Goal: Book appointment/travel/reservation

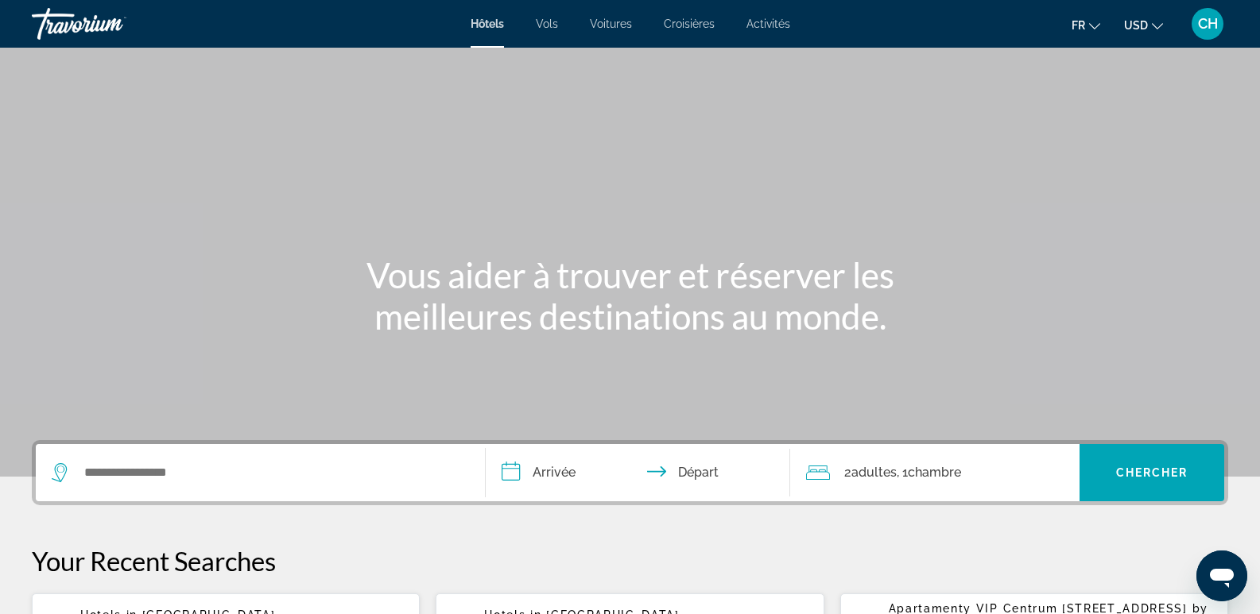
drag, startPoint x: 1218, startPoint y: 0, endPoint x: 192, endPoint y: 283, distance: 1064.5
click at [194, 278] on div "Vous aider à trouver et réserver les meilleures destinations au monde." at bounding box center [630, 295] width 1260 height 83
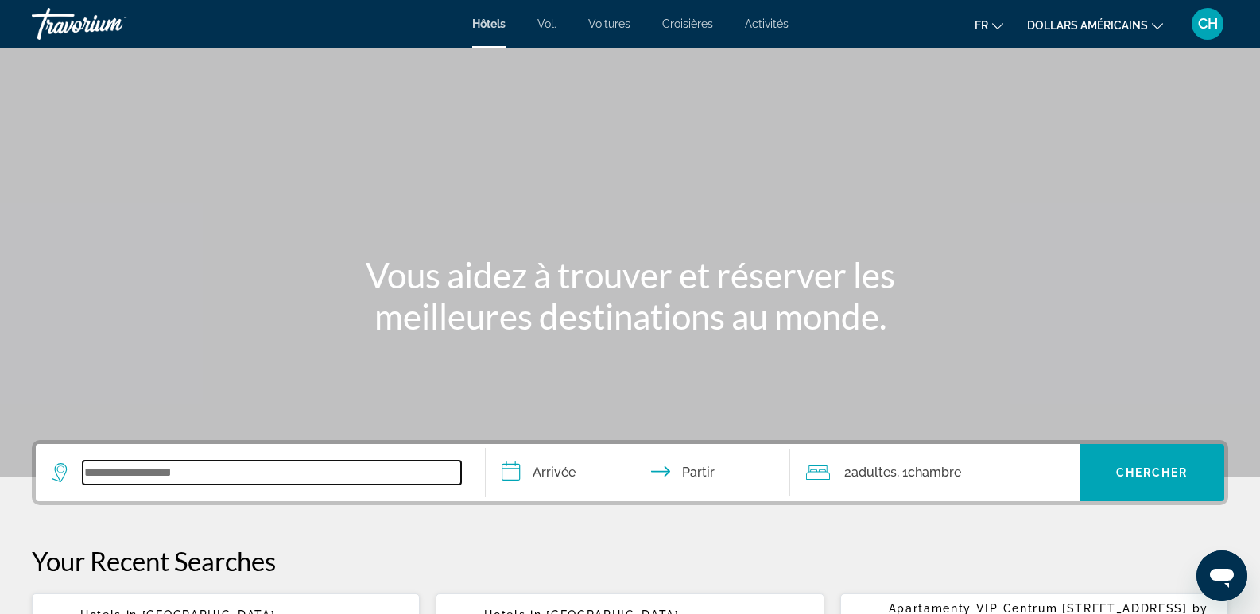
click at [126, 470] on input "Widget de recherche" at bounding box center [272, 473] width 378 height 24
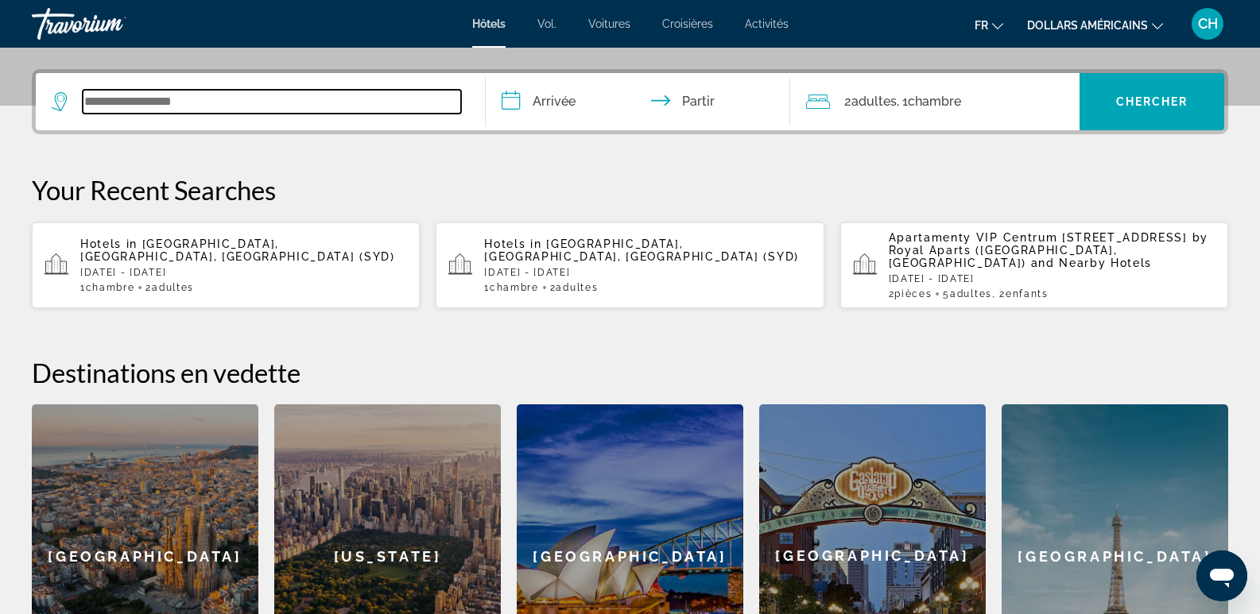
scroll to position [389, 0]
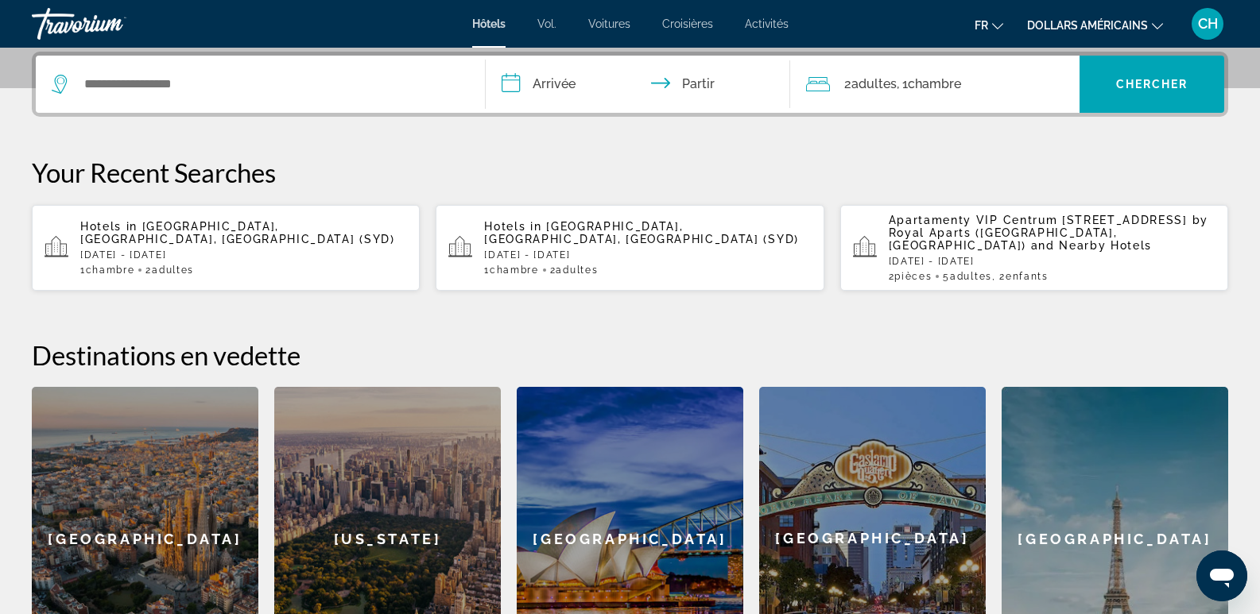
click at [965, 238] on span "Apartamenty VIP Centrum [STREET_ADDRESS] by Royal Aparts ([GEOGRAPHIC_DATA], [G…" at bounding box center [1049, 233] width 320 height 38
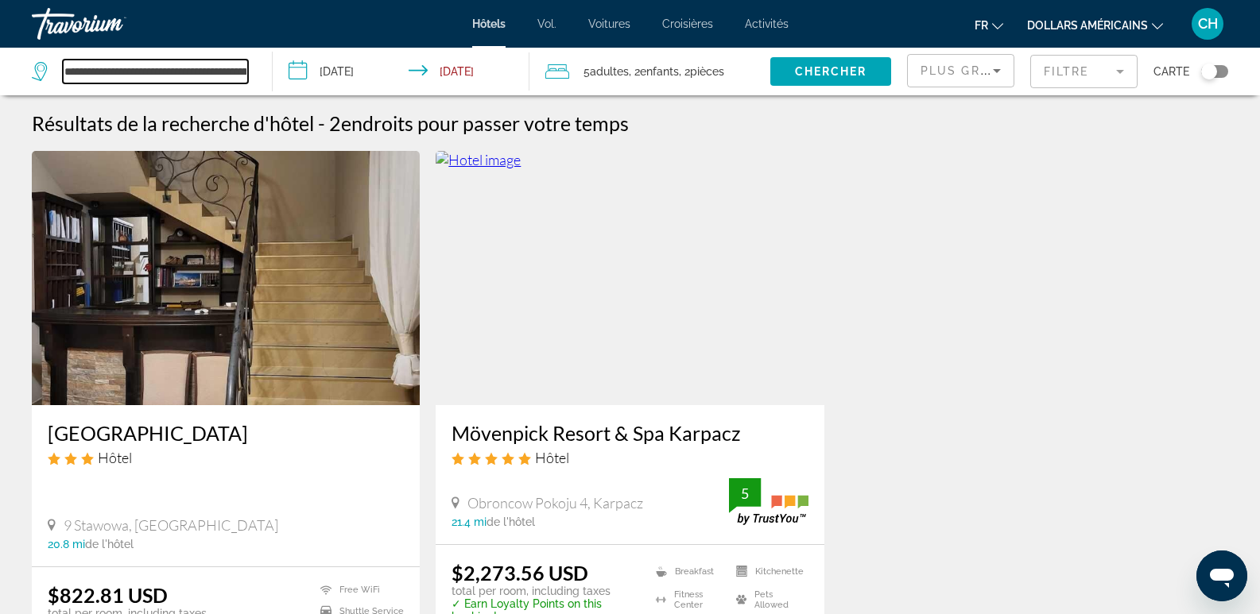
click at [229, 64] on input "**********" at bounding box center [155, 72] width 185 height 24
drag, startPoint x: 250, startPoint y: 68, endPoint x: 87, endPoint y: 69, distance: 162.2
click at [88, 69] on div "**********" at bounding box center [144, 72] width 224 height 48
click at [221, 76] on input "**********" at bounding box center [155, 72] width 185 height 24
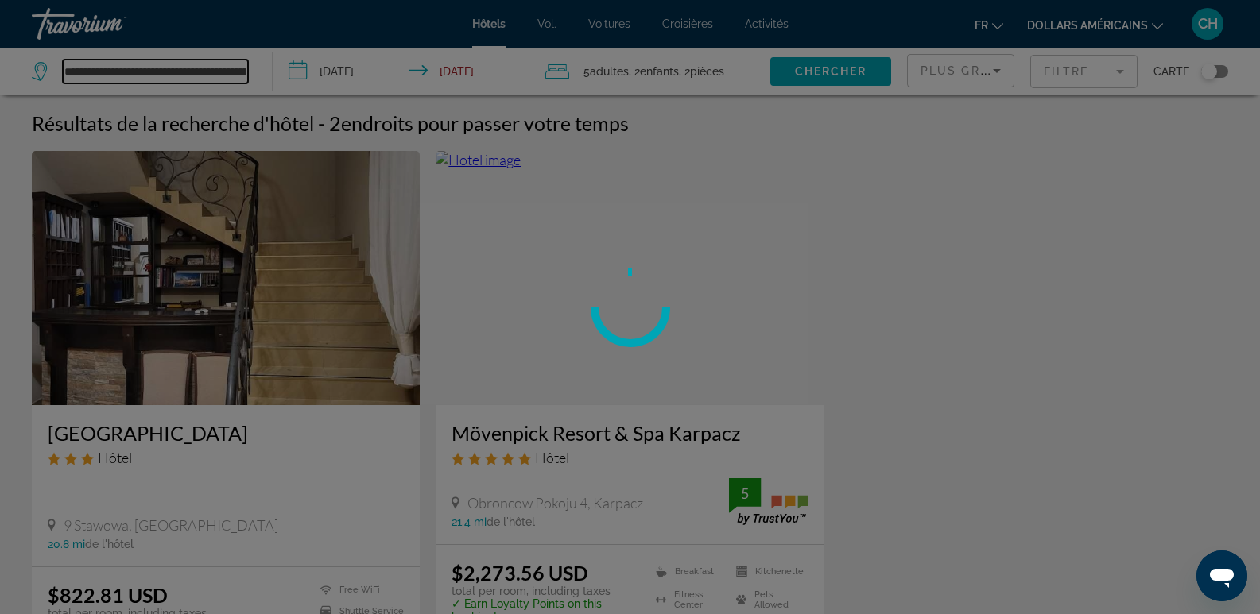
type input "**********"
click at [242, 69] on div at bounding box center [630, 307] width 1260 height 614
click at [982, 70] on div at bounding box center [630, 307] width 1260 height 614
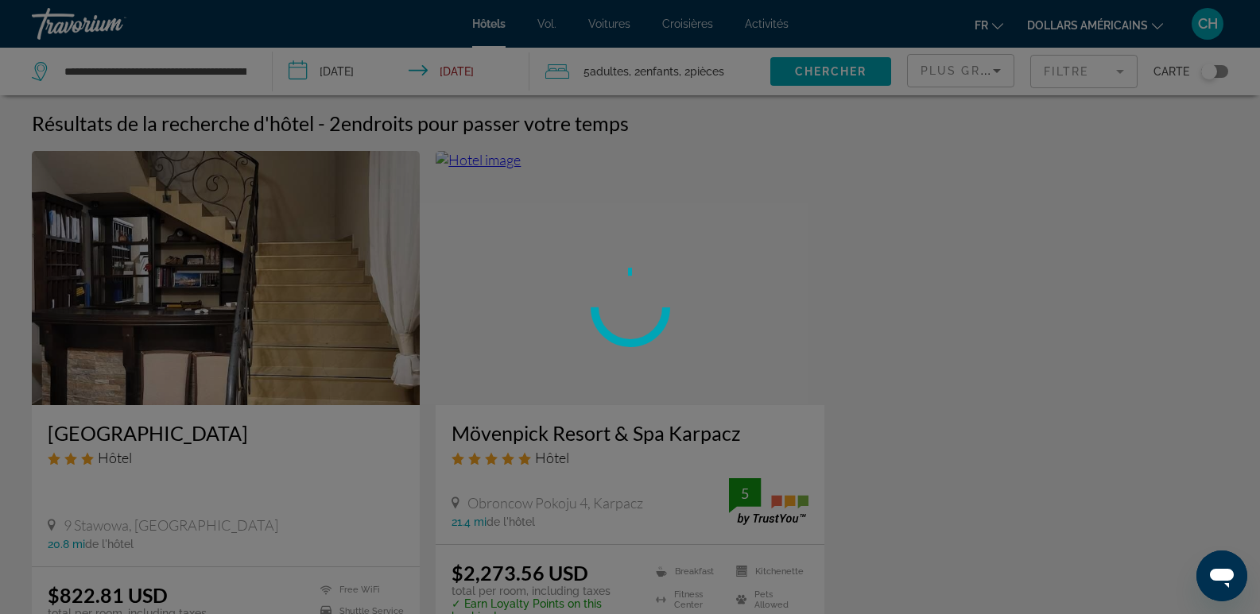
click at [998, 71] on div at bounding box center [630, 307] width 1260 height 614
click at [1158, 26] on div at bounding box center [630, 307] width 1260 height 614
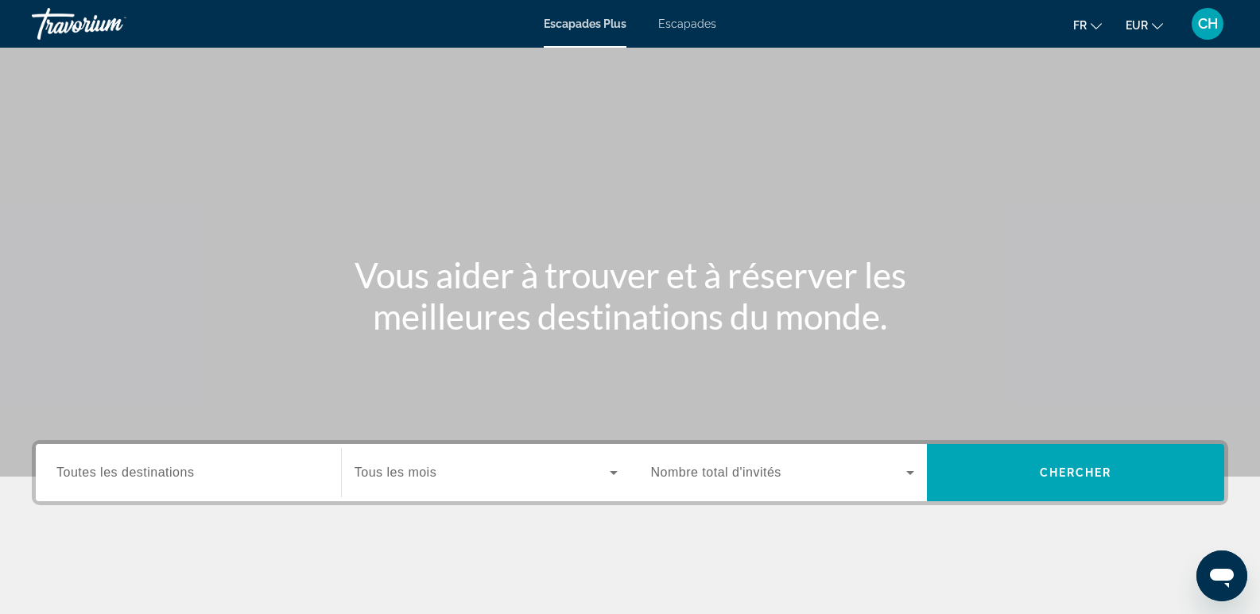
click at [122, 472] on span "Toutes les destinations" at bounding box center [125, 473] width 138 height 14
click at [122, 472] on input "Destination Toutes les destinations" at bounding box center [188, 473] width 264 height 19
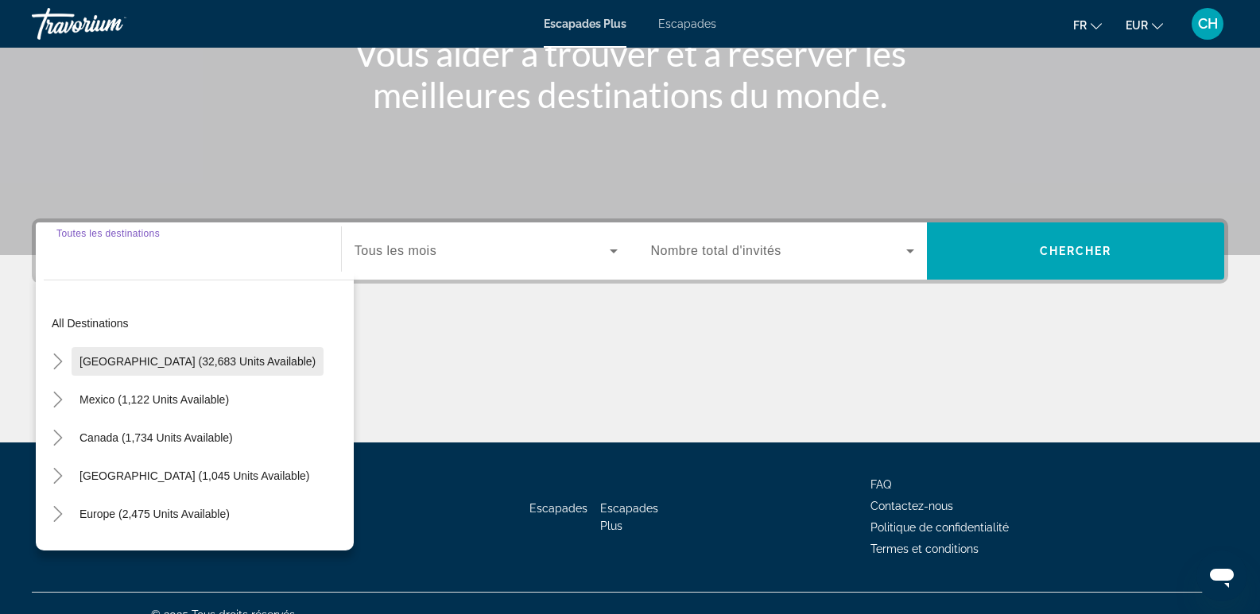
scroll to position [245, 0]
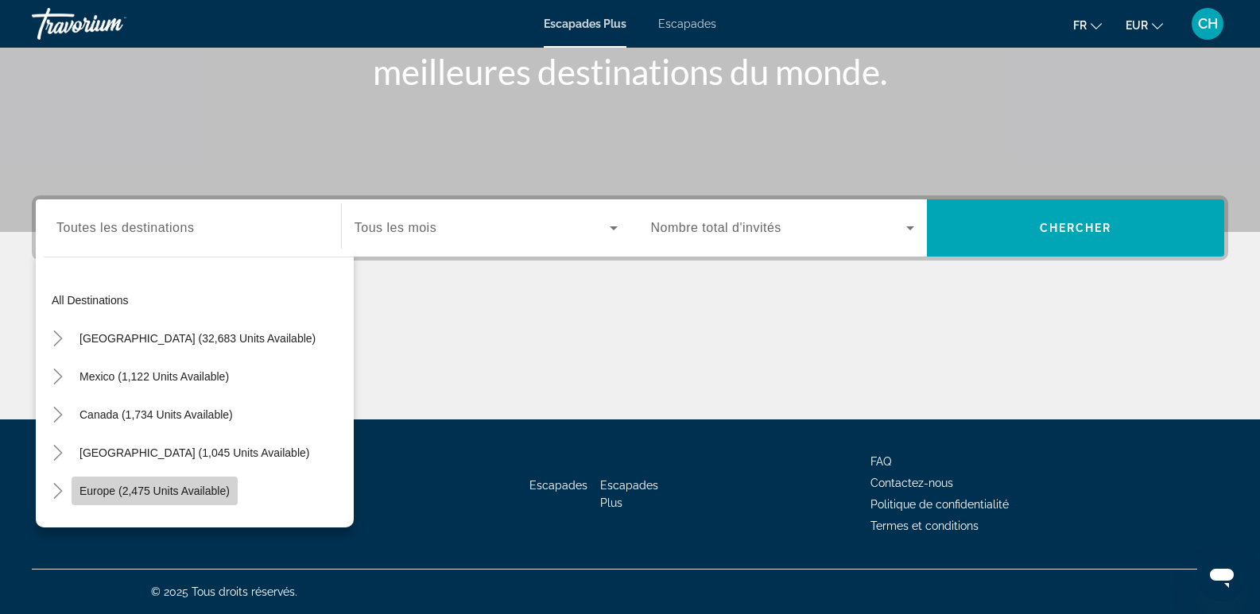
click at [106, 498] on span "Widget de recherche" at bounding box center [155, 491] width 166 height 38
type input "**********"
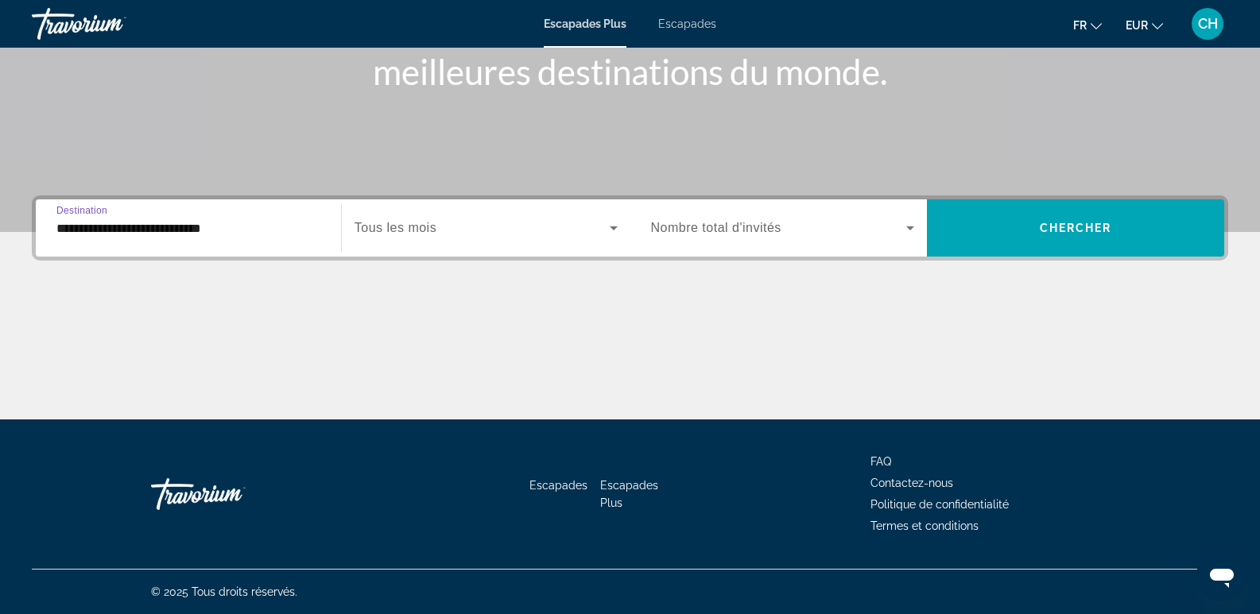
click at [391, 233] on span "Tous les mois" at bounding box center [396, 228] width 82 height 14
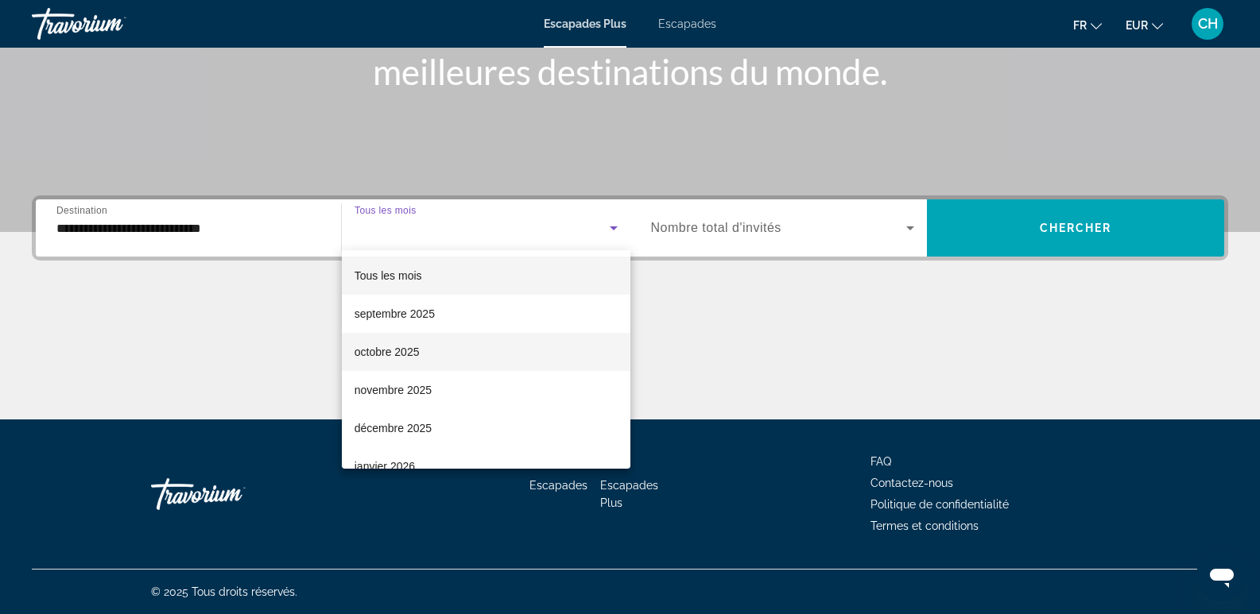
click at [401, 353] on font "octobre 2025" at bounding box center [387, 352] width 65 height 13
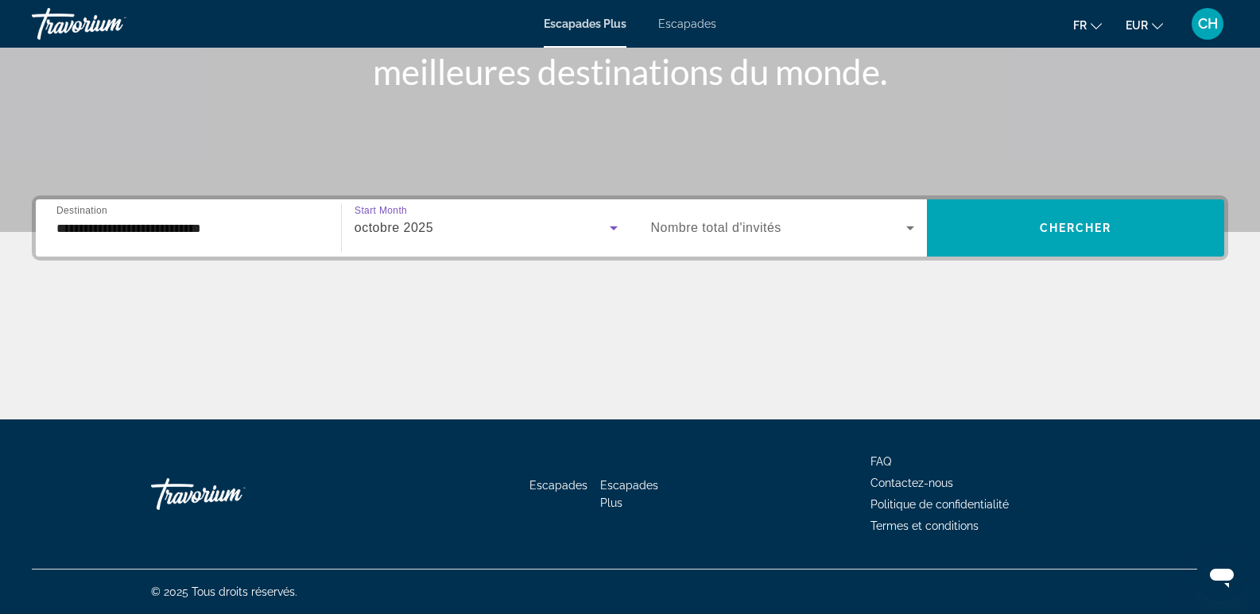
click at [723, 237] on span "Widget de recherche" at bounding box center [779, 228] width 256 height 19
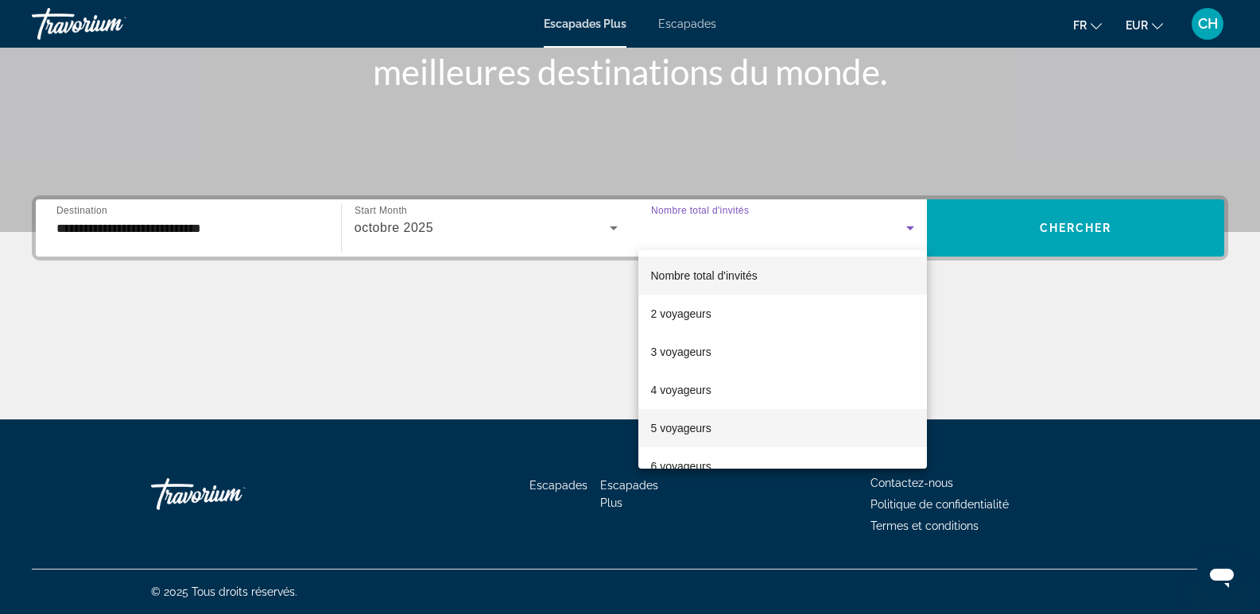
click at [688, 419] on span "5 voyageurs" at bounding box center [681, 428] width 60 height 19
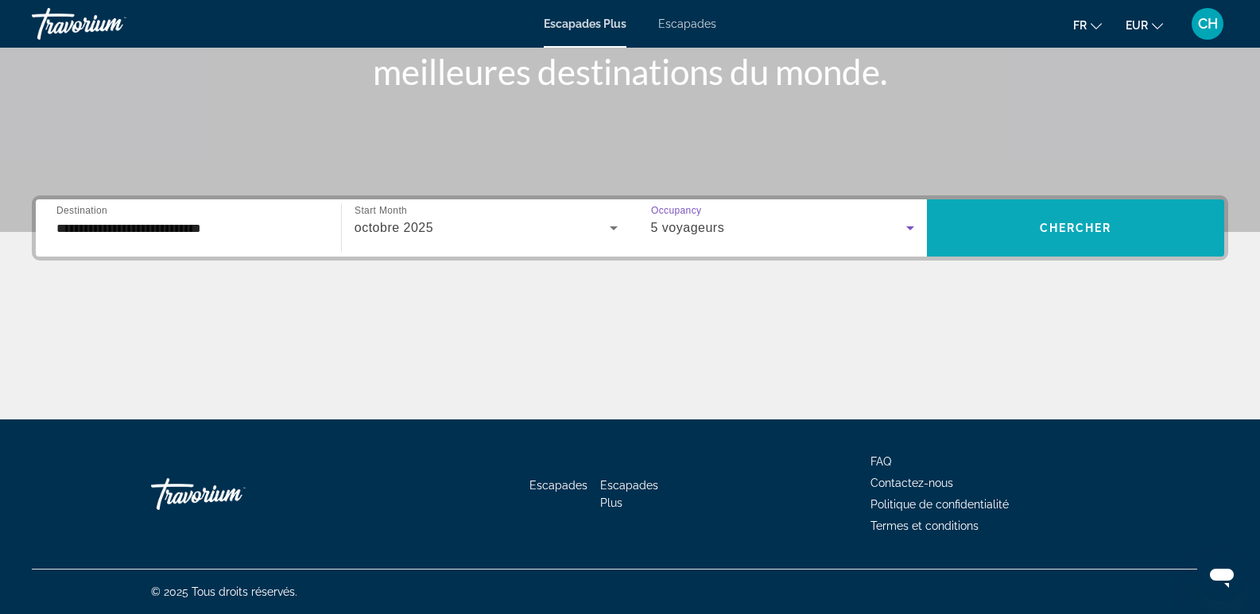
click at [1056, 225] on span "Chercher" at bounding box center [1076, 228] width 72 height 13
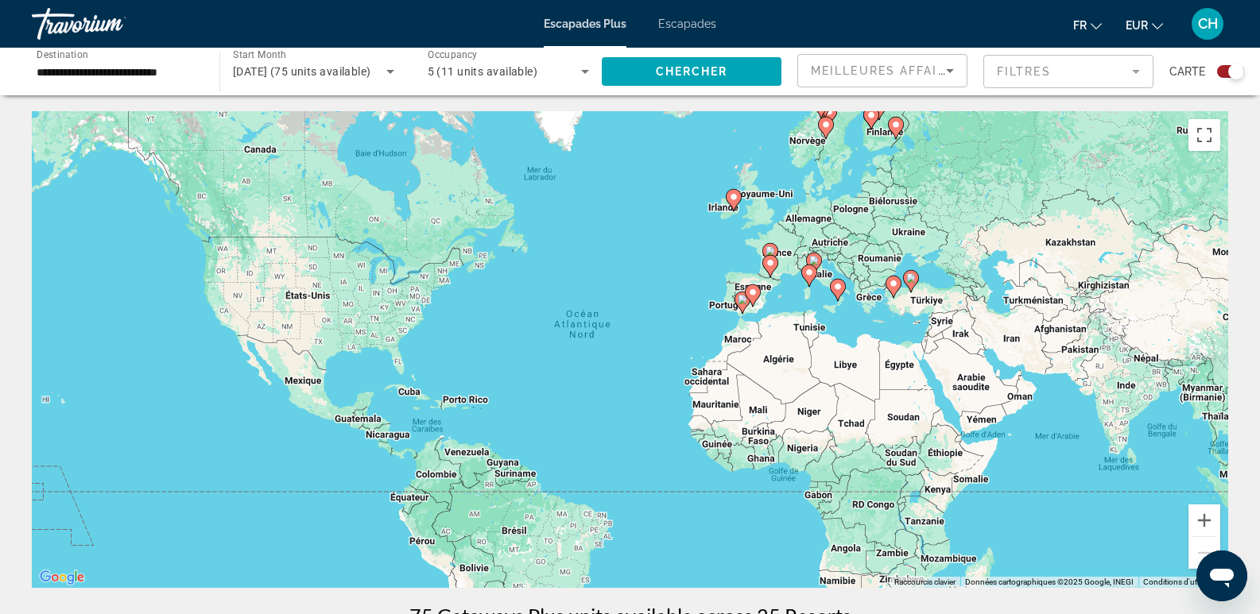
click at [753, 290] on image "Contenu principal" at bounding box center [753, 293] width 10 height 10
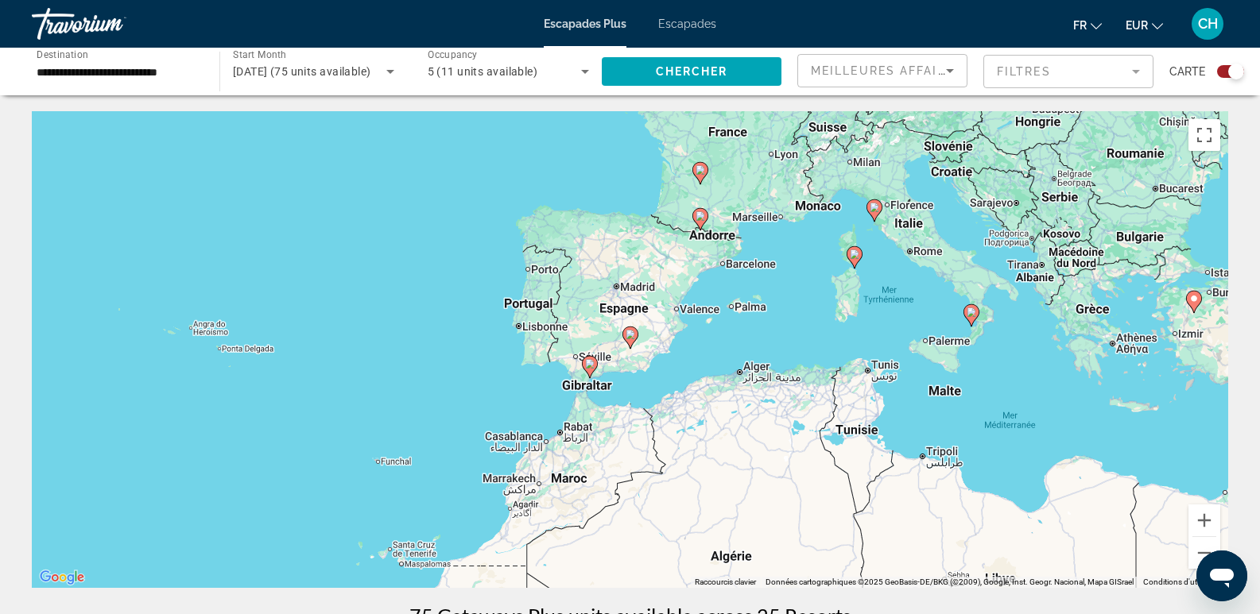
click at [631, 334] on image "Contenu principal" at bounding box center [631, 335] width 10 height 10
type input "**********"
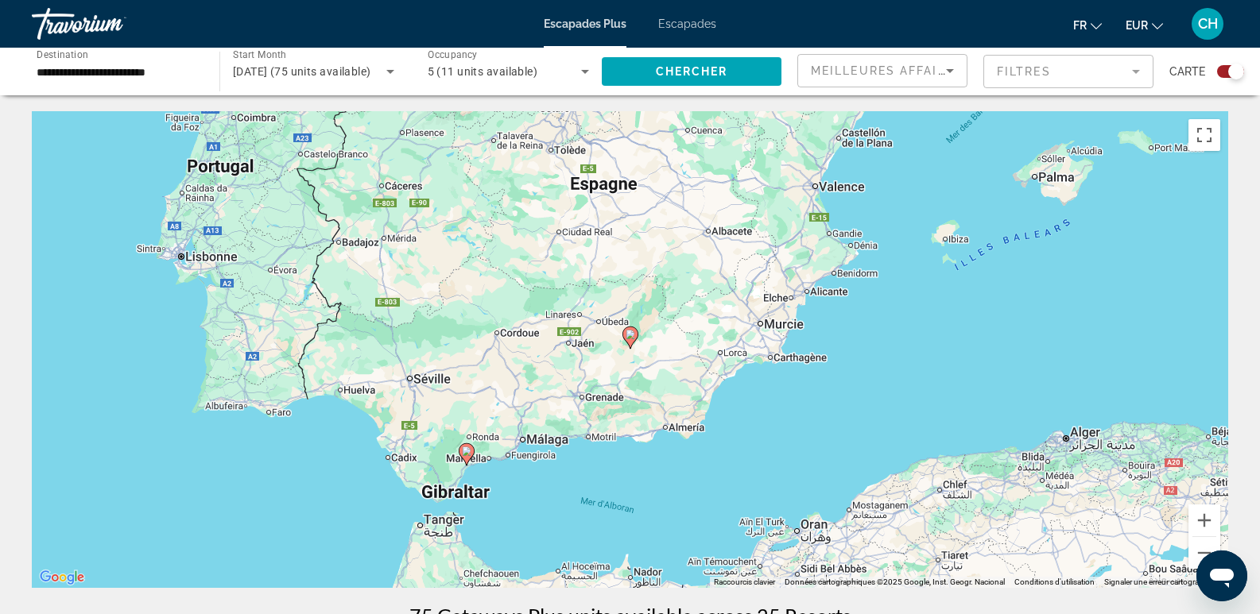
click at [464, 451] on image "Contenu principal" at bounding box center [467, 452] width 10 height 10
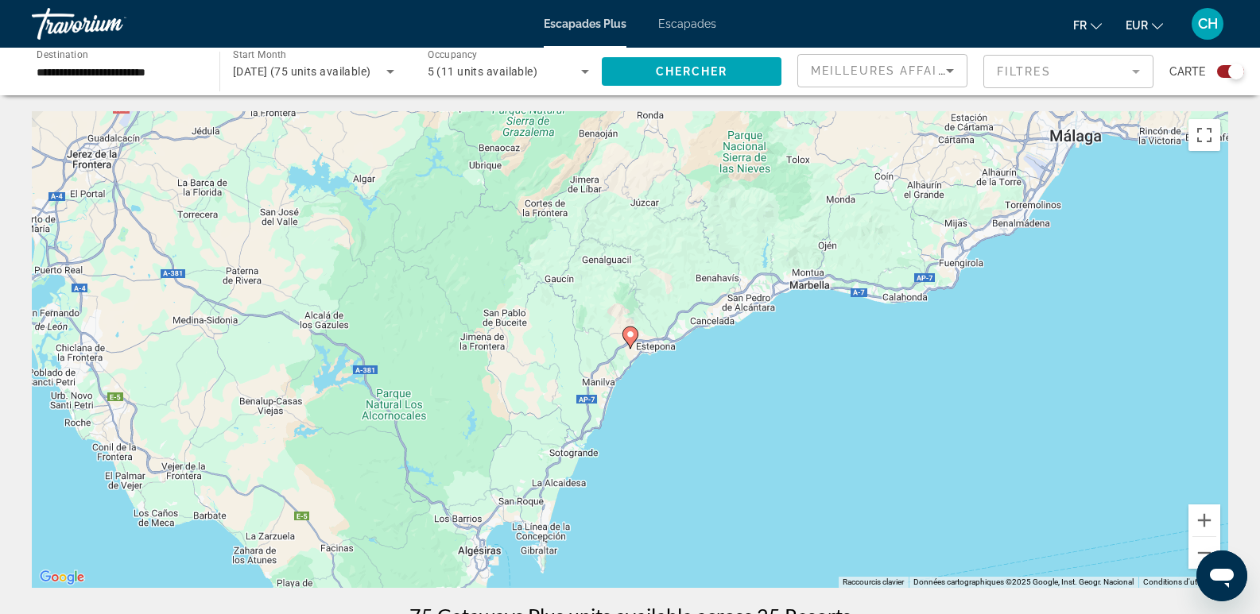
click at [631, 339] on image "Contenu principal" at bounding box center [631, 335] width 10 height 10
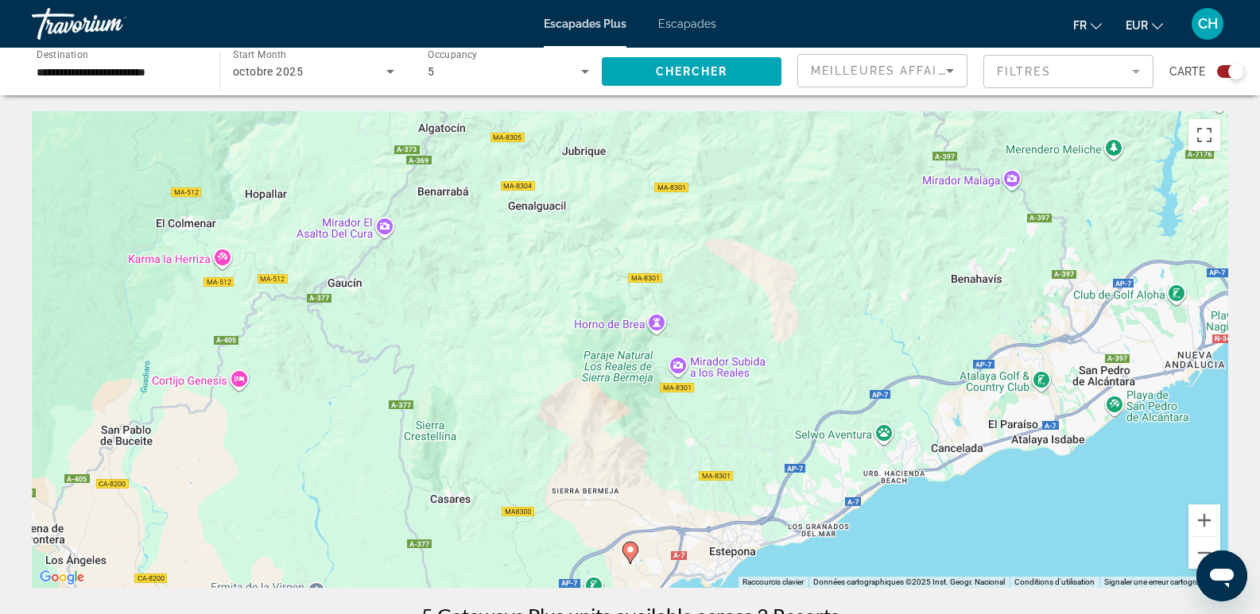
click at [627, 548] on image "Contenu principal" at bounding box center [631, 550] width 10 height 10
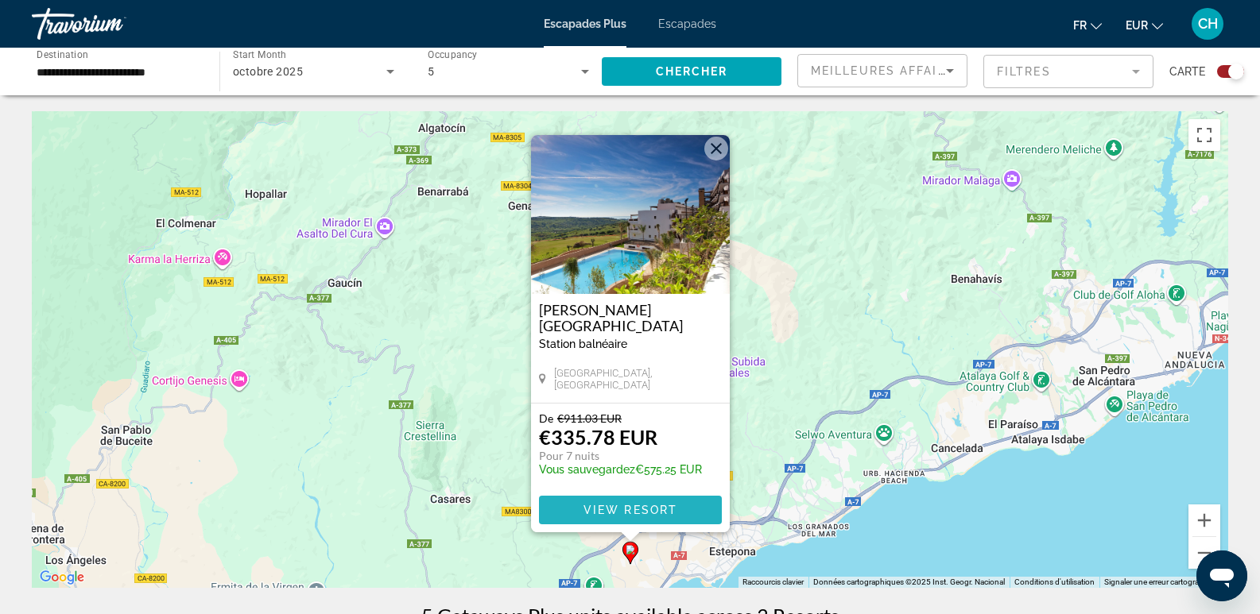
click at [610, 507] on span "View Resort" at bounding box center [630, 510] width 94 height 13
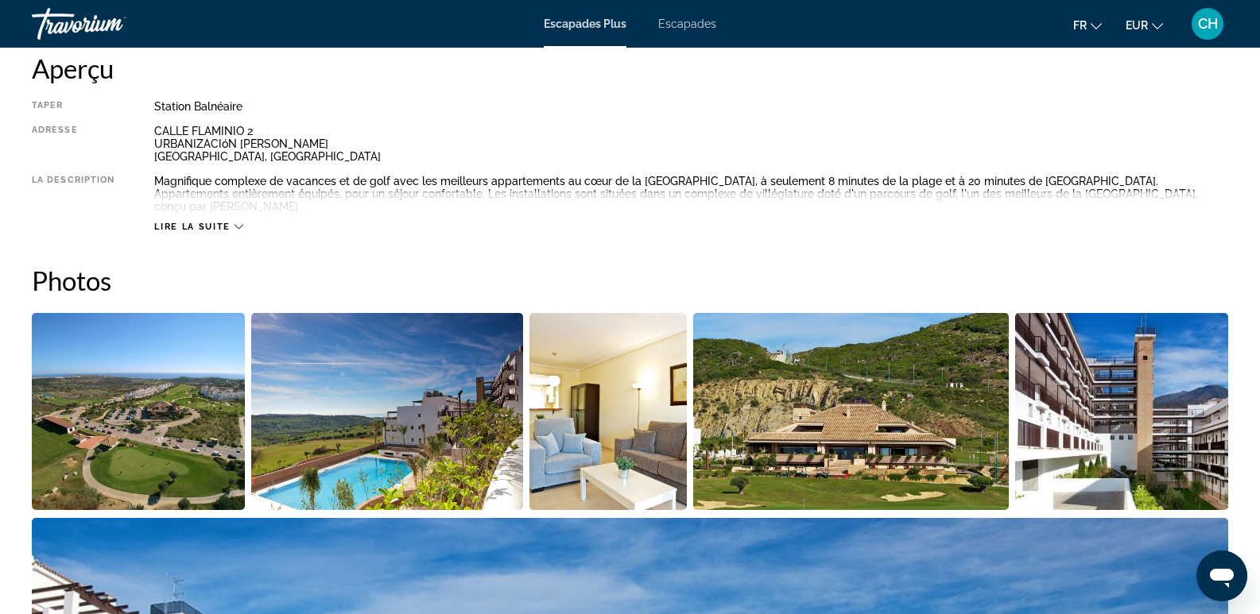
scroll to position [88, 0]
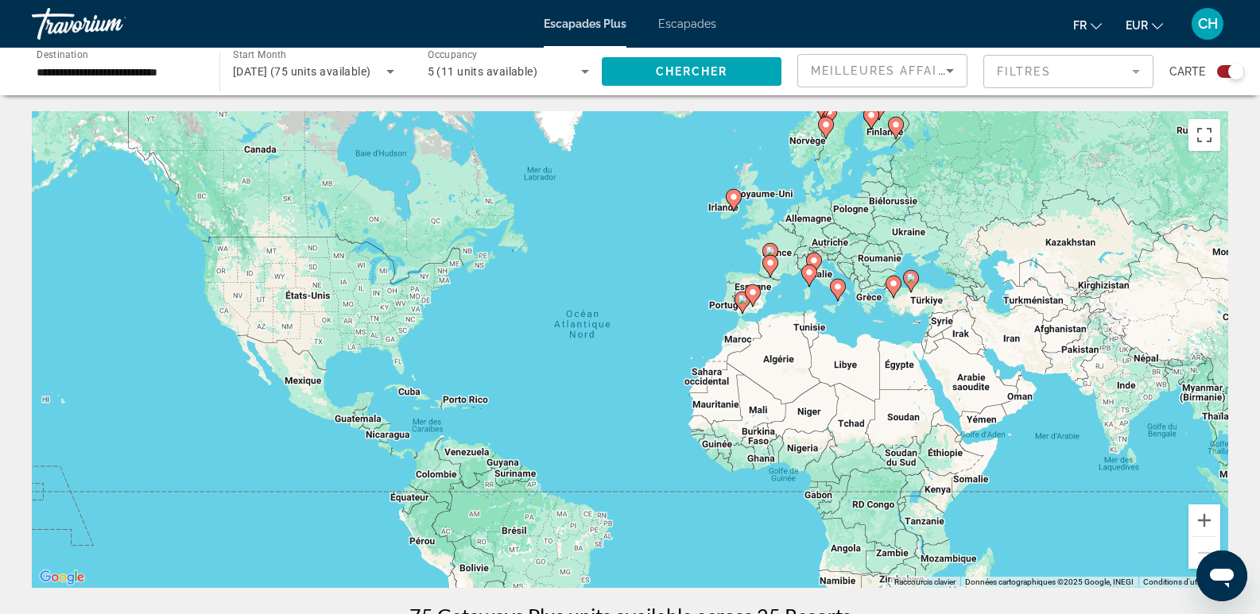
click at [912, 287] on icon "Contenu principal" at bounding box center [910, 281] width 14 height 21
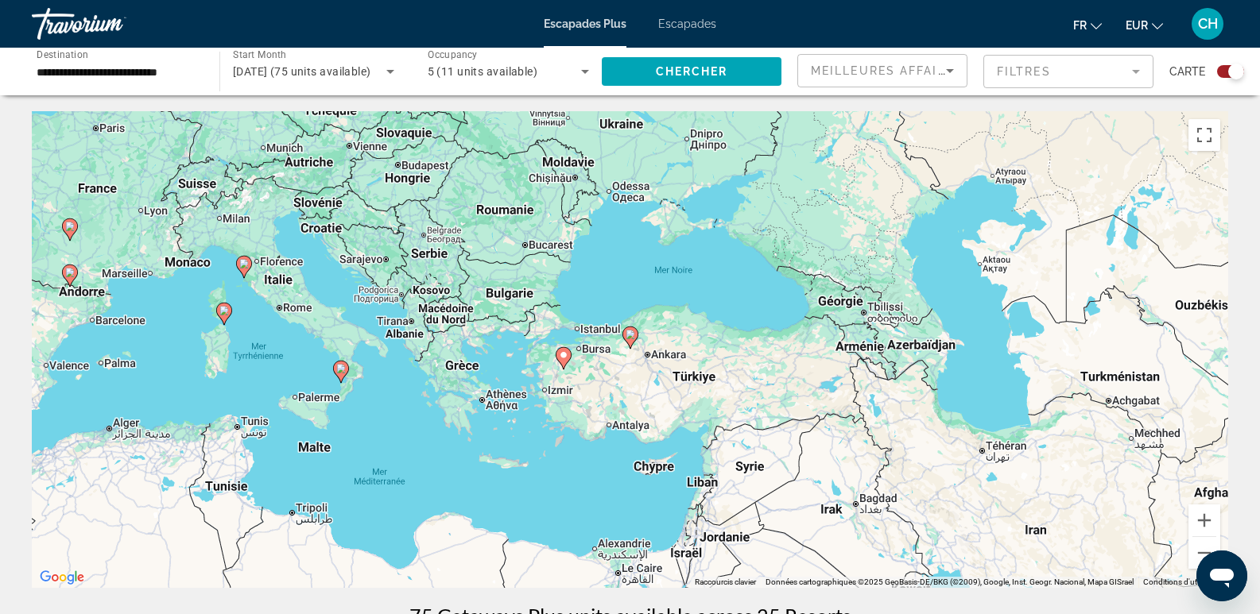
click at [562, 356] on image "Contenu principal" at bounding box center [564, 356] width 10 height 10
type input "**********"
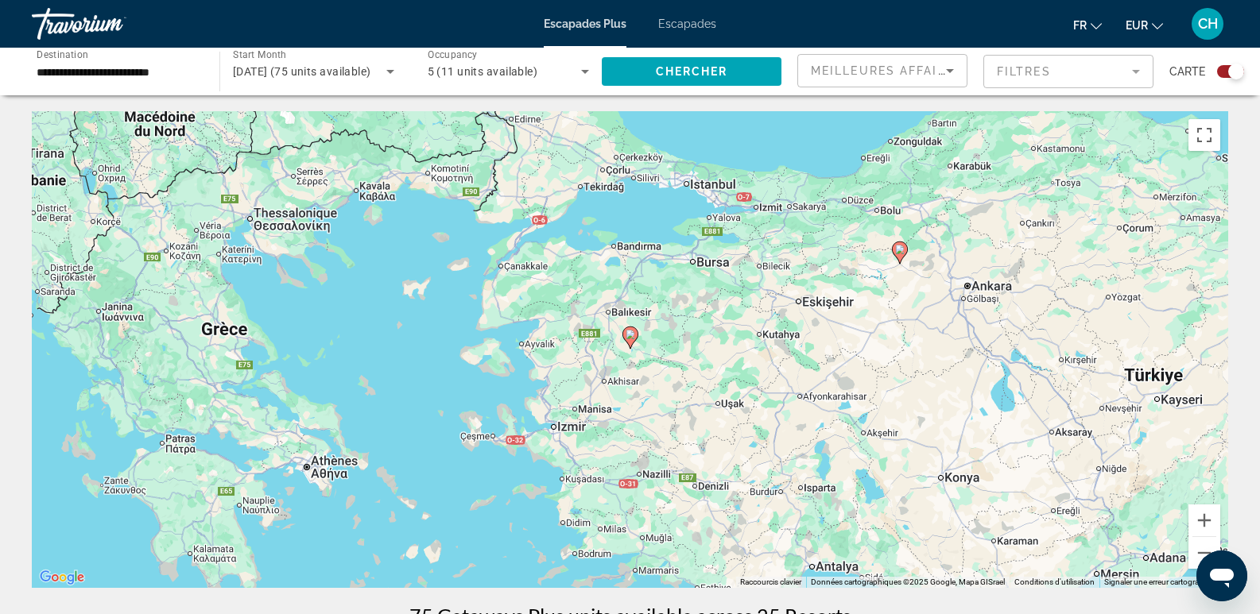
click at [629, 335] on image "Contenu principal" at bounding box center [631, 335] width 10 height 10
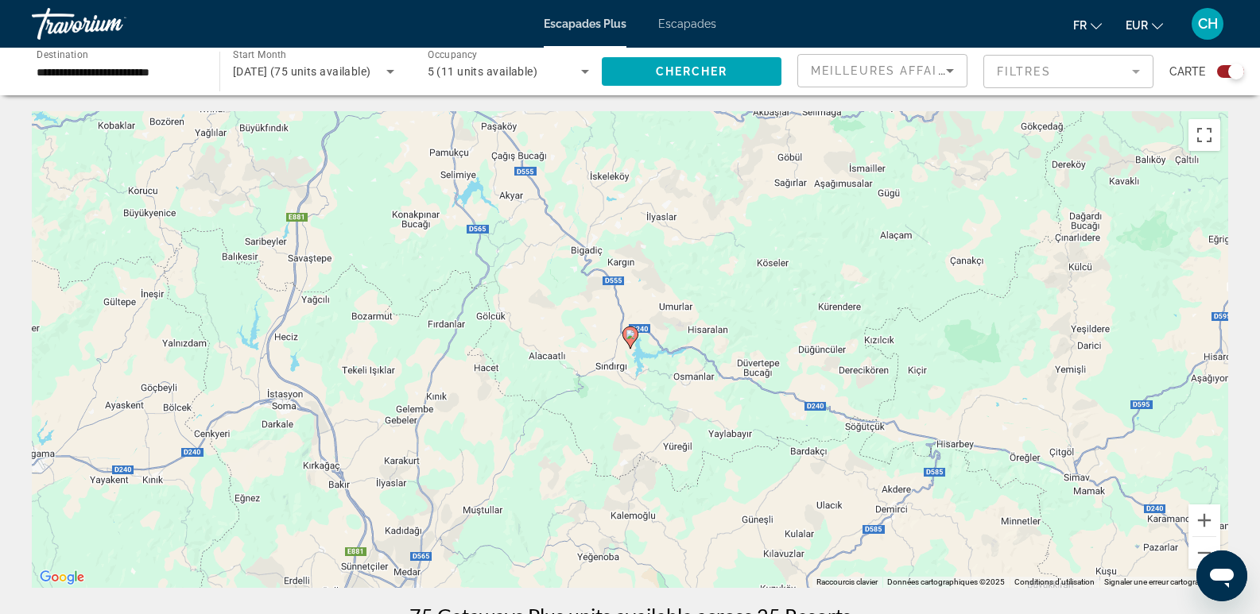
click at [629, 335] on image "Contenu principal" at bounding box center [631, 335] width 10 height 10
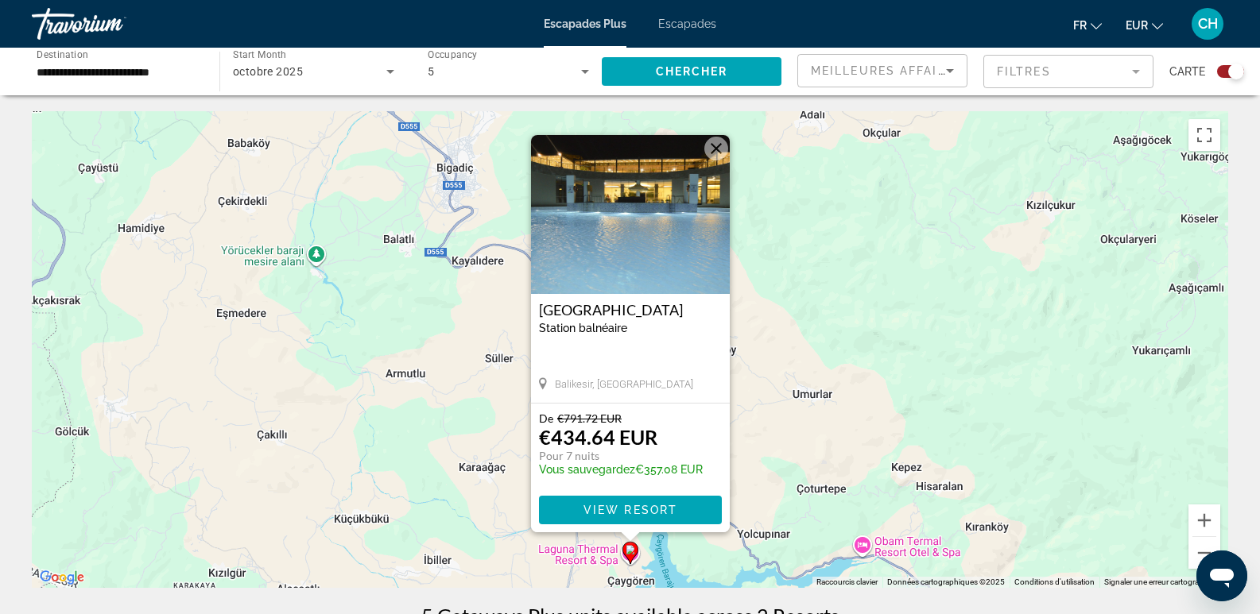
click at [630, 250] on img "Contenu principal" at bounding box center [630, 214] width 199 height 159
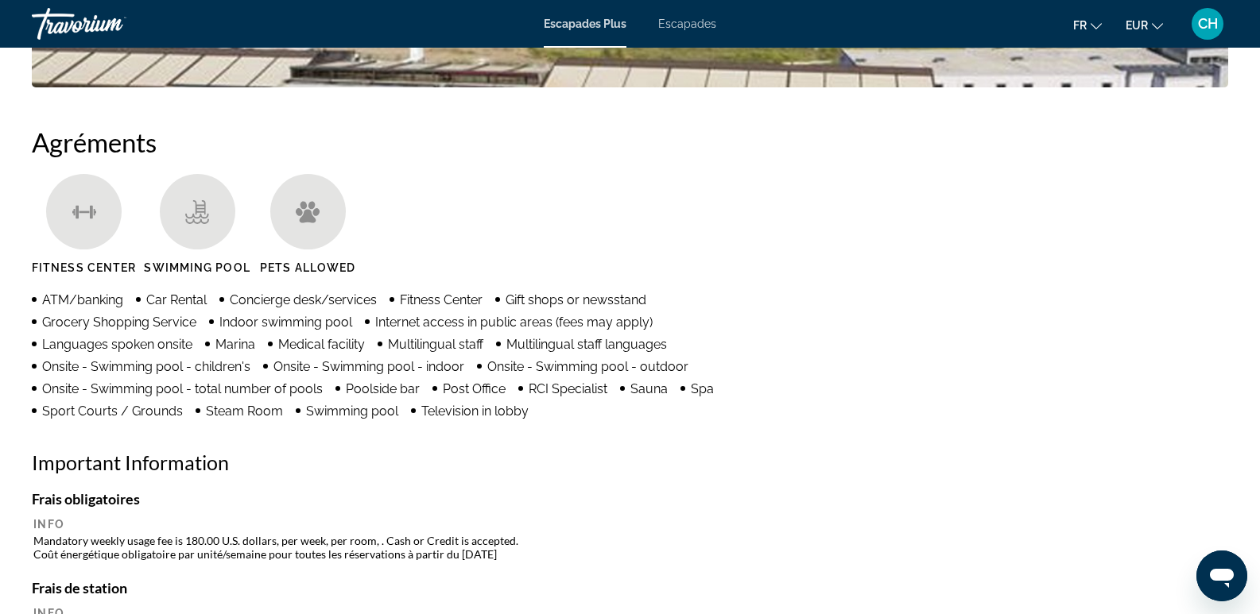
scroll to position [954, 0]
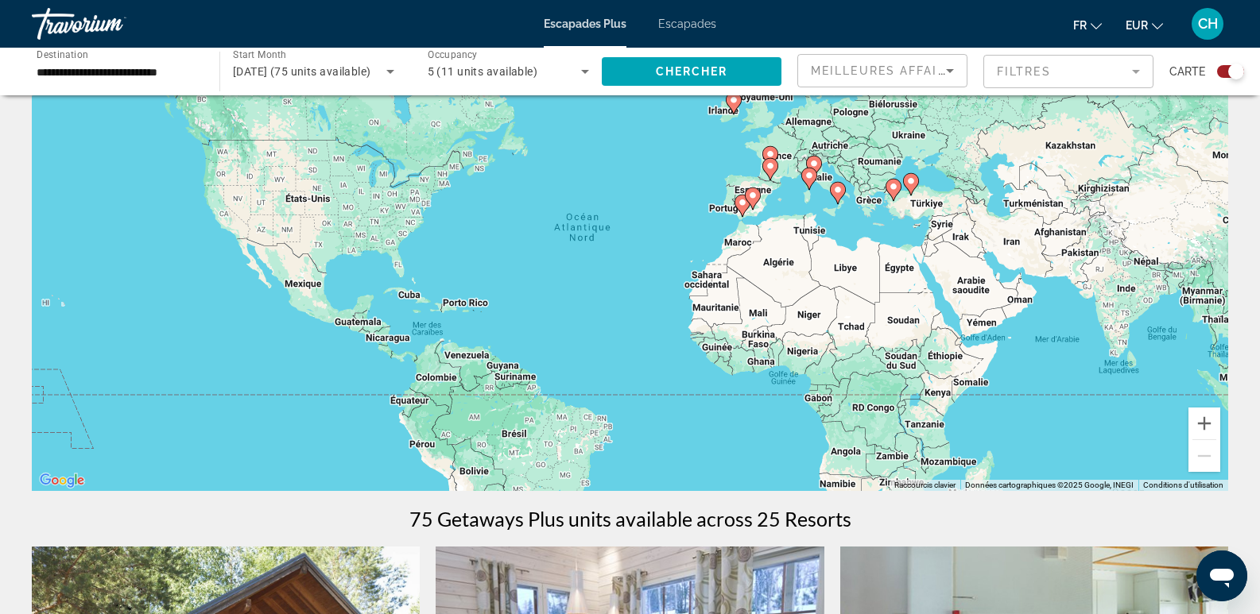
scroll to position [238, 0]
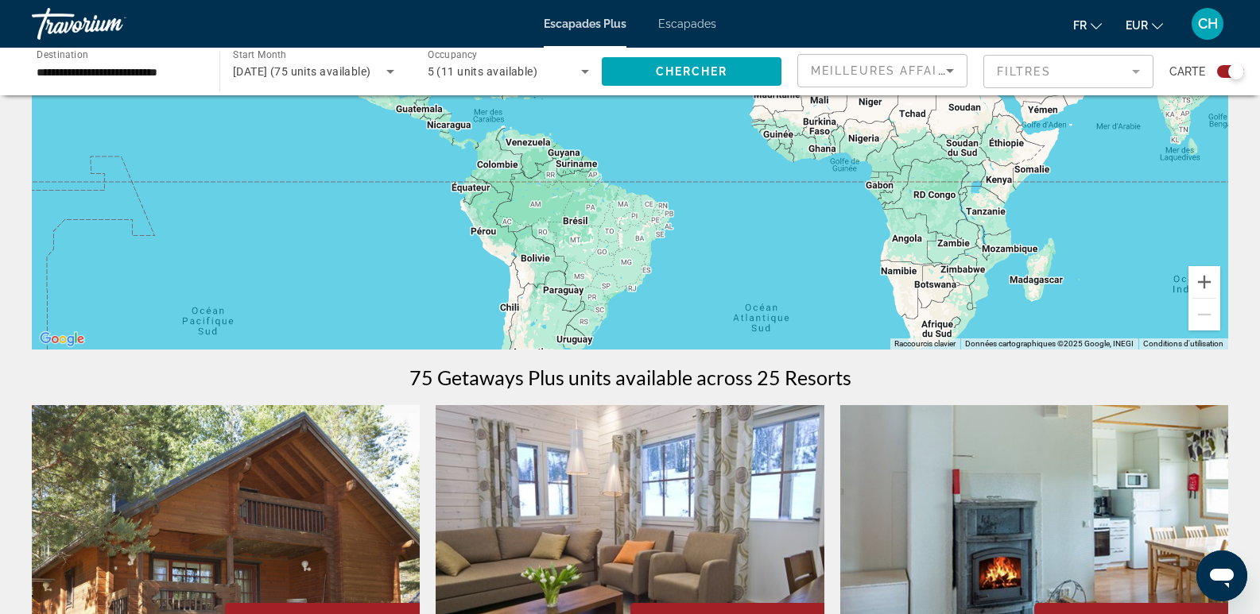
drag, startPoint x: 642, startPoint y: 284, endPoint x: 703, endPoint y: 211, distance: 95.4
click at [703, 211] on div "Pour activer le glissement avec le clavier, appuyez sur Alt+Entrée. Une fois ce…" at bounding box center [630, 111] width 1196 height 477
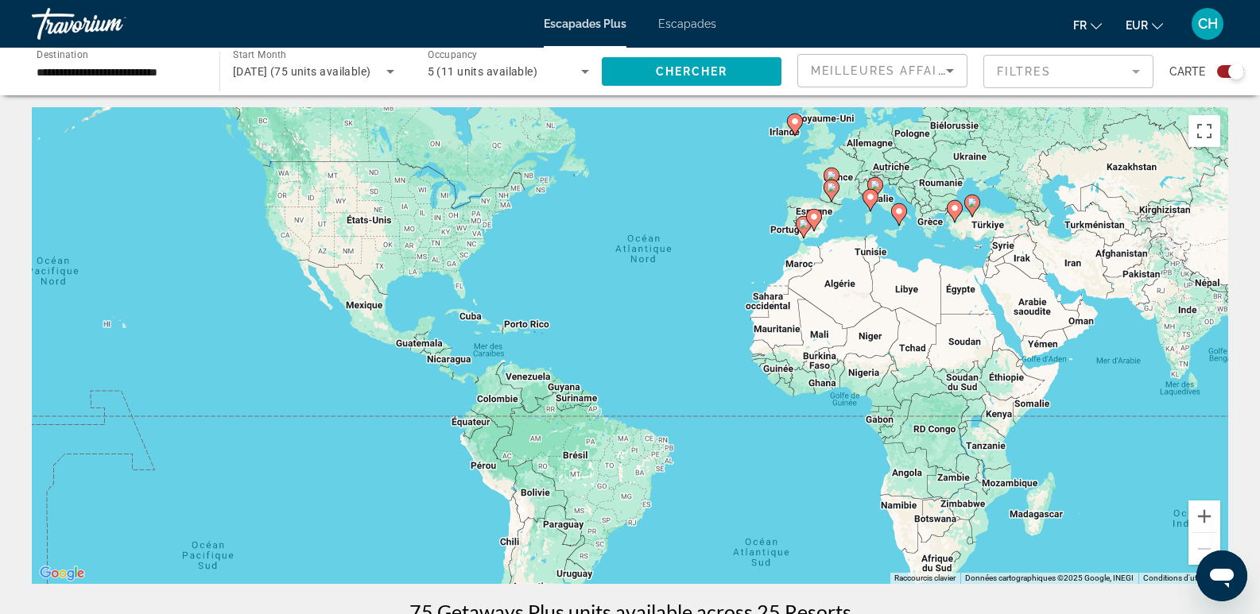
scroll to position [0, 0]
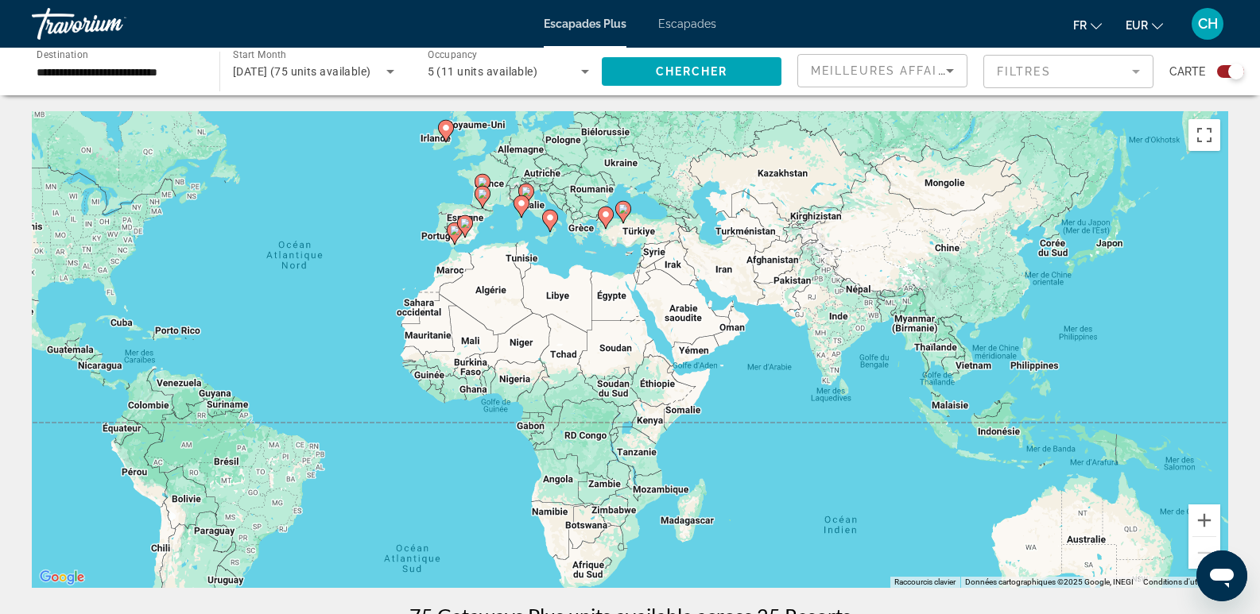
drag, startPoint x: 705, startPoint y: 287, endPoint x: 354, endPoint y: 289, distance: 351.3
click at [354, 289] on div "Pour activer le glissement avec le clavier, appuyez sur Alt+Entrée. Une fois ce…" at bounding box center [630, 349] width 1196 height 477
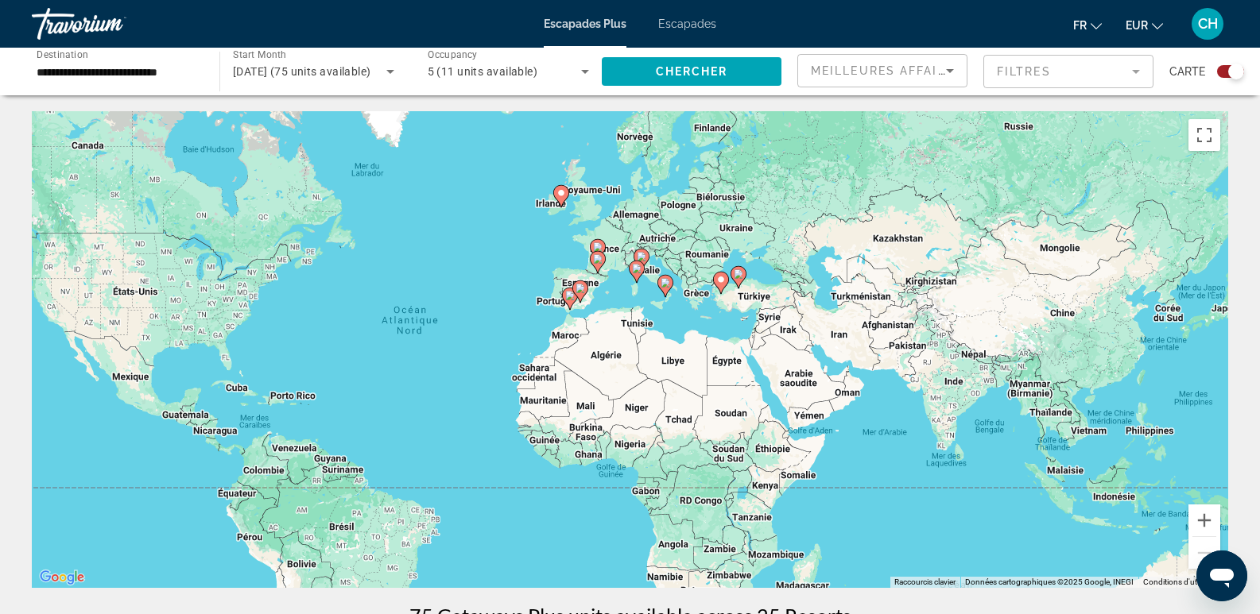
drag, startPoint x: 680, startPoint y: 299, endPoint x: 798, endPoint y: 364, distance: 135.2
click at [798, 364] on div "Pour activer le glissement avec le clavier, appuyez sur Alt+Entrée. Une fois ce…" at bounding box center [630, 349] width 1196 height 477
click at [634, 266] on image "Contenu principal" at bounding box center [637, 269] width 10 height 10
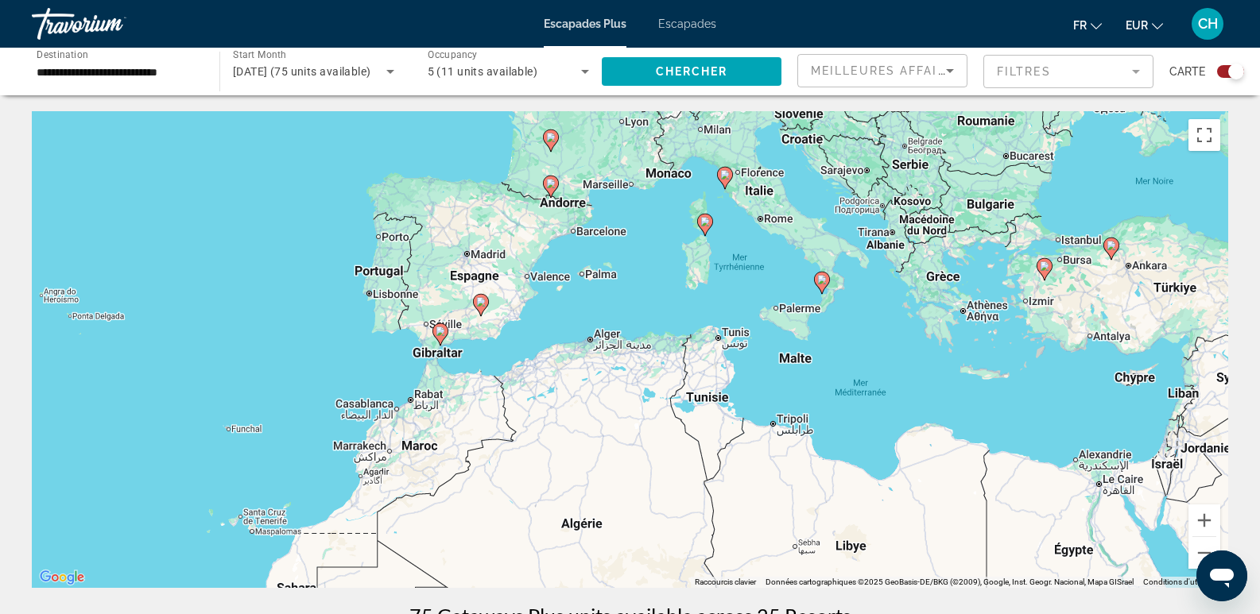
drag, startPoint x: 351, startPoint y: 347, endPoint x: 443, endPoint y: 219, distance: 157.7
click at [443, 219] on div "Pour activer le glissement avec le clavier, appuyez sur Alt+Entrée. Une fois ce…" at bounding box center [630, 349] width 1196 height 477
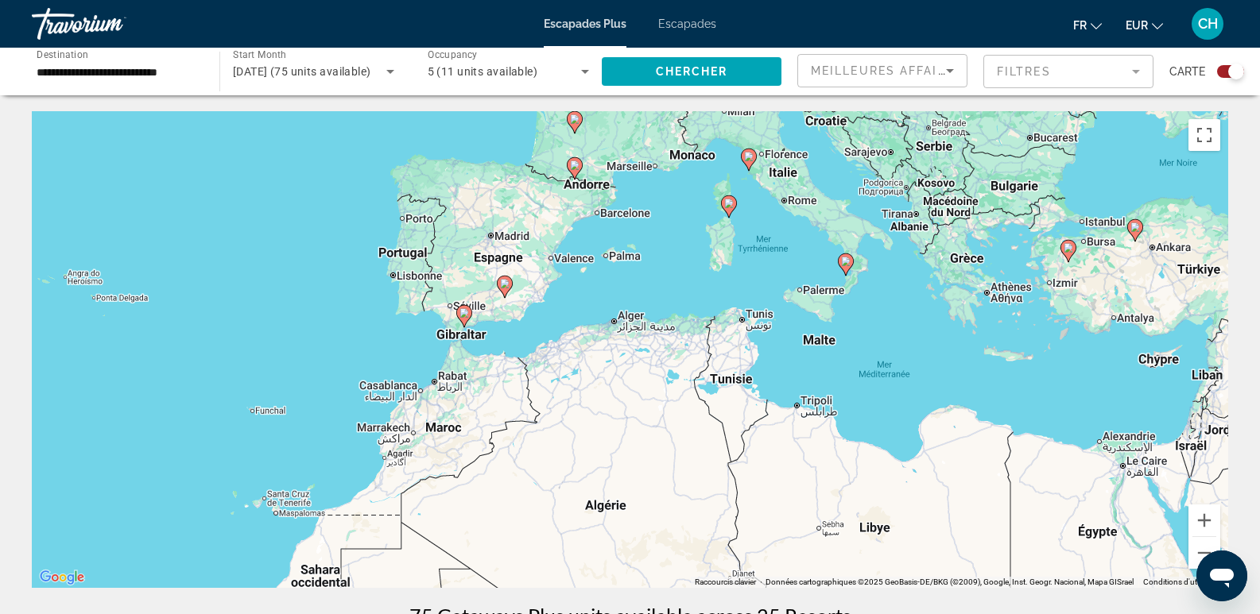
click at [462, 316] on image "Contenu principal" at bounding box center [464, 313] width 10 height 10
type input "**********"
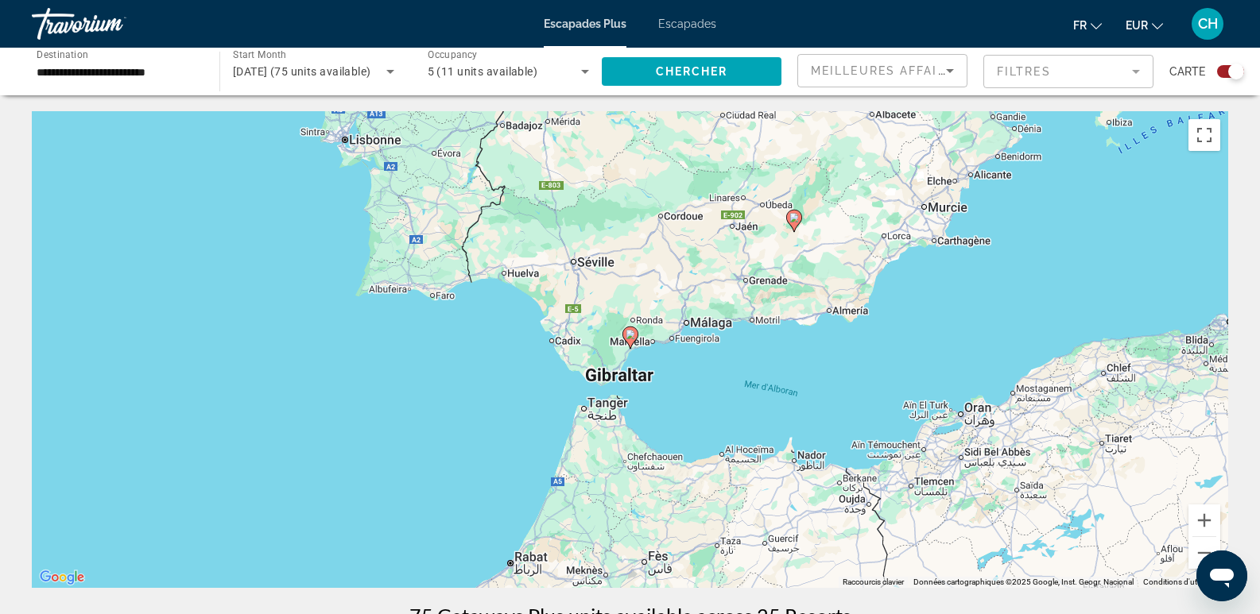
click at [634, 335] on image "Contenu principal" at bounding box center [631, 335] width 10 height 10
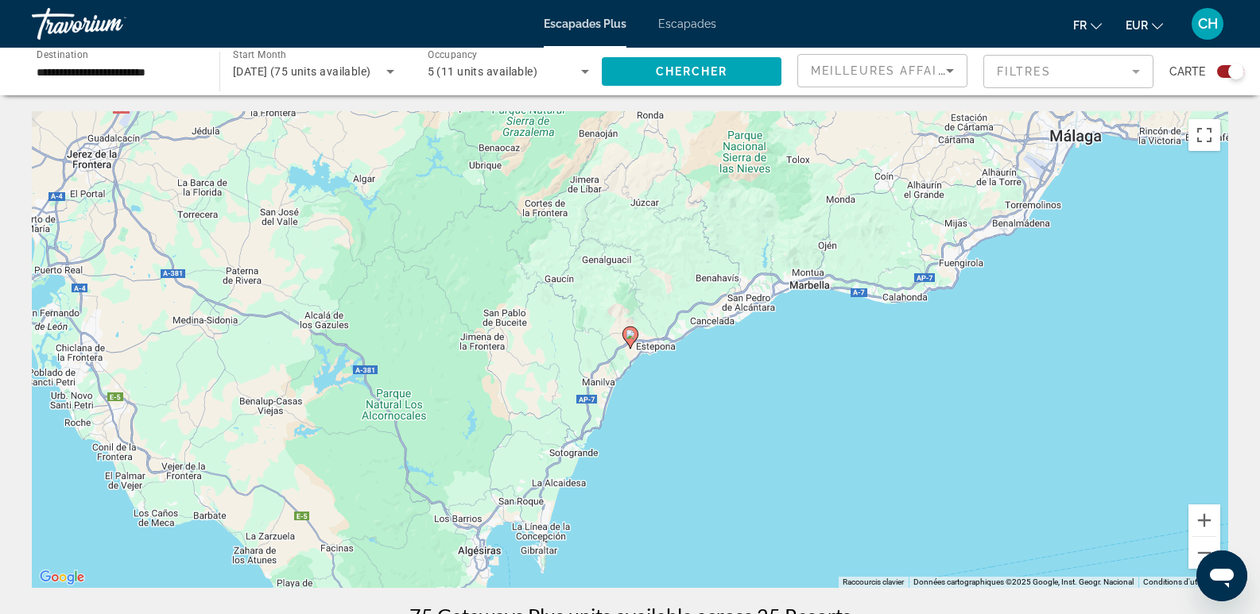
click at [634, 335] on image "Contenu principal" at bounding box center [631, 335] width 10 height 10
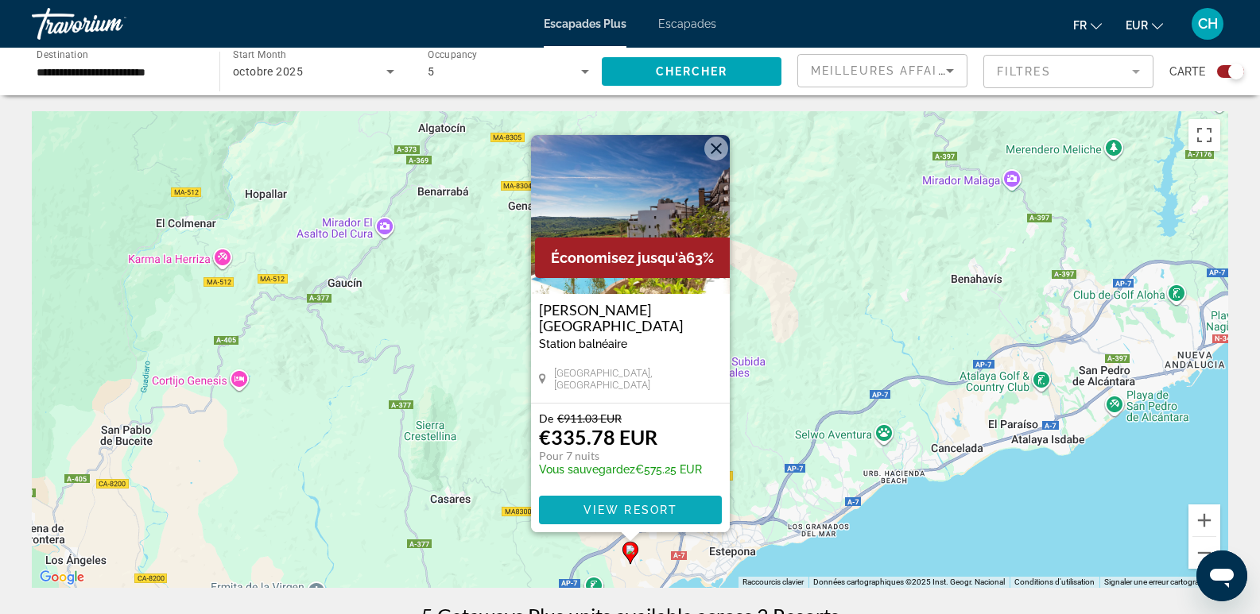
click at [584, 503] on span "Contenu principal" at bounding box center [630, 510] width 183 height 38
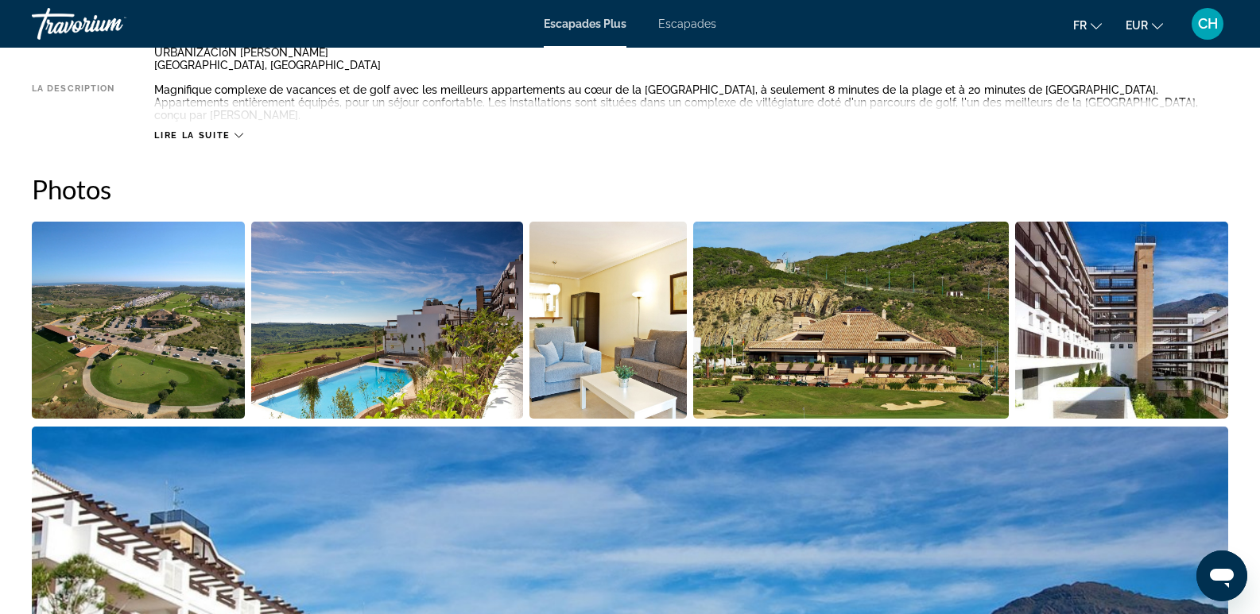
scroll to position [556, 0]
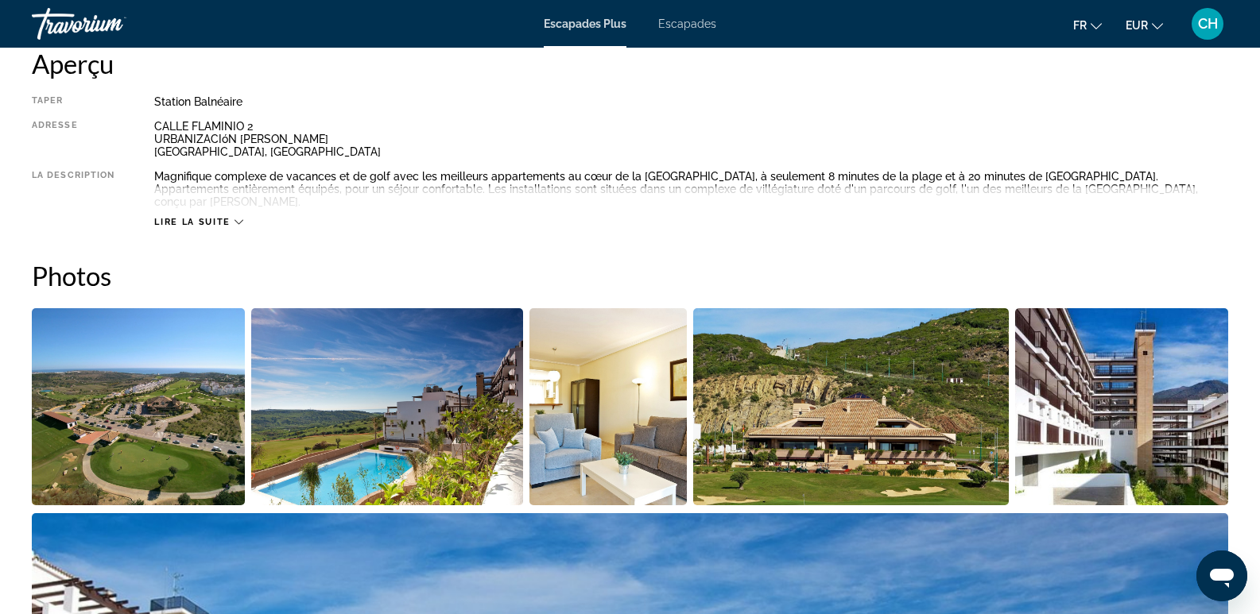
click at [124, 386] on img "Open full-screen image slider" at bounding box center [138, 406] width 213 height 197
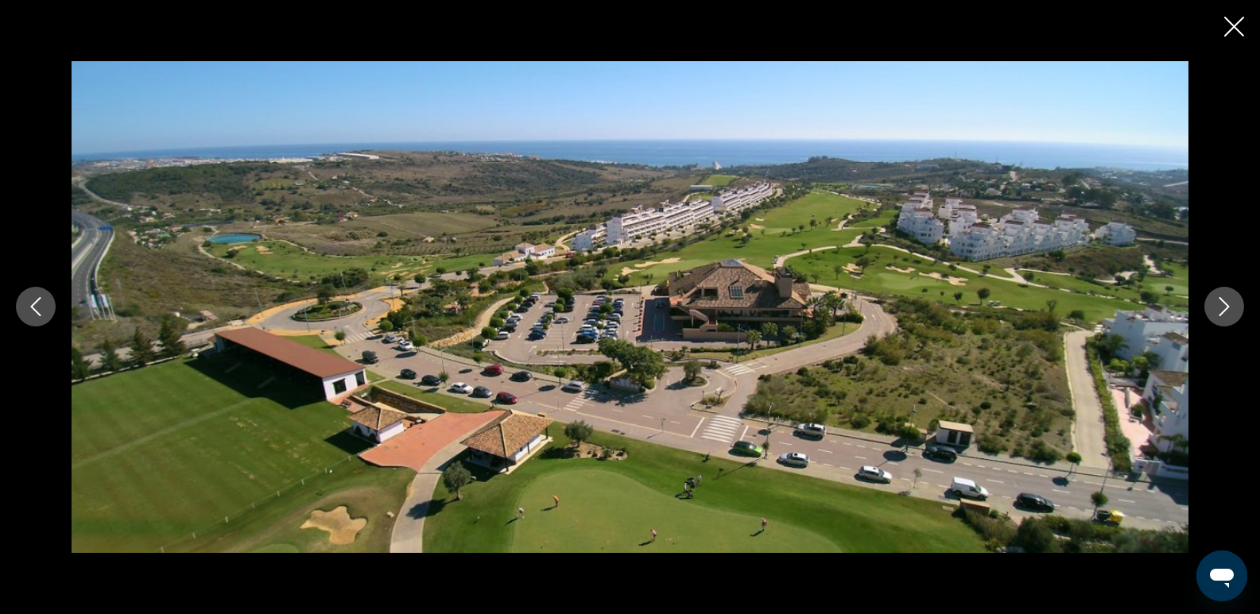
click at [1221, 304] on icon "Next image" at bounding box center [1224, 306] width 19 height 19
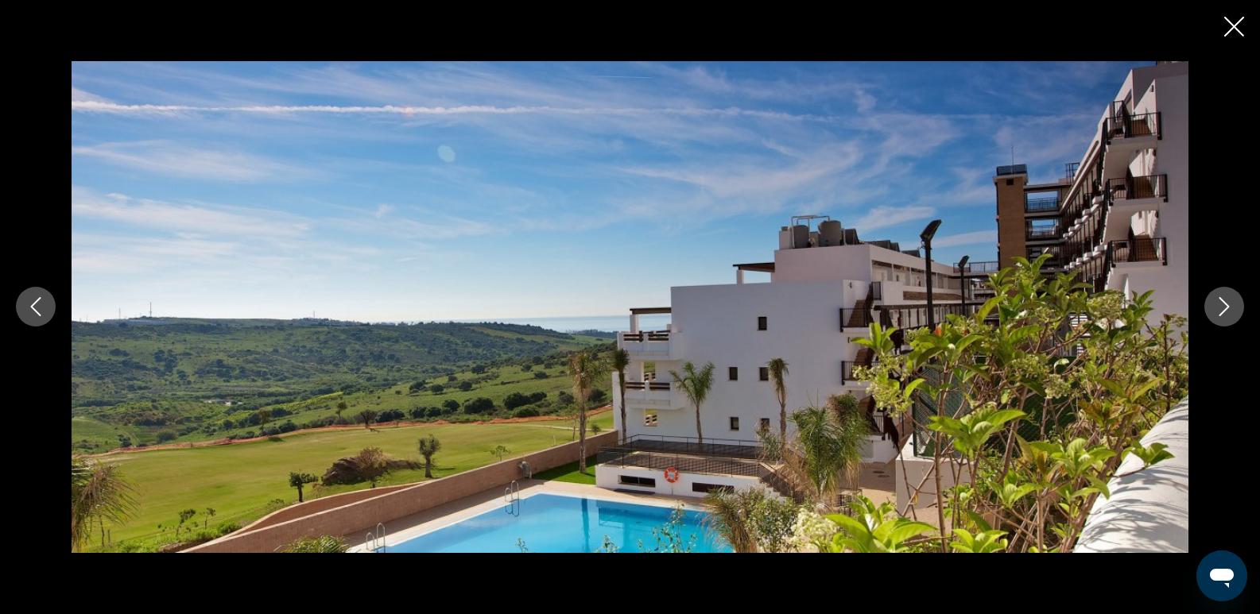
click at [1221, 304] on icon "Next image" at bounding box center [1224, 306] width 19 height 19
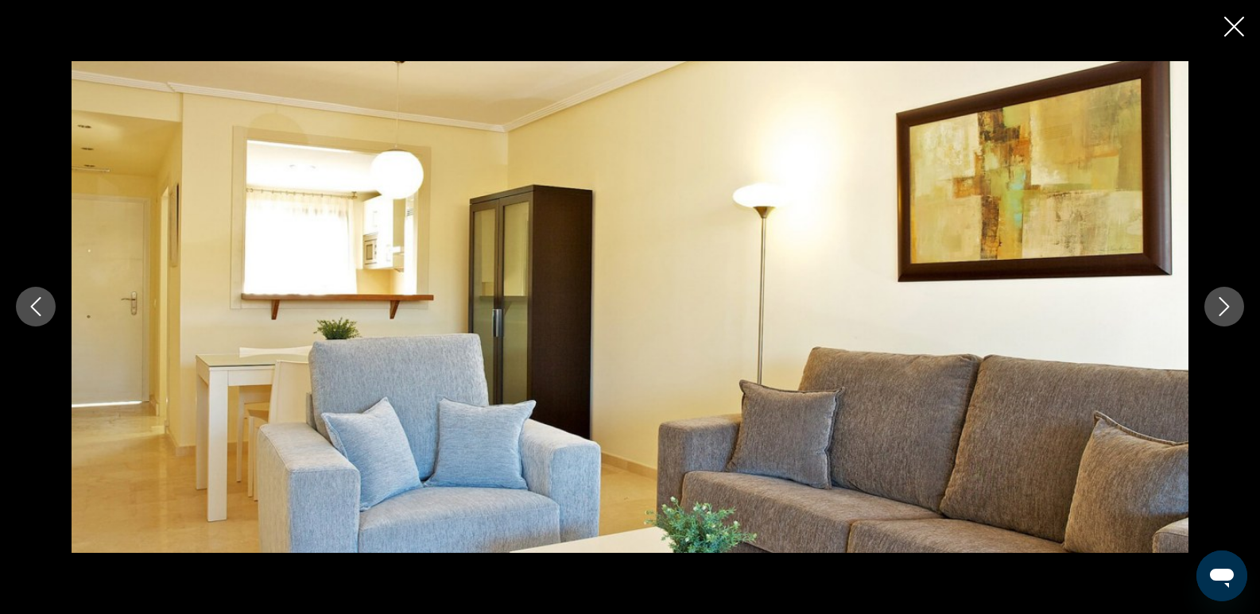
click at [1221, 304] on icon "Next image" at bounding box center [1224, 306] width 19 height 19
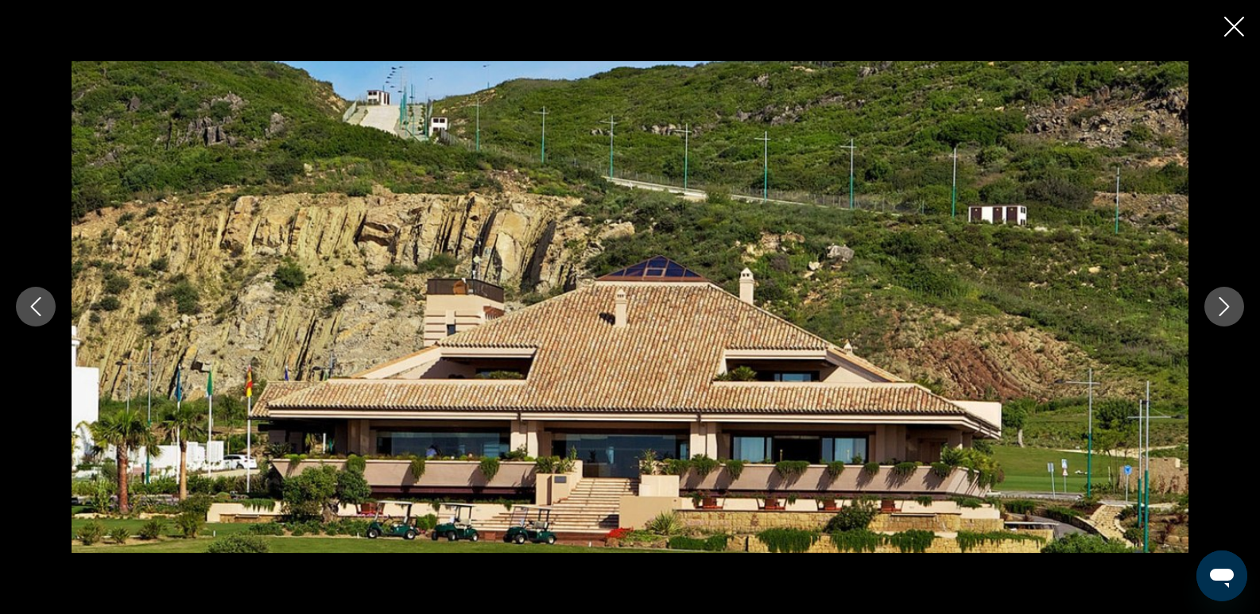
click at [1221, 304] on icon "Next image" at bounding box center [1224, 306] width 19 height 19
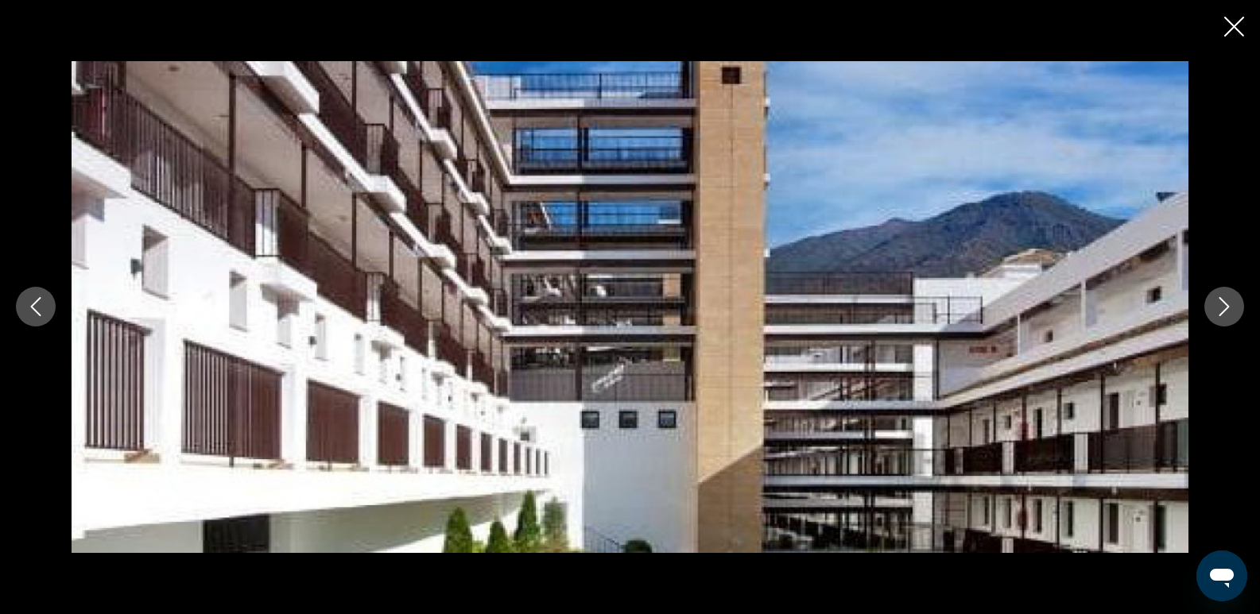
click at [1221, 304] on icon "Next image" at bounding box center [1224, 306] width 19 height 19
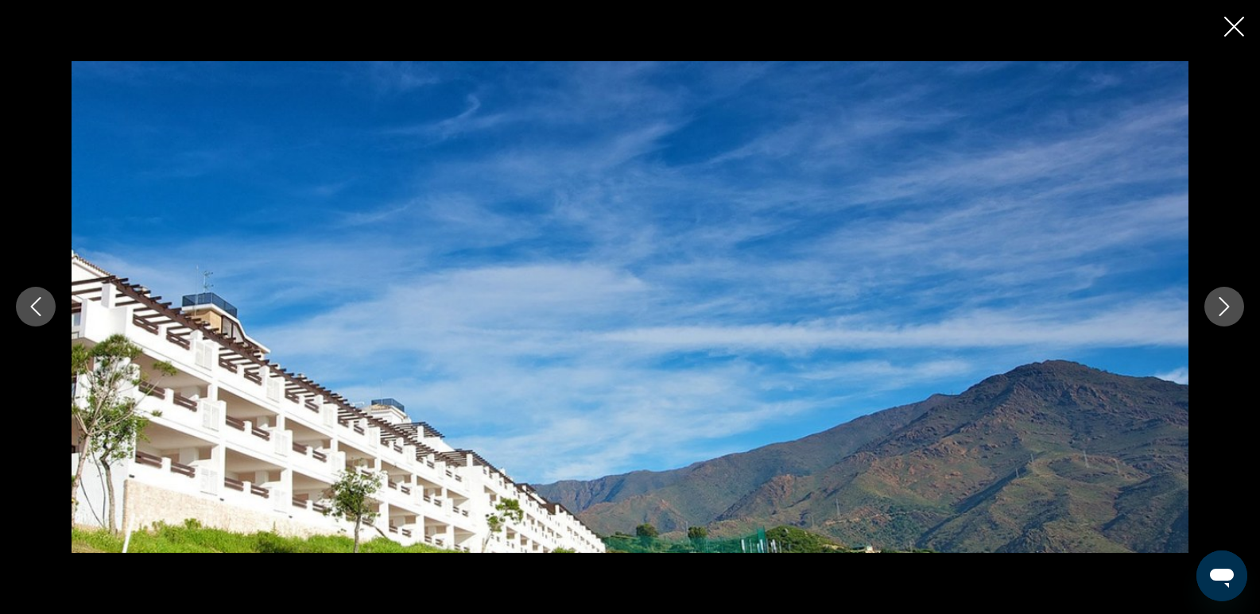
click at [1222, 304] on icon "Next image" at bounding box center [1224, 306] width 19 height 19
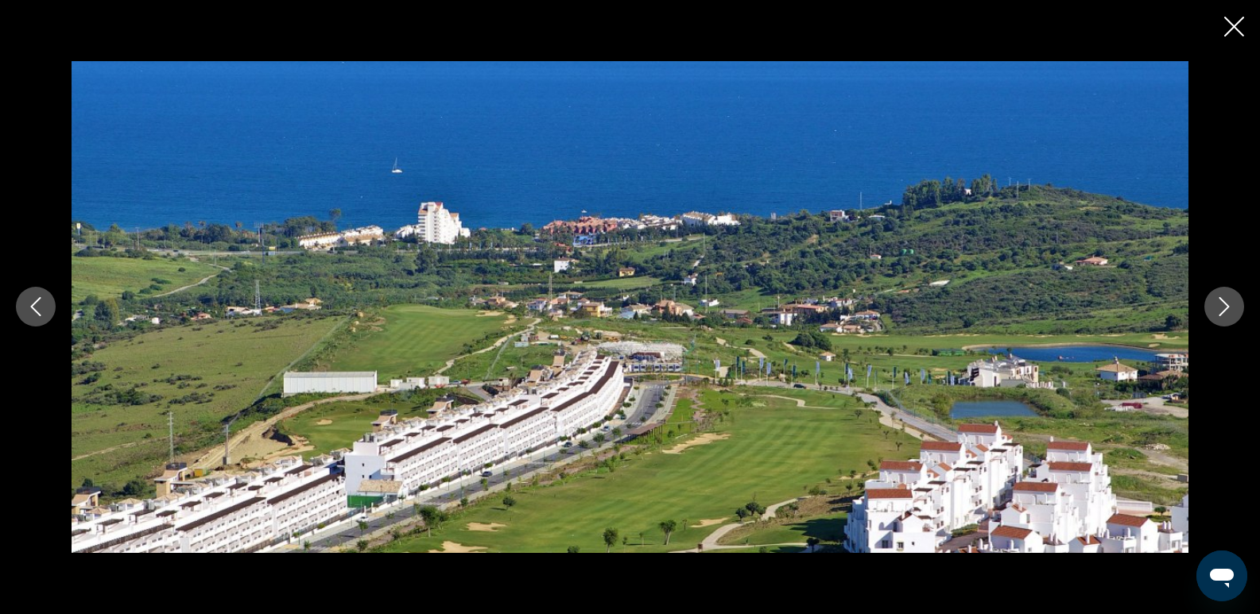
click at [1225, 306] on icon "Next image" at bounding box center [1224, 306] width 19 height 19
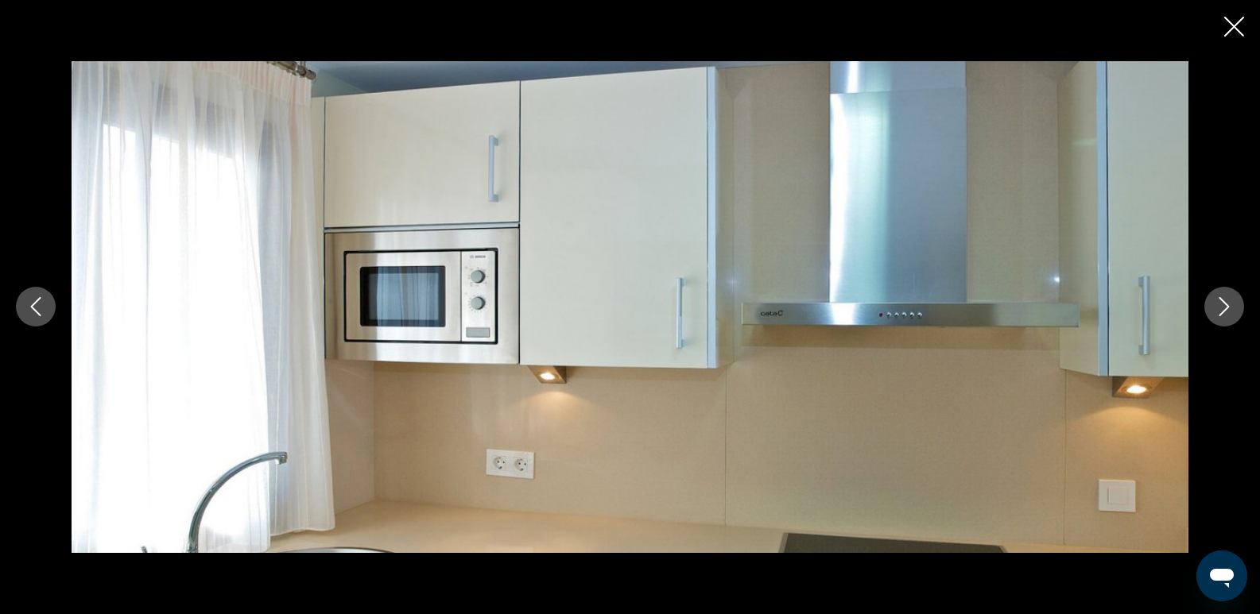
click at [1225, 306] on icon "Next image" at bounding box center [1224, 306] width 19 height 19
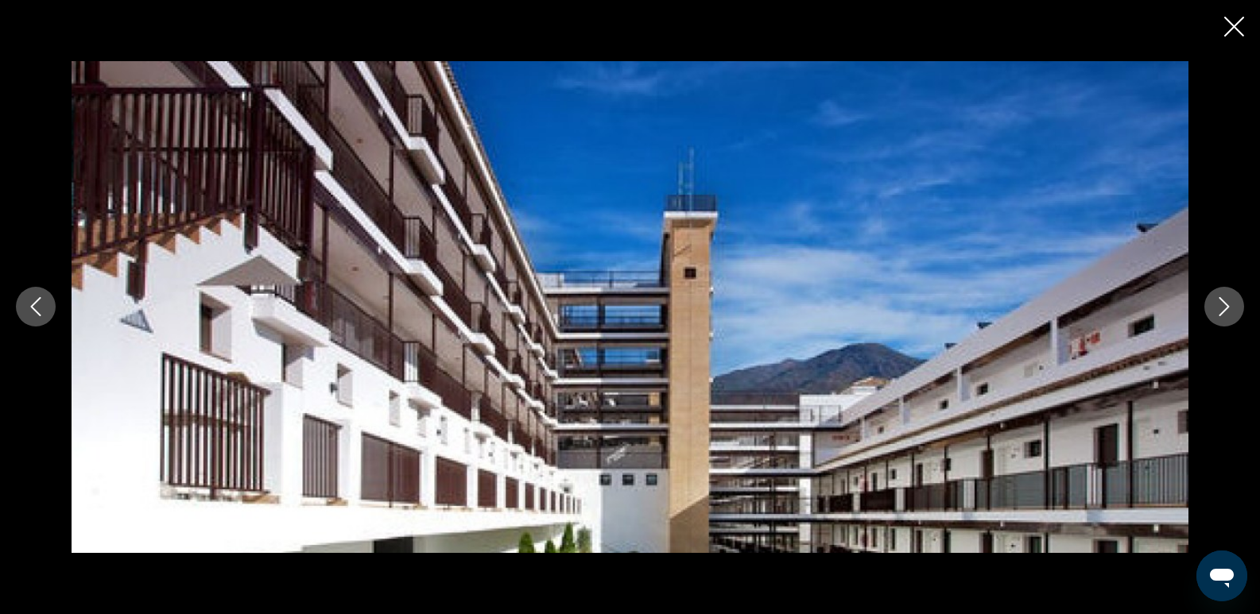
click at [1225, 306] on icon "Next image" at bounding box center [1224, 306] width 19 height 19
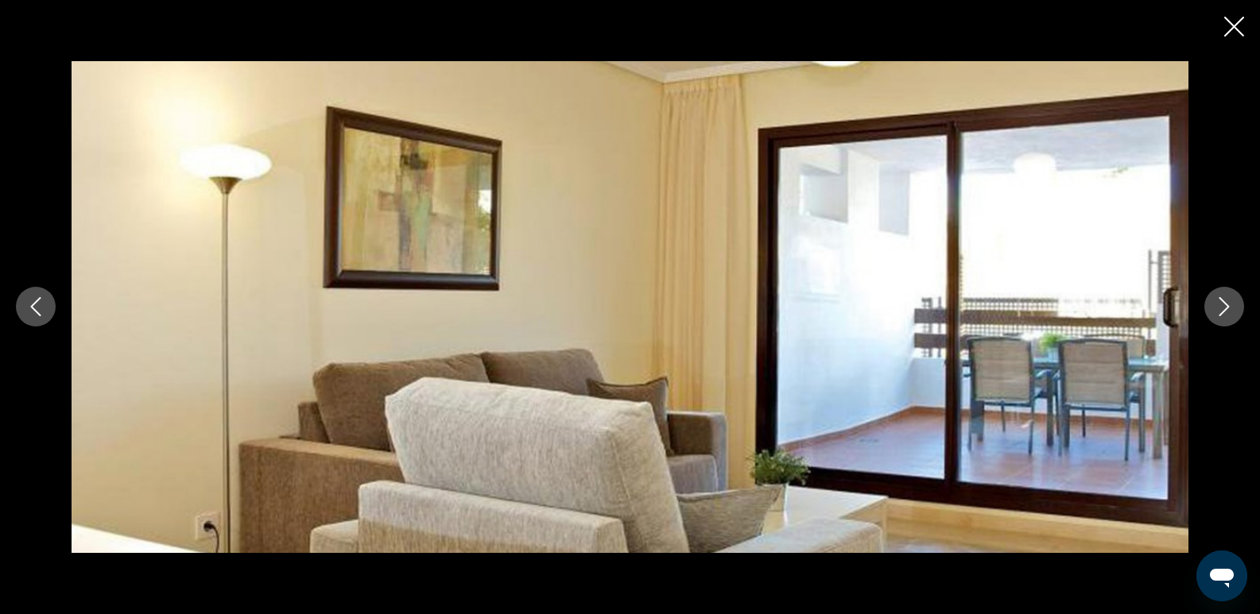
click at [1225, 306] on icon "Next image" at bounding box center [1224, 306] width 19 height 19
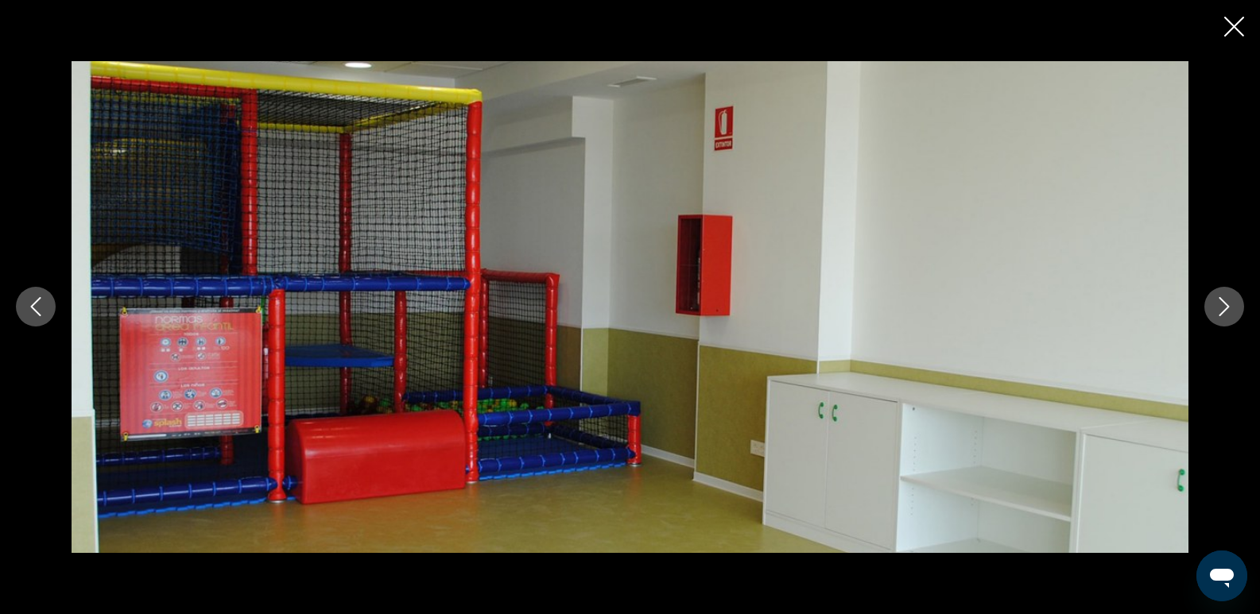
click at [1225, 306] on icon "Next image" at bounding box center [1224, 306] width 19 height 19
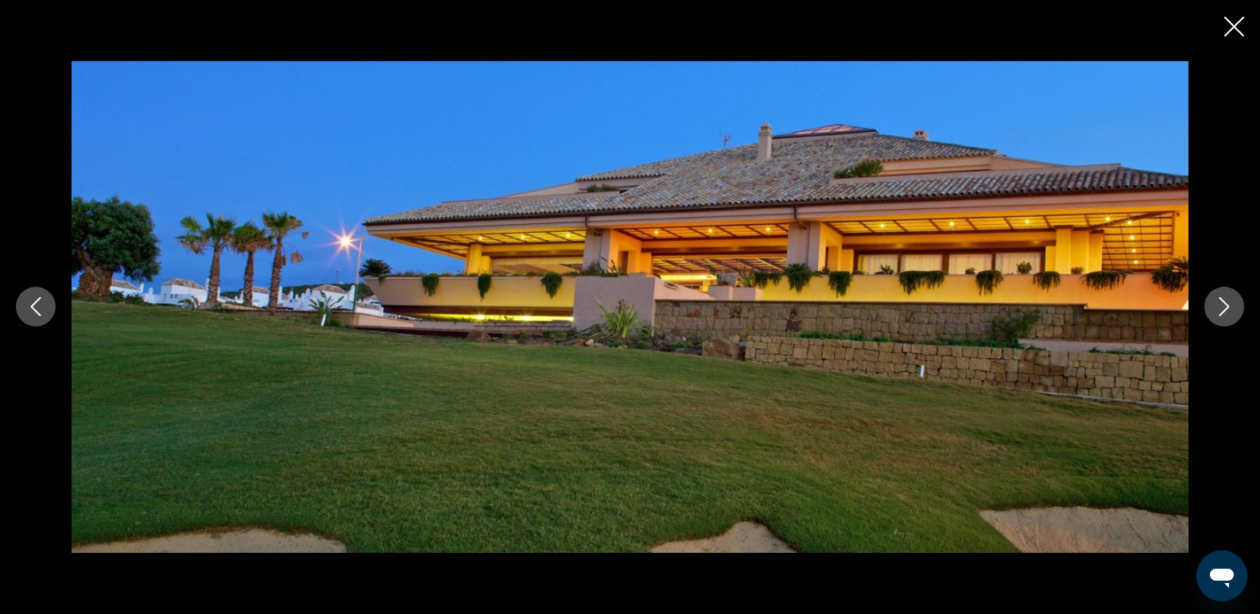
click at [1225, 306] on icon "Next image" at bounding box center [1224, 306] width 19 height 19
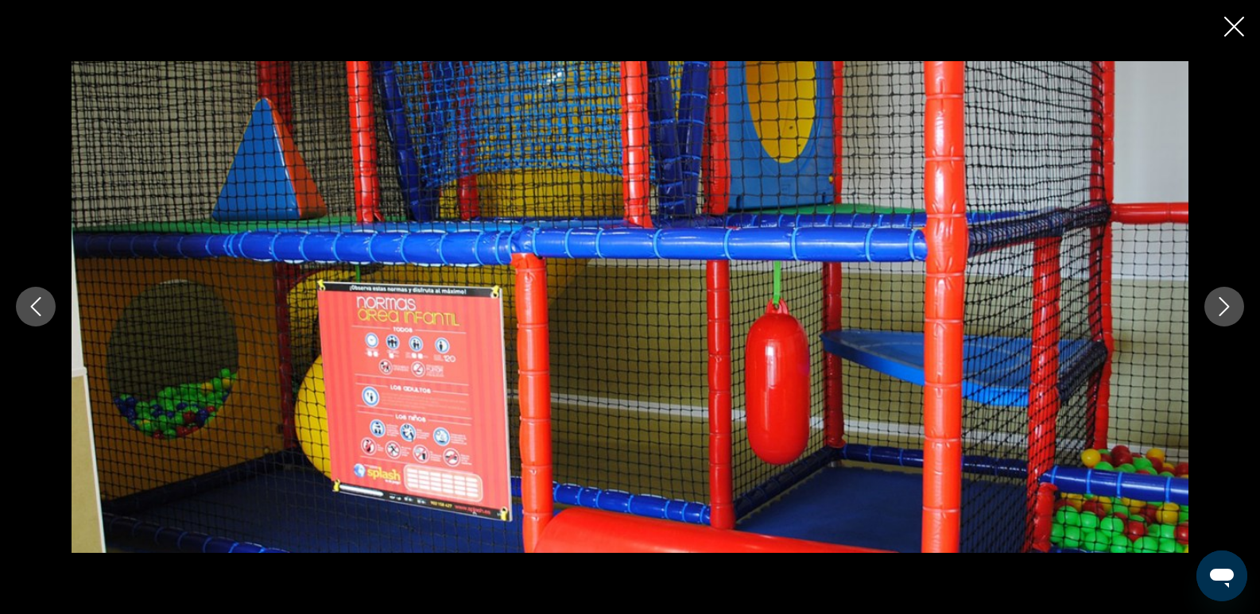
click at [1225, 306] on icon "Next image" at bounding box center [1224, 306] width 19 height 19
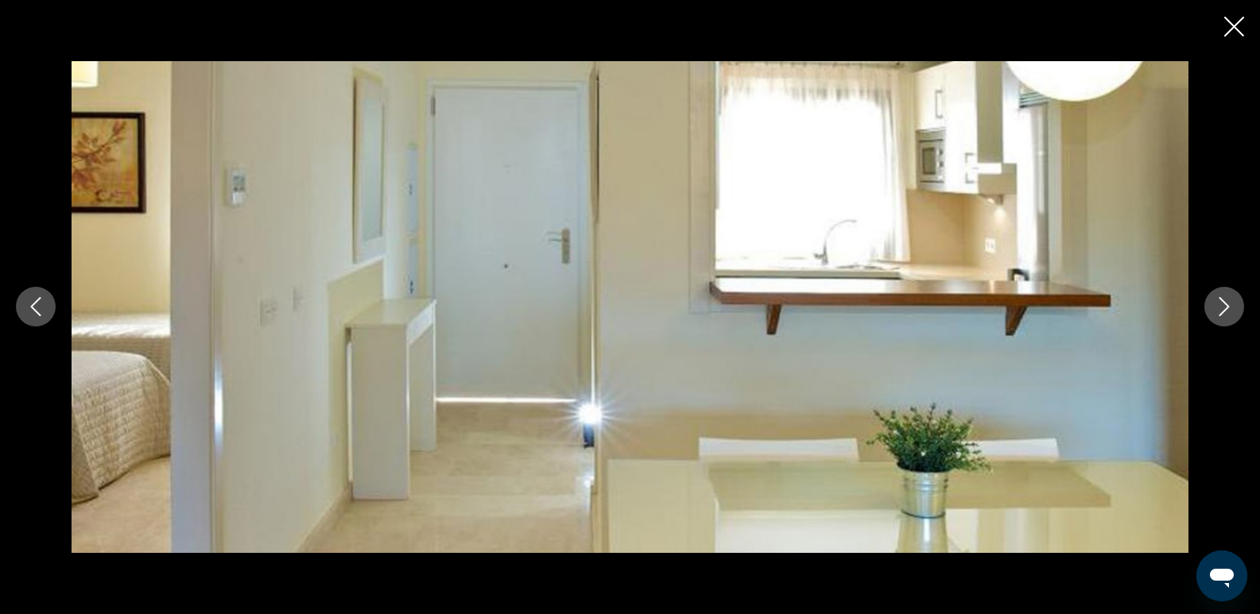
click at [1225, 306] on icon "Next image" at bounding box center [1224, 306] width 19 height 19
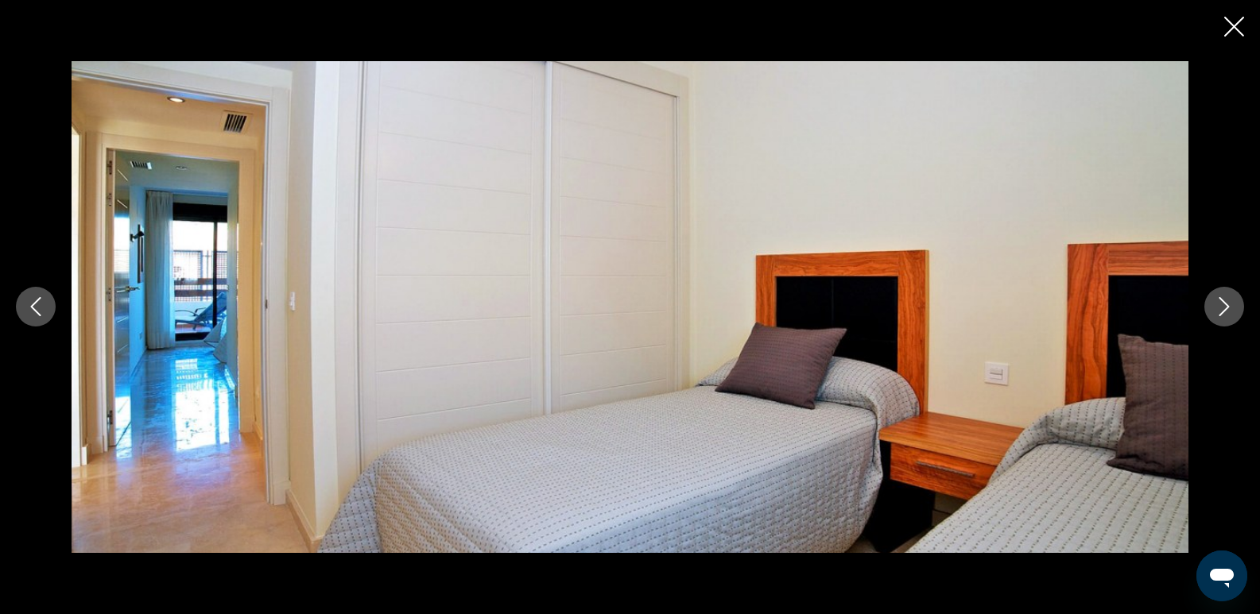
click at [1225, 306] on icon "Next image" at bounding box center [1224, 306] width 19 height 19
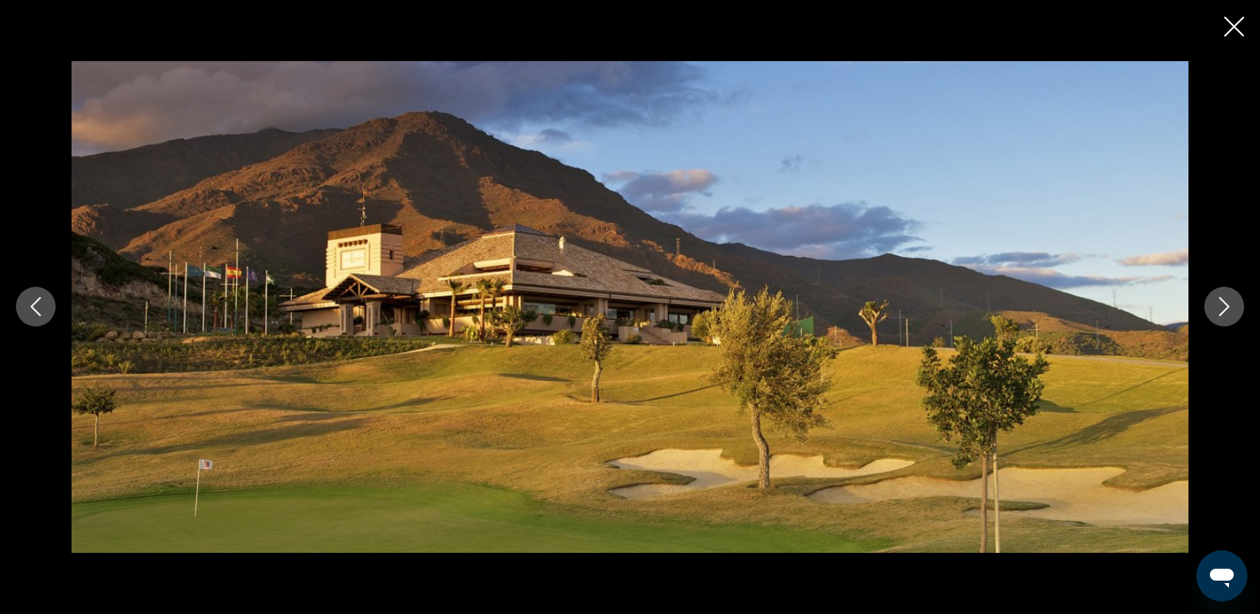
click at [1225, 306] on icon "Next image" at bounding box center [1224, 306] width 19 height 19
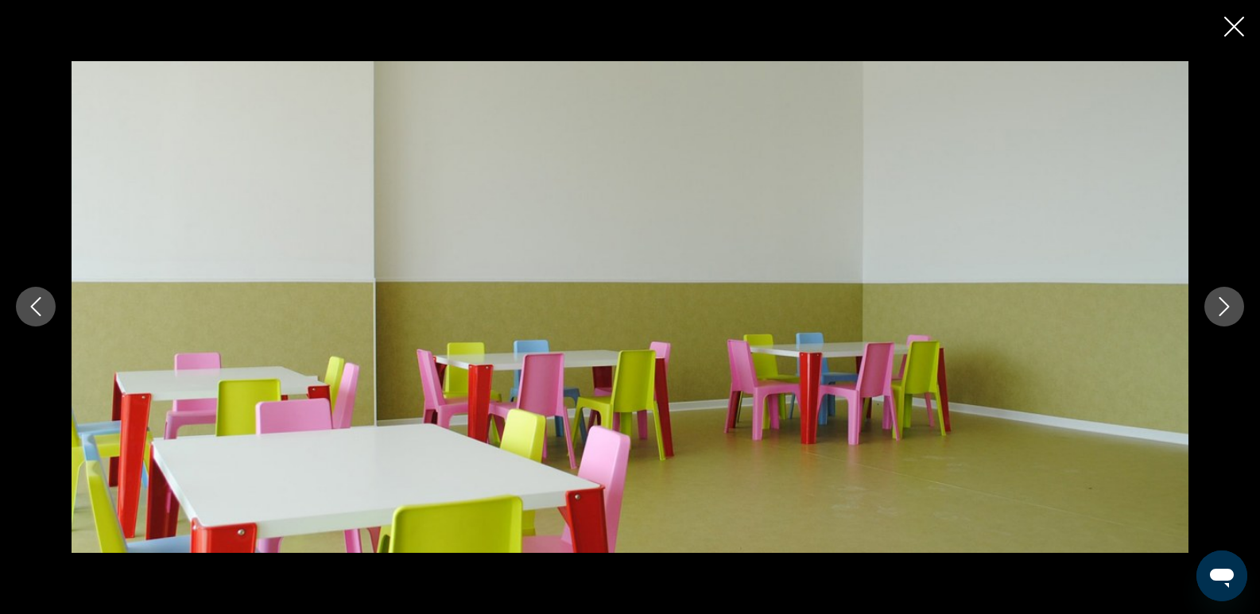
click at [1225, 306] on icon "Next image" at bounding box center [1224, 306] width 19 height 19
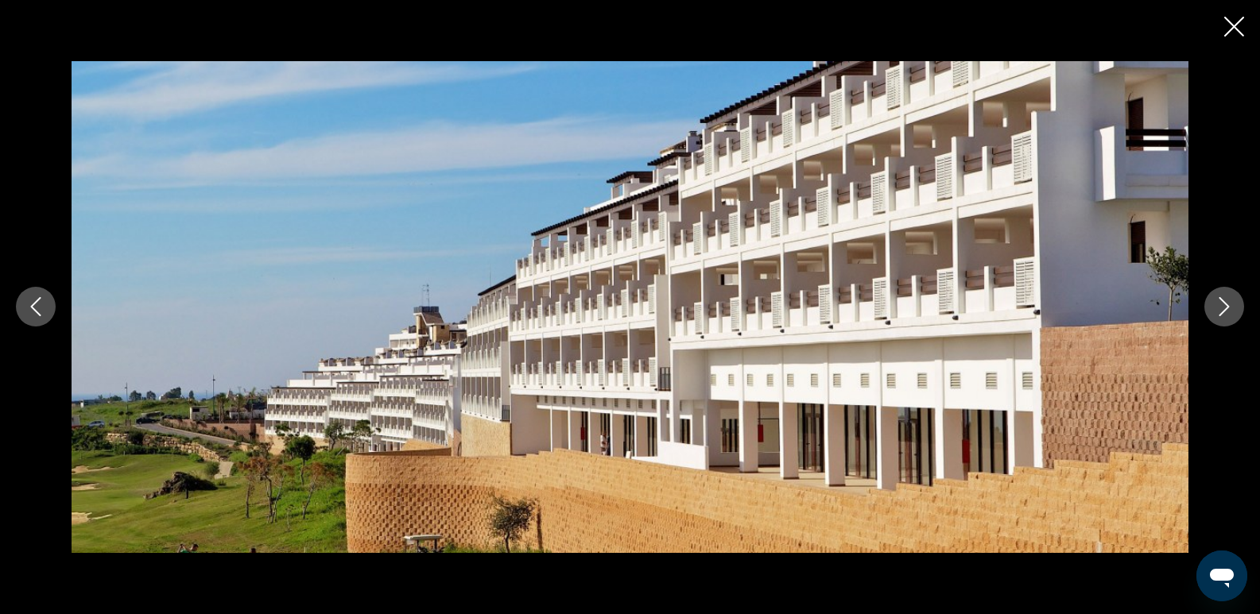
click at [1225, 306] on icon "Next image" at bounding box center [1224, 306] width 19 height 19
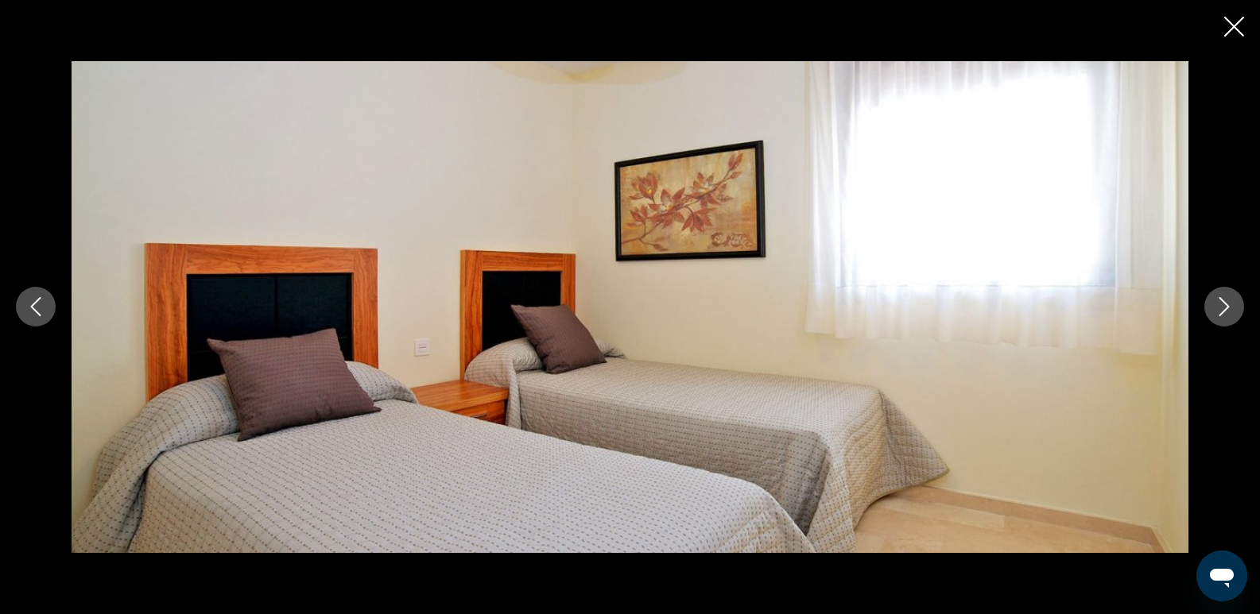
click at [1225, 306] on icon "Next image" at bounding box center [1224, 306] width 19 height 19
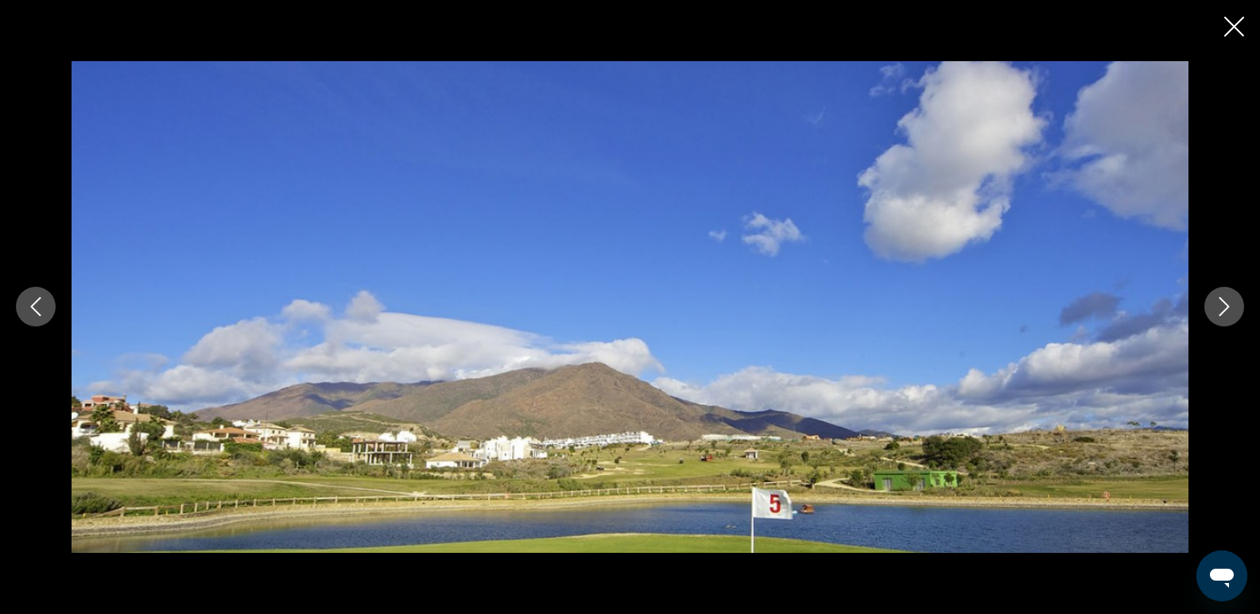
click at [1225, 306] on icon "Next image" at bounding box center [1224, 306] width 19 height 19
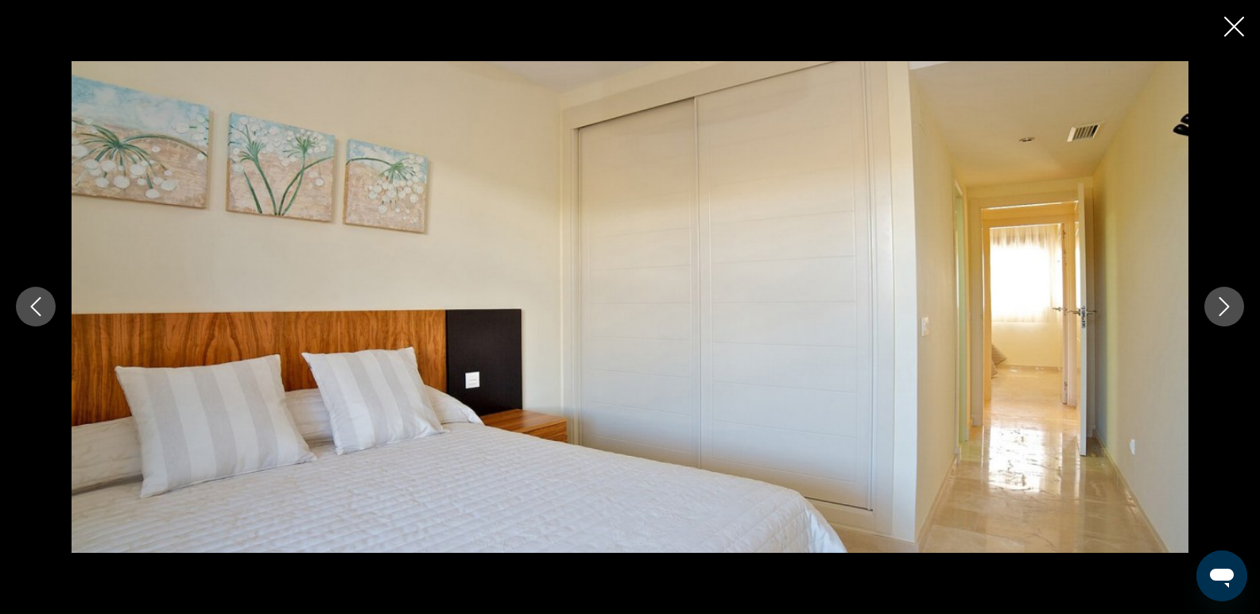
click at [1225, 306] on icon "Next image" at bounding box center [1224, 306] width 19 height 19
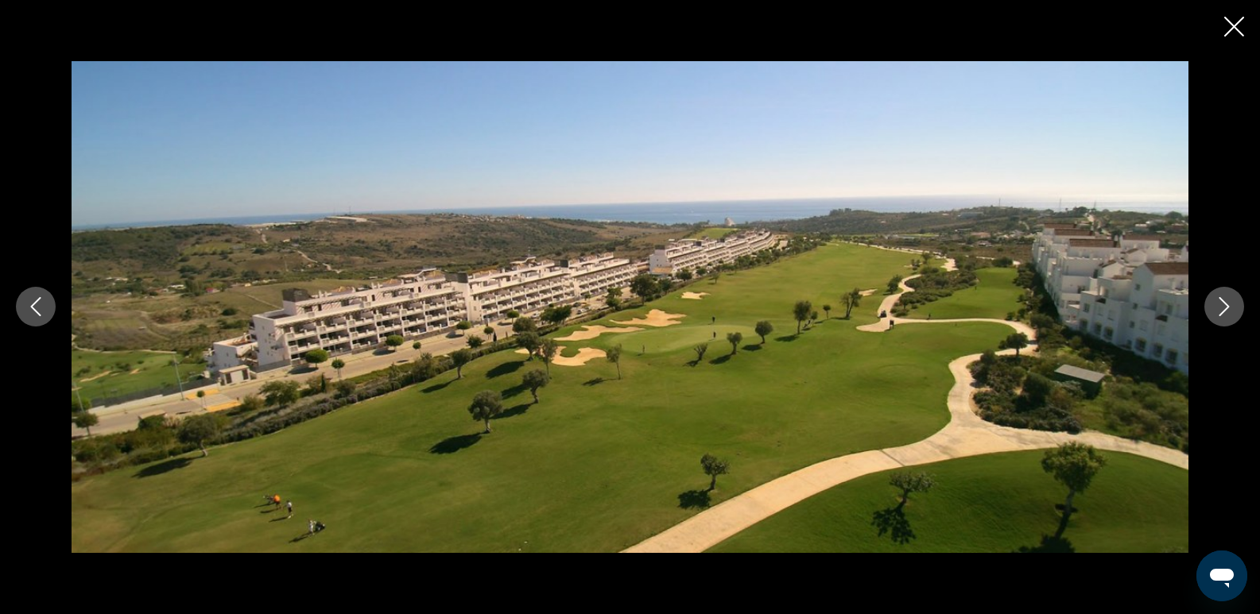
click at [1225, 306] on icon "Next image" at bounding box center [1224, 306] width 19 height 19
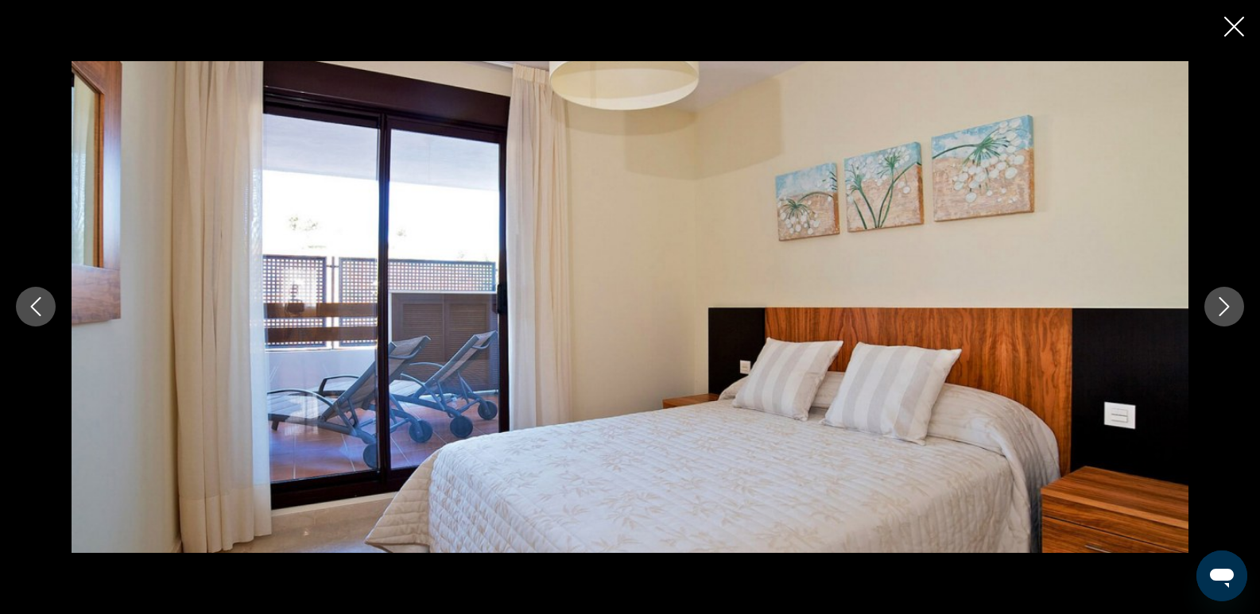
click at [1225, 306] on icon "Next image" at bounding box center [1224, 306] width 19 height 19
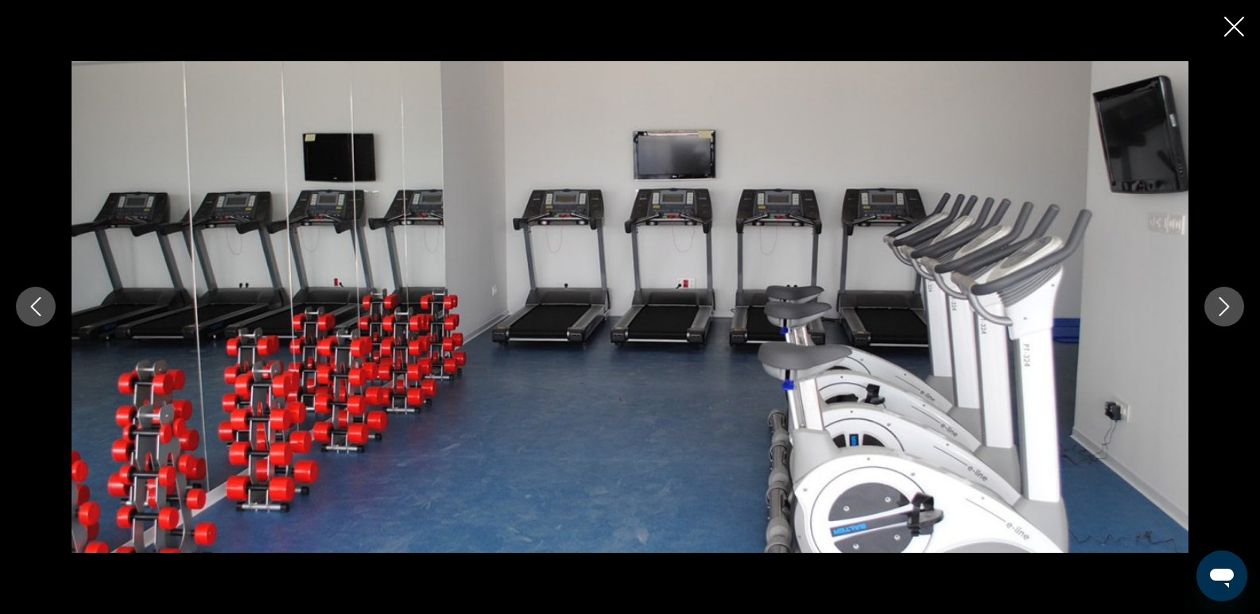
click at [1225, 306] on icon "Next image" at bounding box center [1224, 306] width 19 height 19
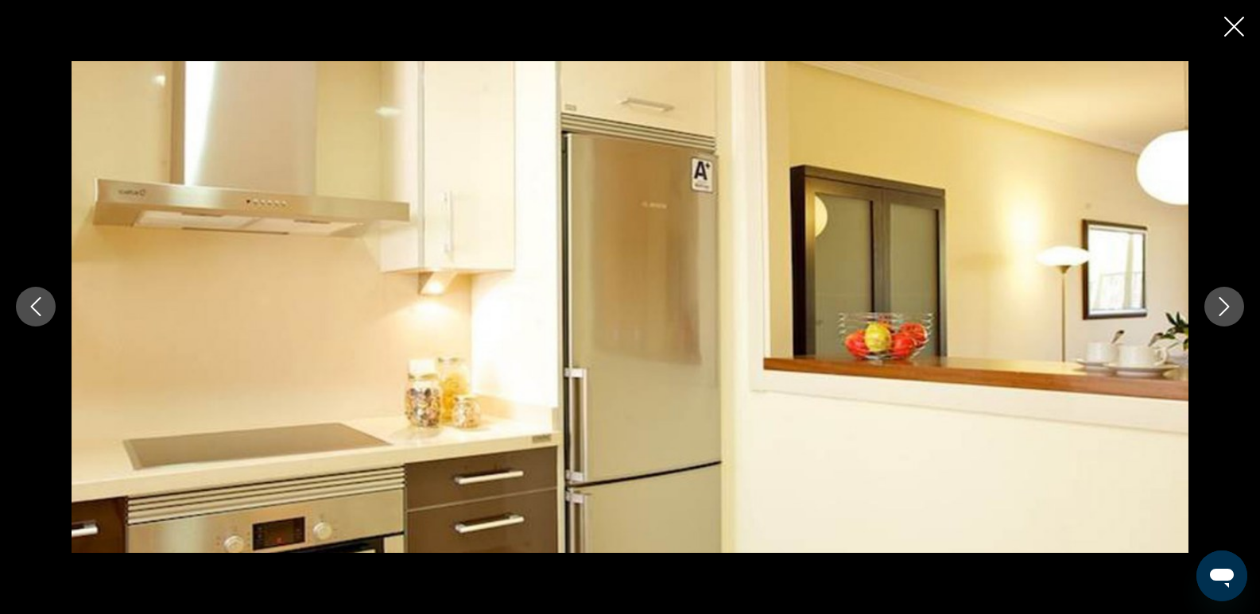
scroll to position [397, 0]
click at [1219, 299] on icon "Next image" at bounding box center [1224, 307] width 10 height 19
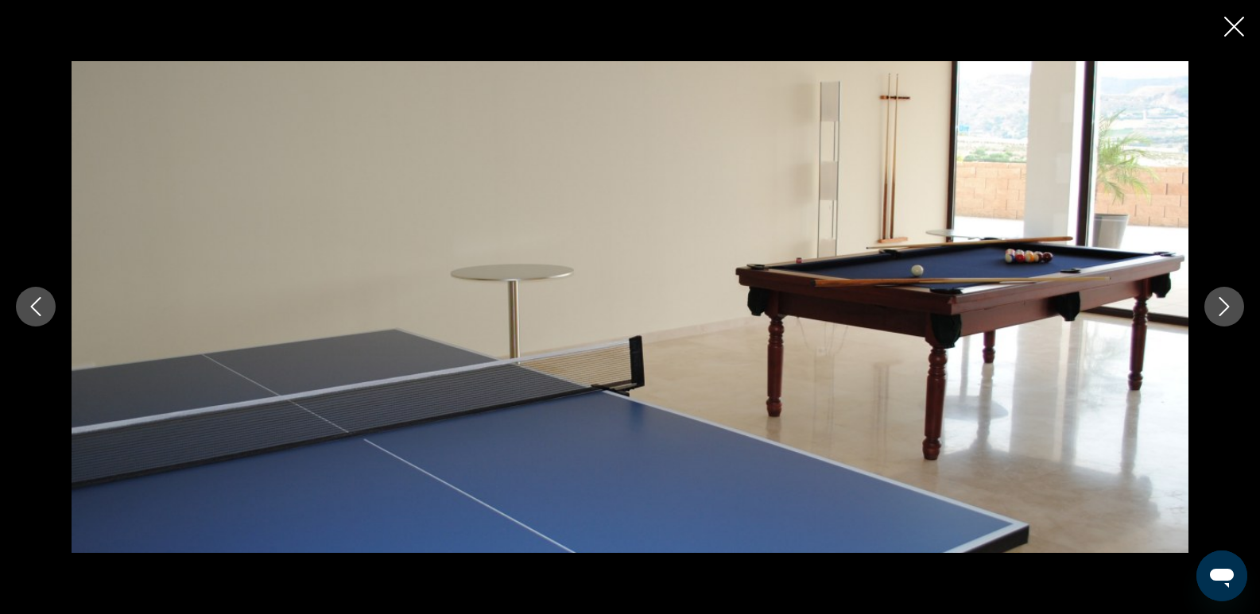
click at [1219, 300] on icon "Next image" at bounding box center [1224, 306] width 19 height 19
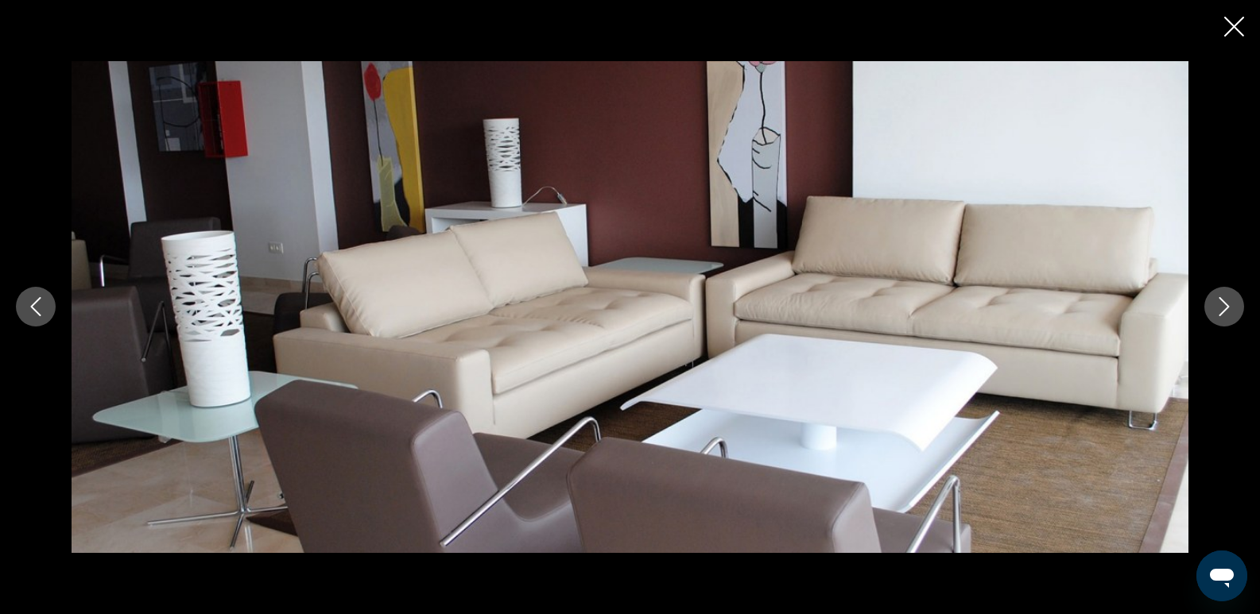
click at [1219, 300] on icon "Next image" at bounding box center [1224, 306] width 19 height 19
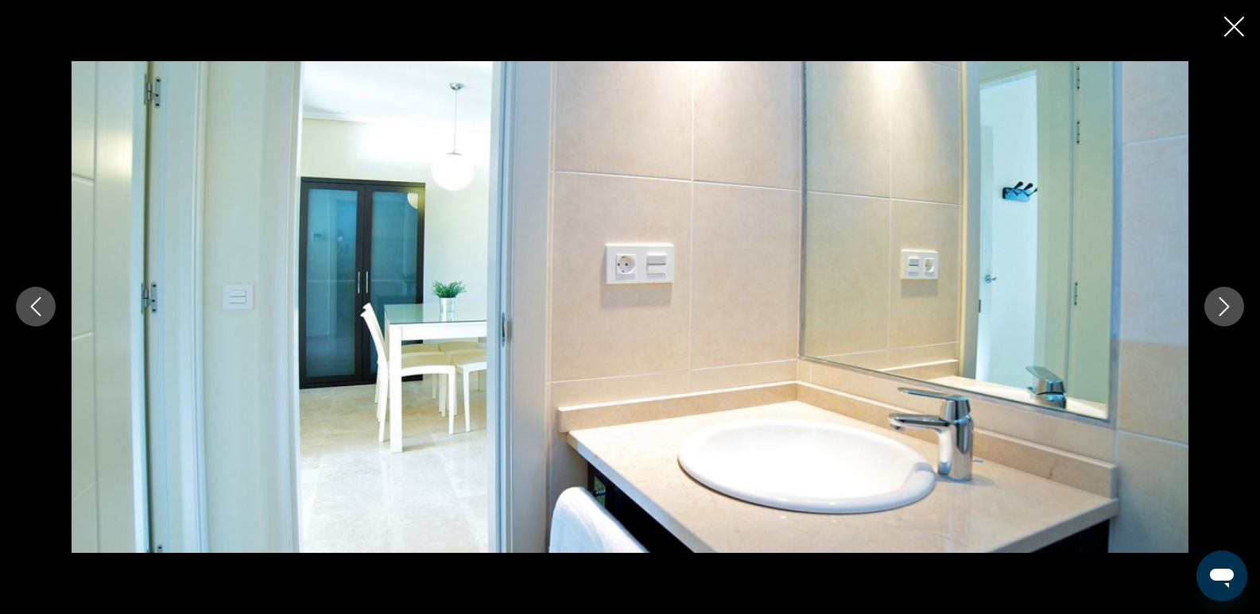
click at [1219, 300] on icon "Next image" at bounding box center [1224, 306] width 19 height 19
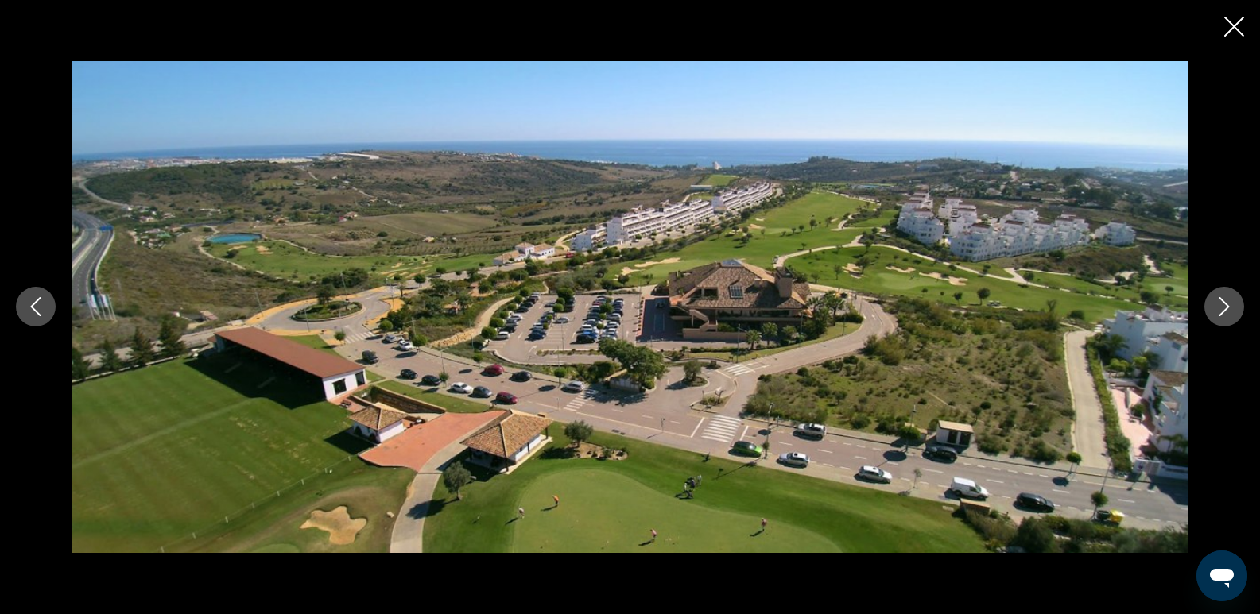
click at [1219, 300] on icon "Next image" at bounding box center [1224, 306] width 19 height 19
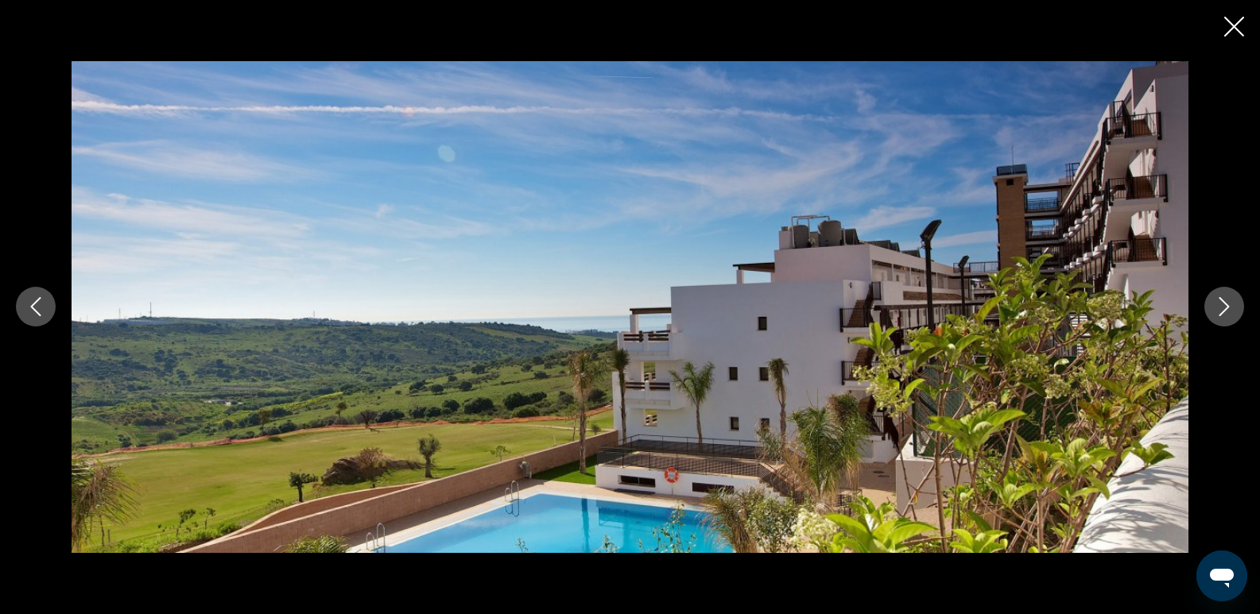
click at [1234, 37] on button "Close slideshow" at bounding box center [1234, 28] width 20 height 25
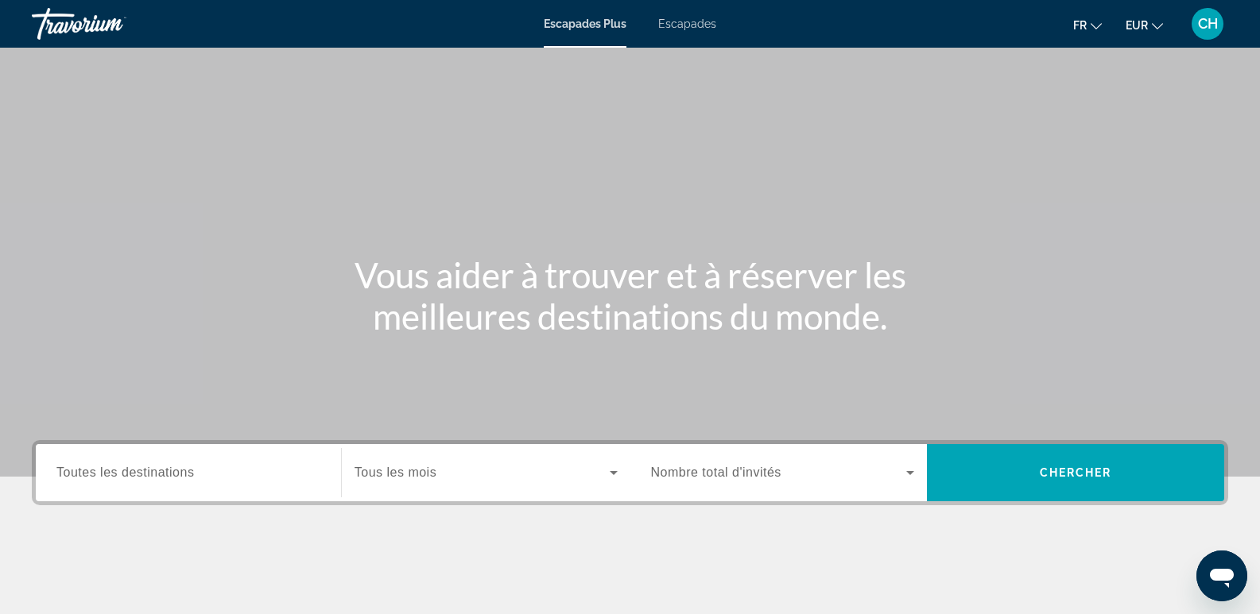
click at [102, 478] on span "Toutes les destinations" at bounding box center [125, 473] width 138 height 14
click at [102, 478] on input "Destination Toutes les destinations" at bounding box center [188, 473] width 264 height 19
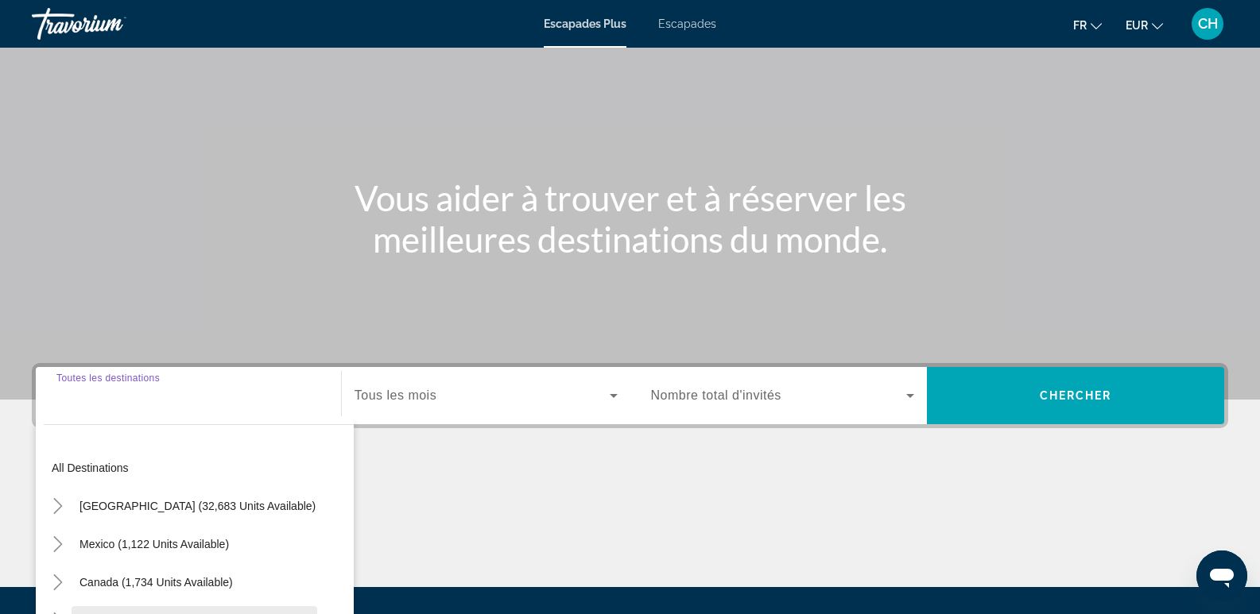
scroll to position [245, 0]
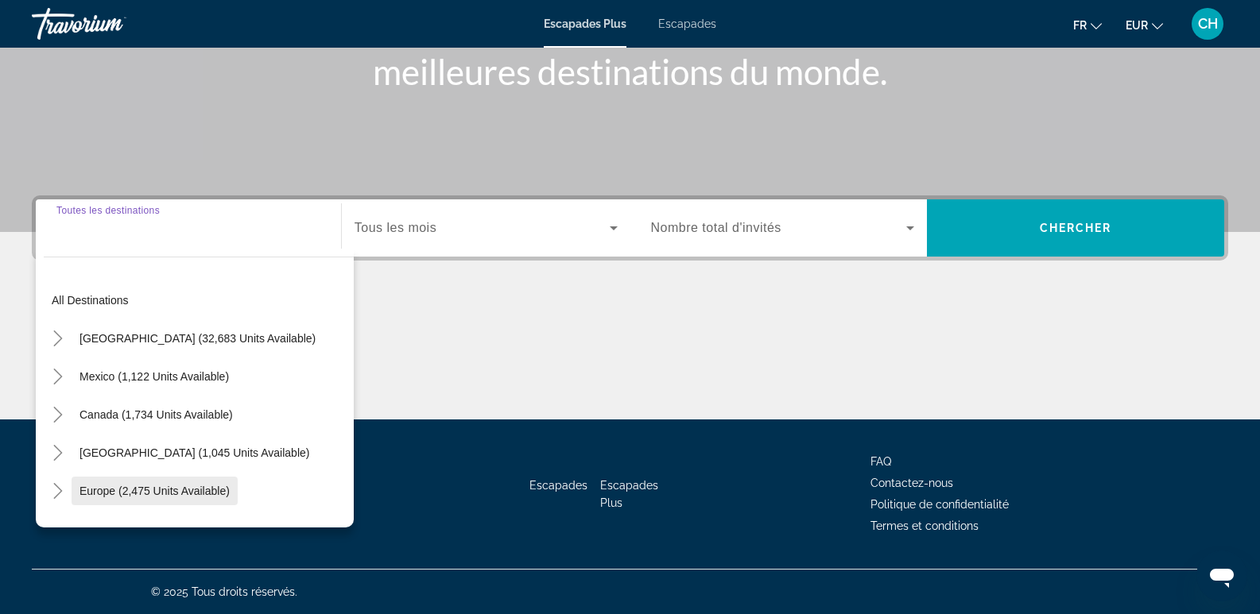
click at [160, 494] on span "Europe (2,475 units available)" at bounding box center [154, 491] width 150 height 13
type input "**********"
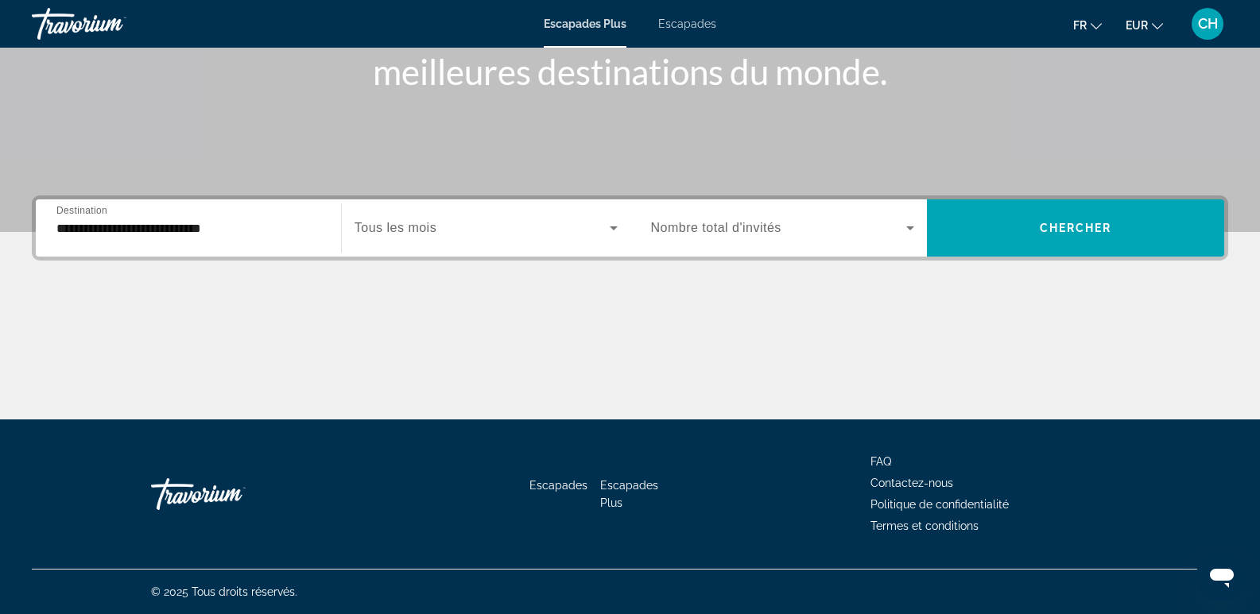
click at [414, 226] on span "Tous les mois" at bounding box center [396, 228] width 82 height 14
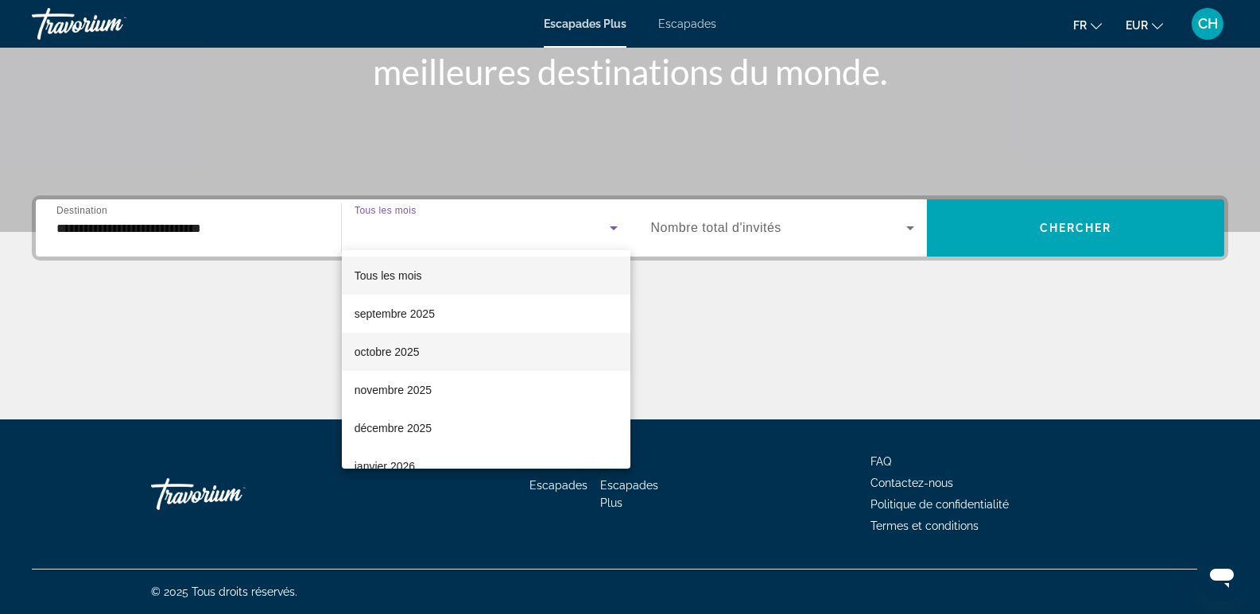
click at [397, 347] on font "octobre 2025" at bounding box center [387, 352] width 65 height 13
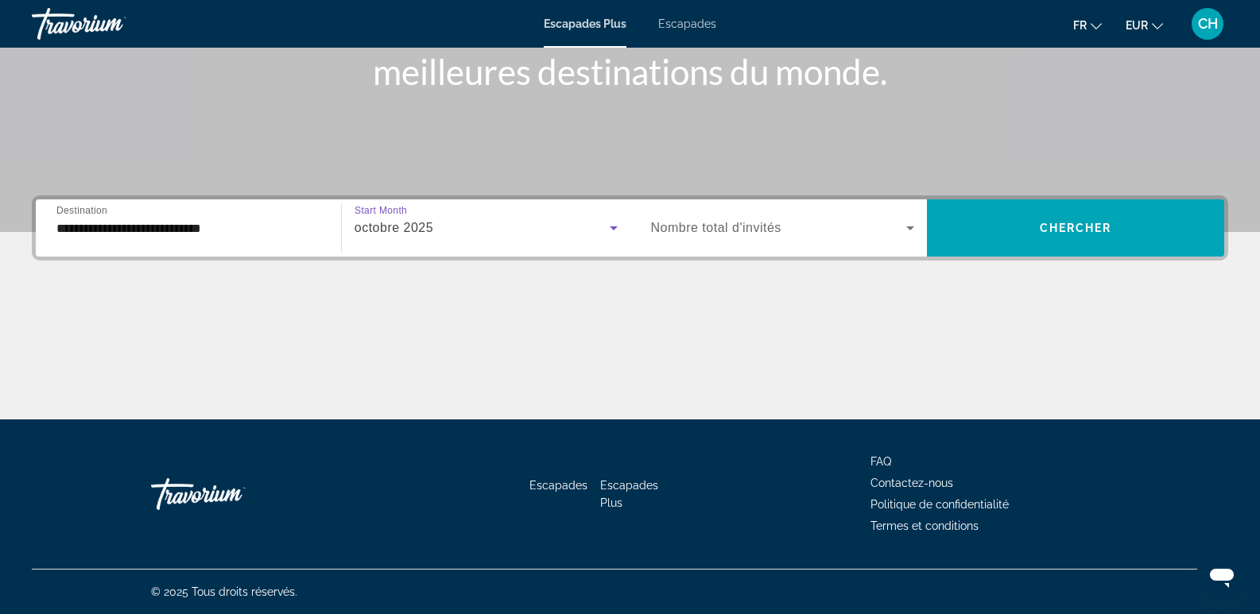
click at [712, 233] on span "Nombre total d'invités" at bounding box center [716, 228] width 130 height 14
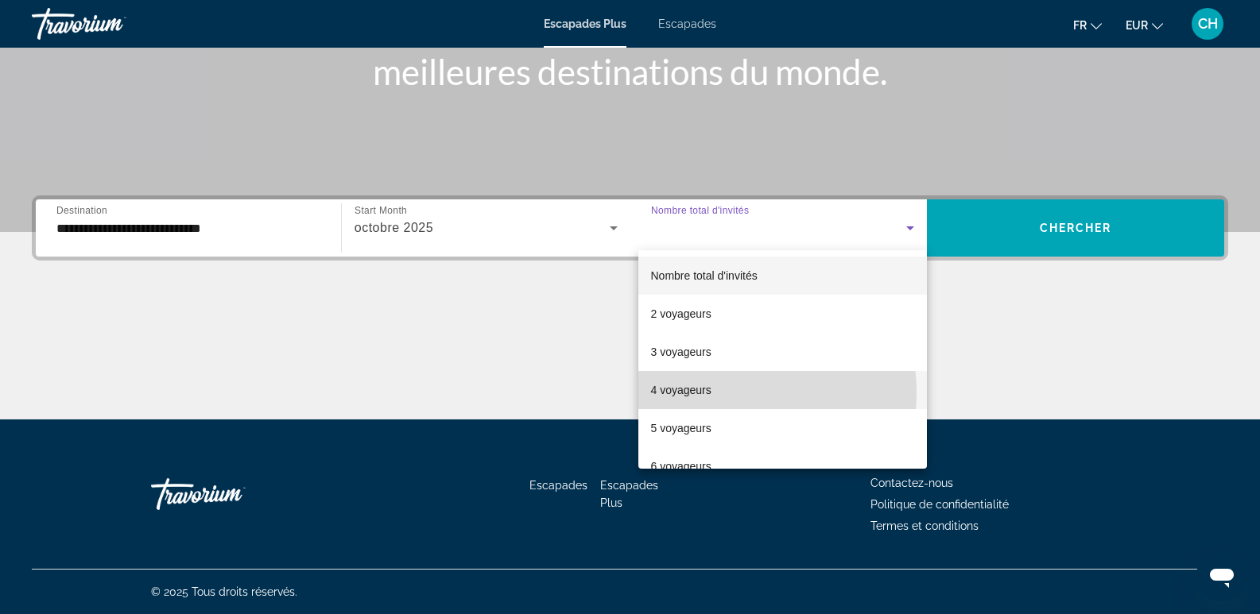
click at [704, 393] on font "4 voyageurs" at bounding box center [681, 390] width 60 height 13
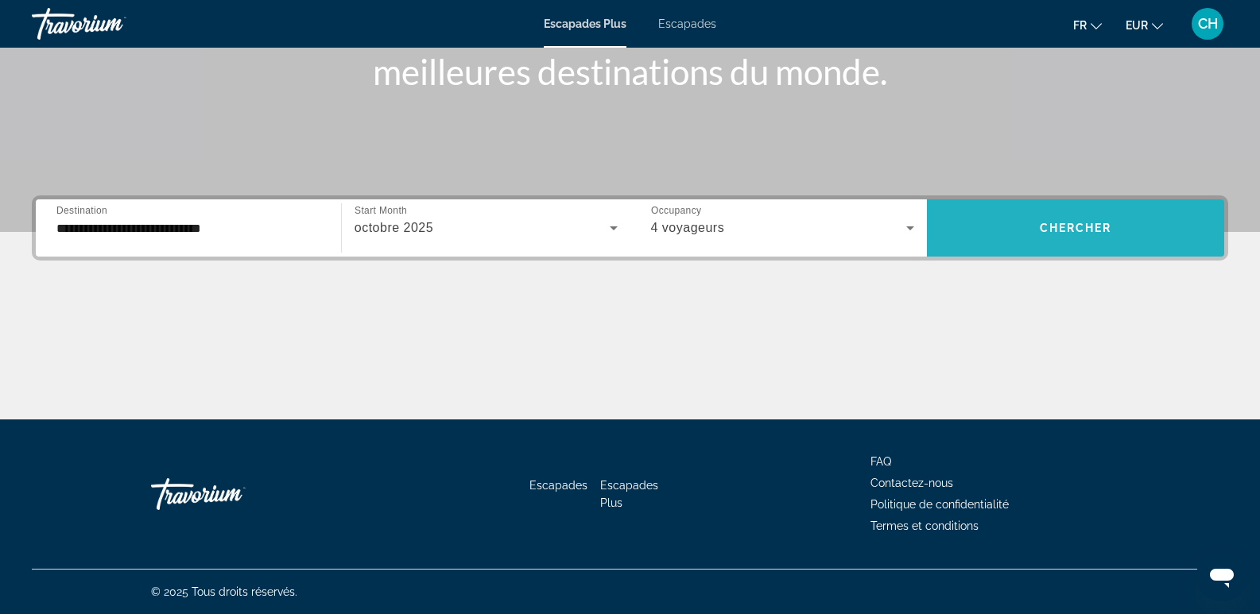
click at [1077, 223] on span "Chercher" at bounding box center [1076, 228] width 72 height 13
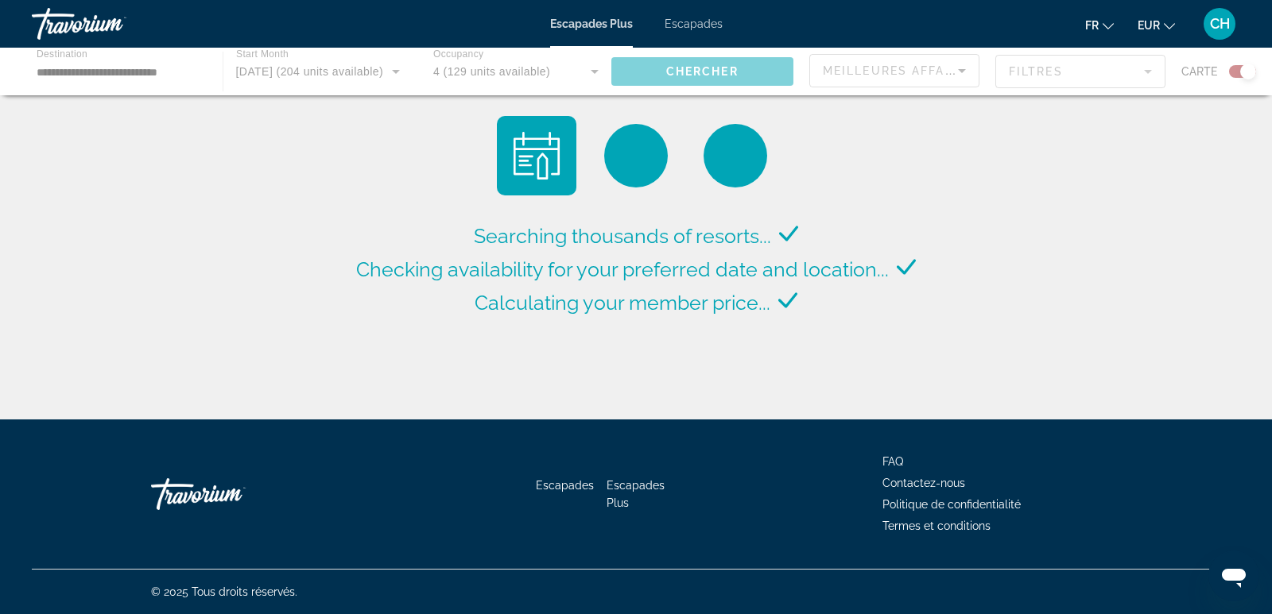
click at [961, 73] on div "Contenu principal" at bounding box center [636, 72] width 1272 height 48
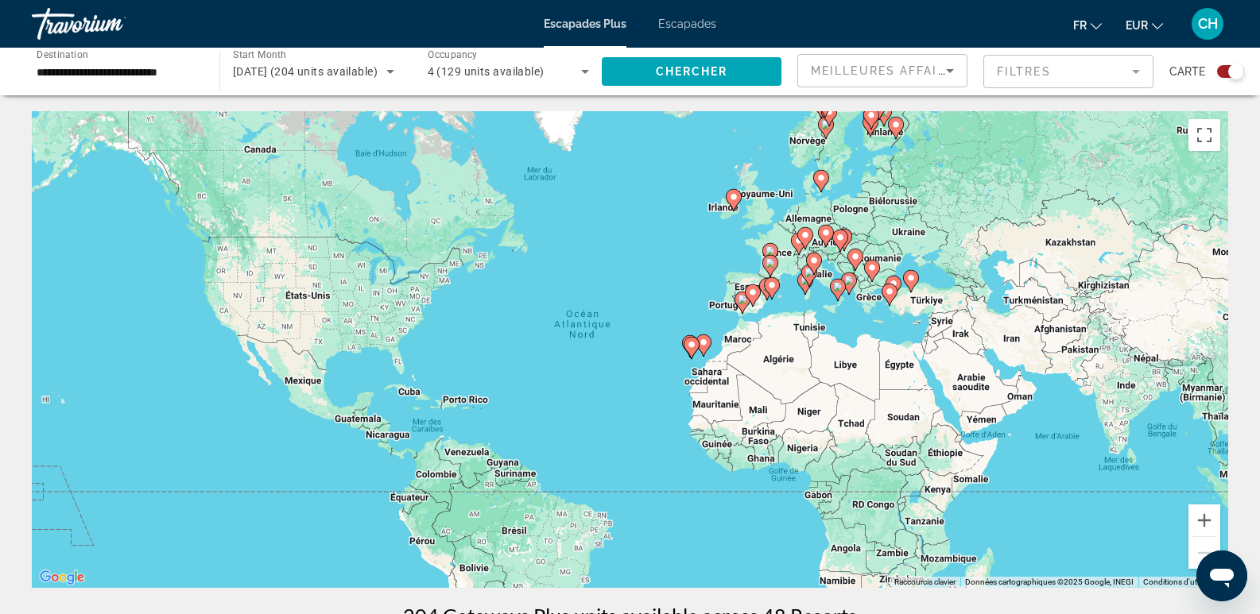
click at [690, 350] on icon "Contenu principal" at bounding box center [691, 348] width 14 height 21
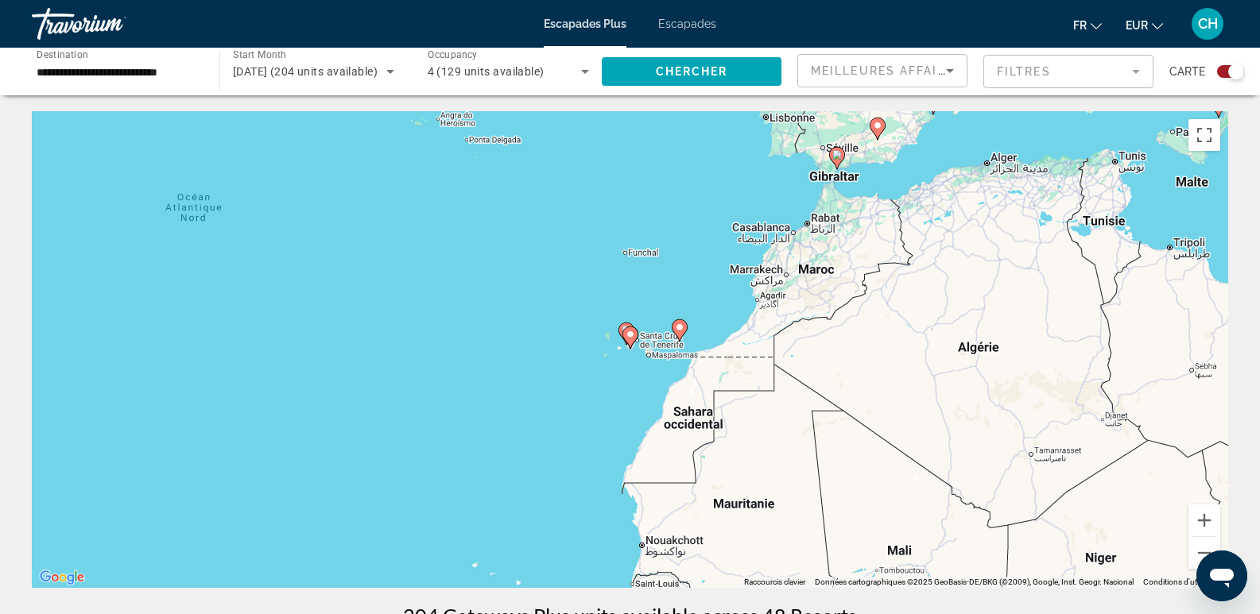
click at [629, 338] on image "Contenu principal" at bounding box center [631, 335] width 10 height 10
type input "**********"
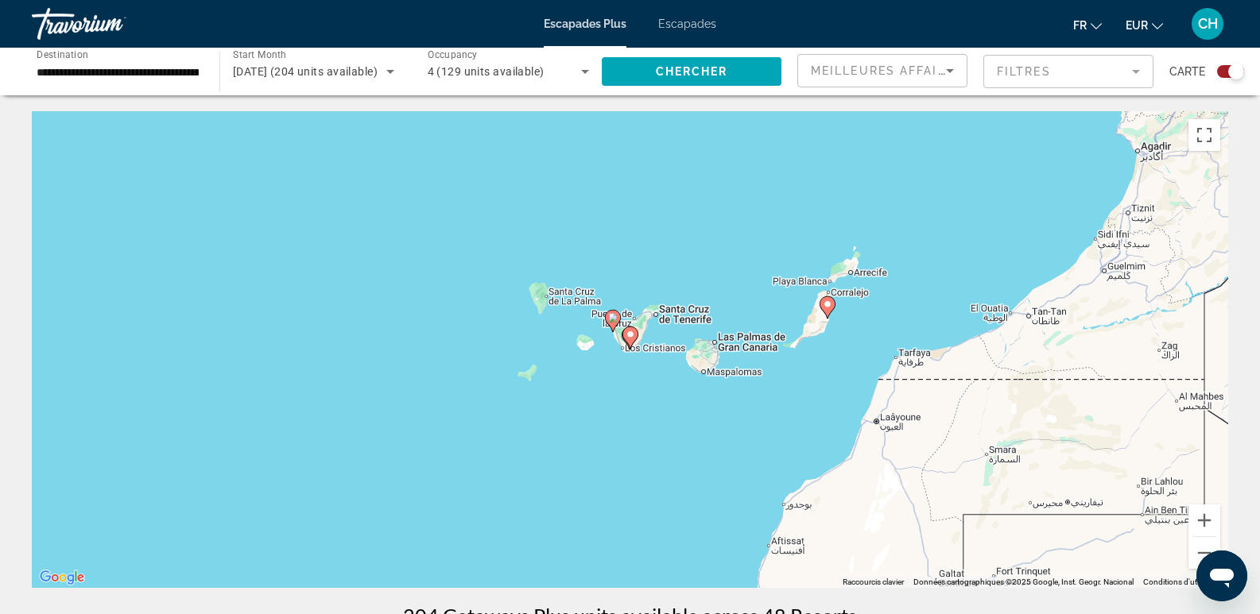
click at [626, 335] on icon "Contenu principal" at bounding box center [629, 337] width 14 height 21
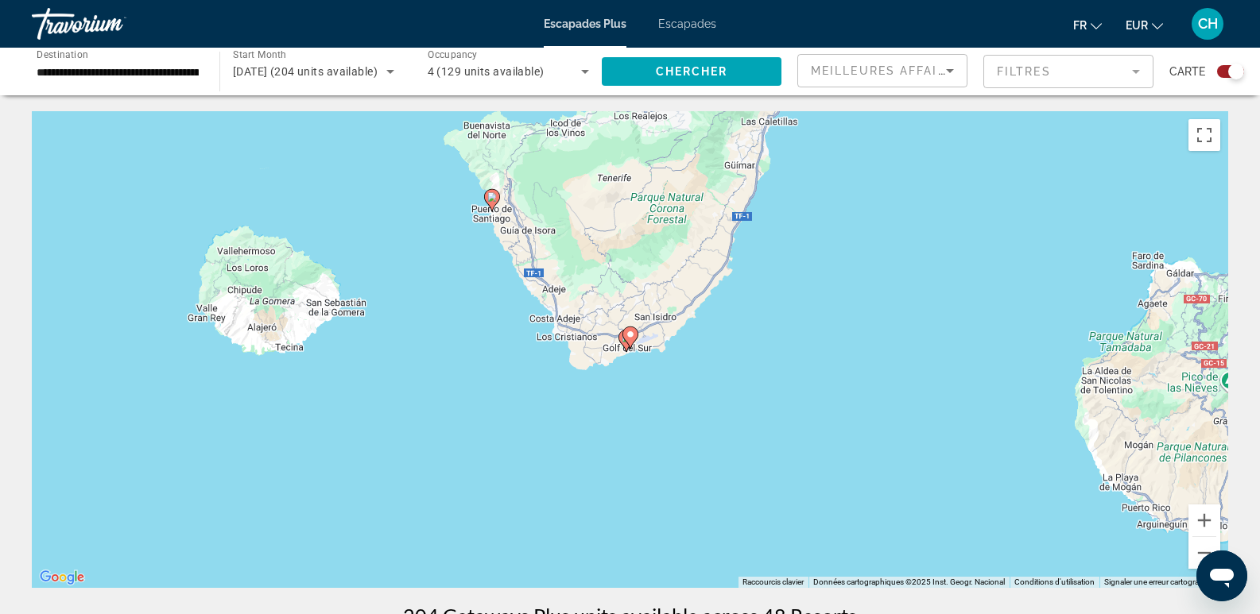
click at [629, 339] on icon "Contenu principal" at bounding box center [629, 337] width 14 height 21
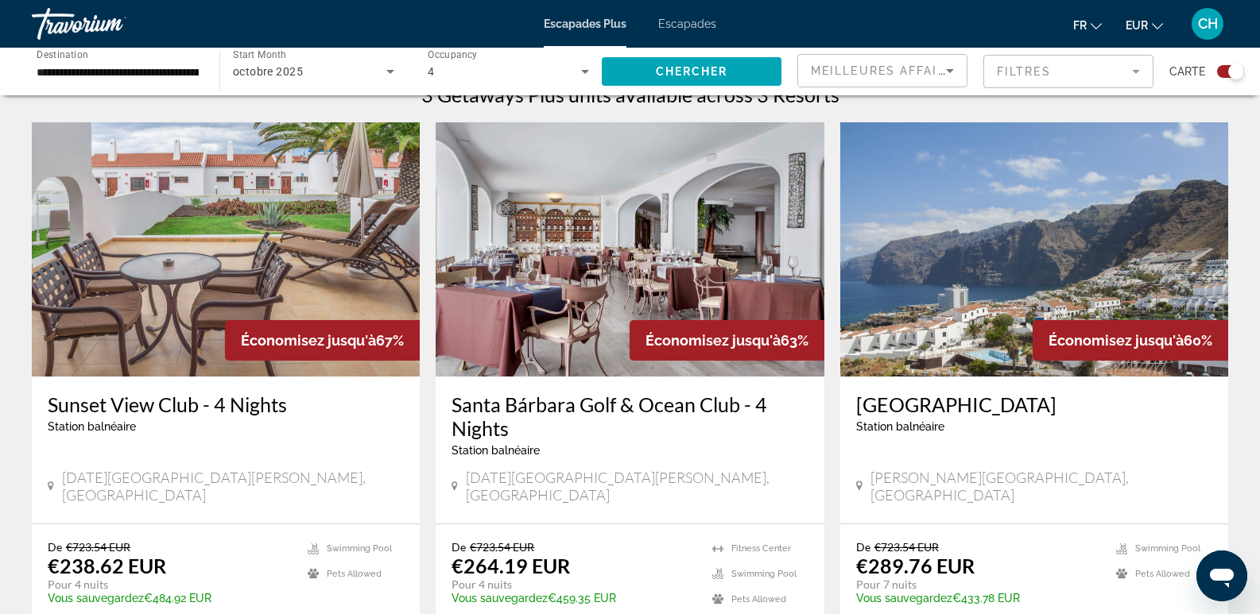
scroll to position [528, 0]
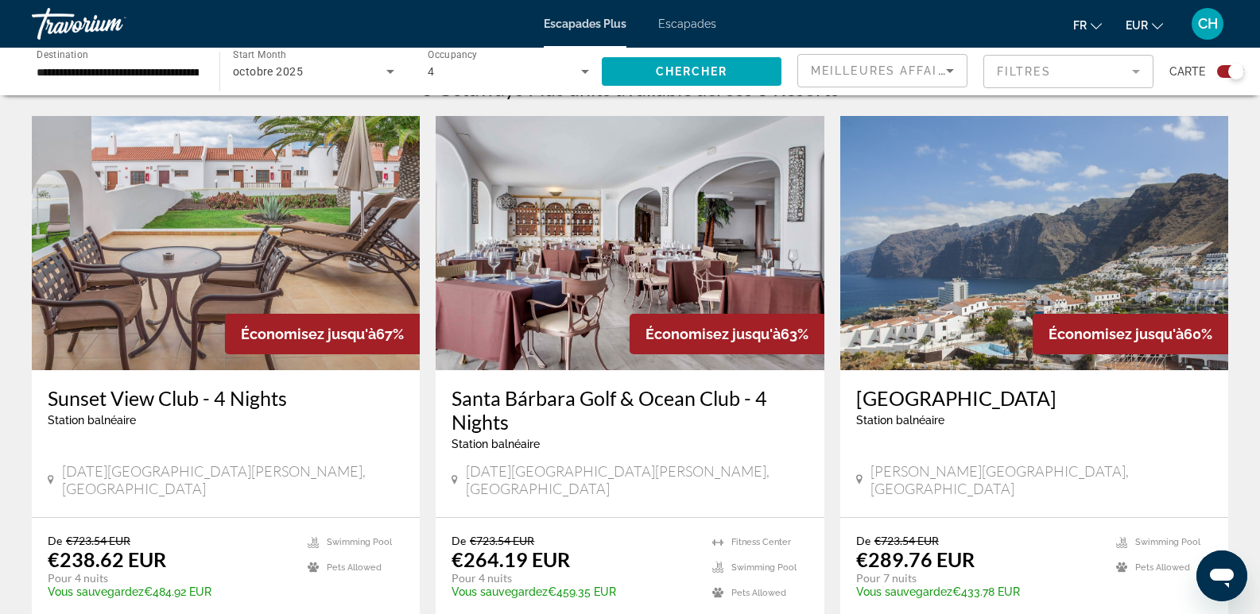
click at [1037, 290] on img "Contenu principal" at bounding box center [1034, 243] width 388 height 254
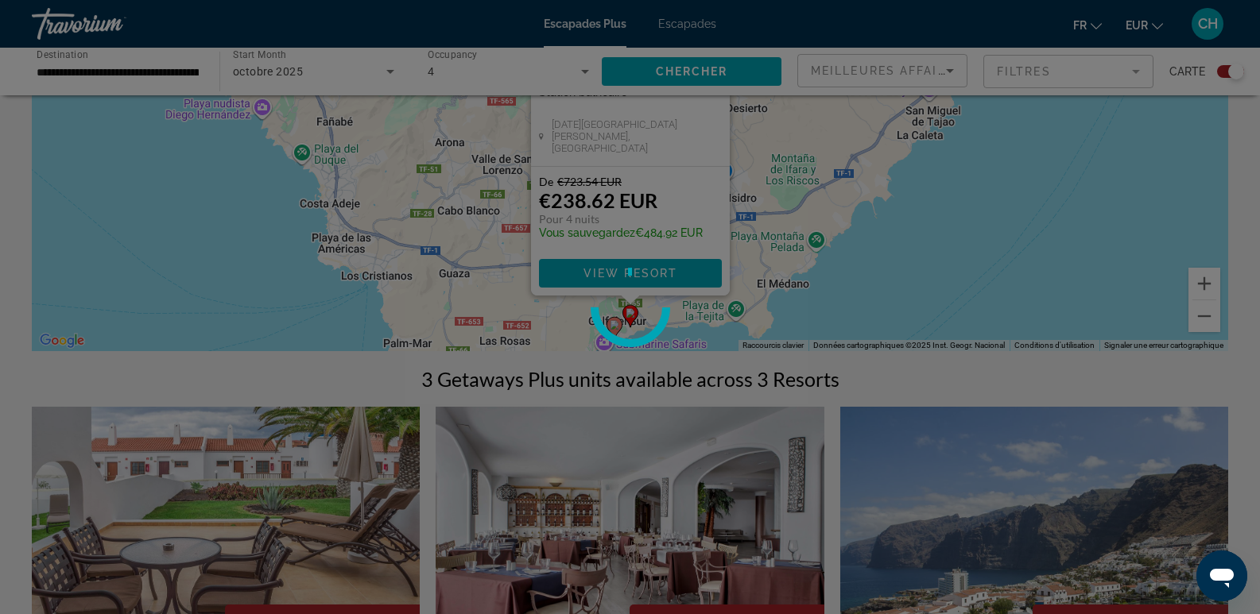
scroll to position [0, 0]
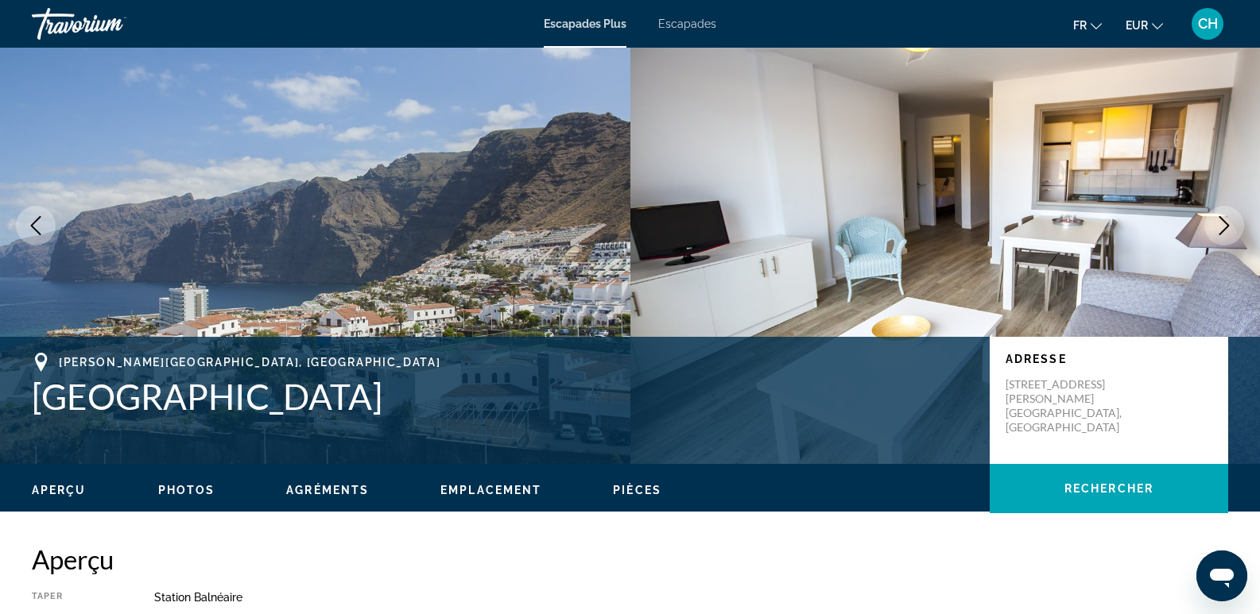
scroll to position [56, 0]
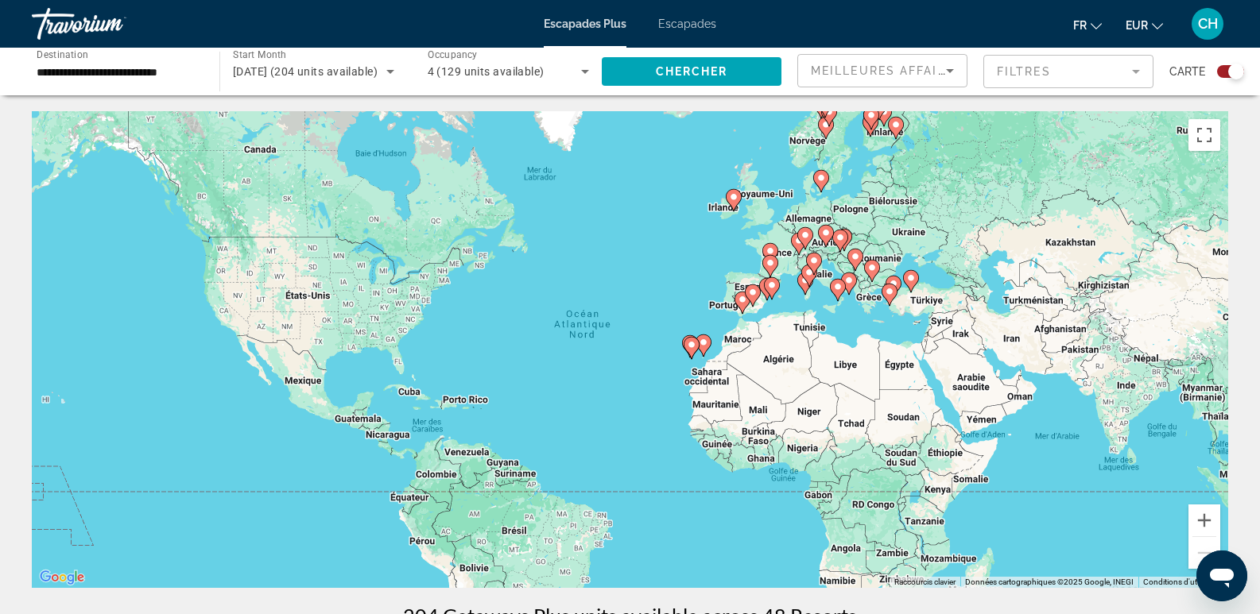
click at [582, 70] on icon "Search widget" at bounding box center [585, 72] width 8 height 4
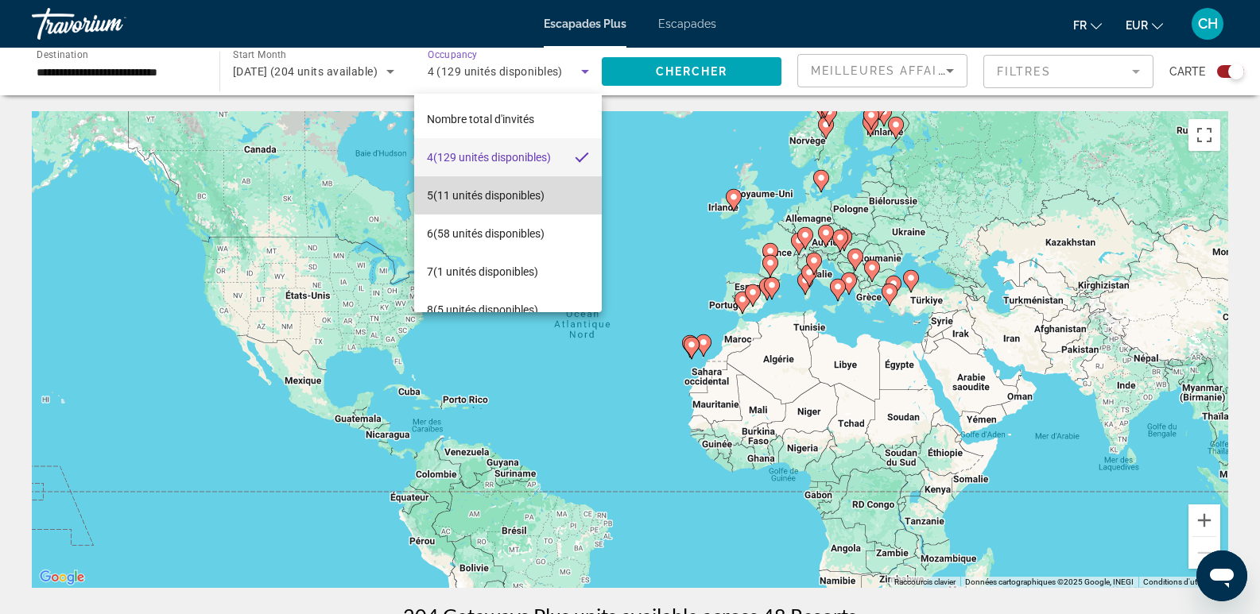
click at [510, 194] on font "(11 unités disponibles)" at bounding box center [488, 195] width 111 height 13
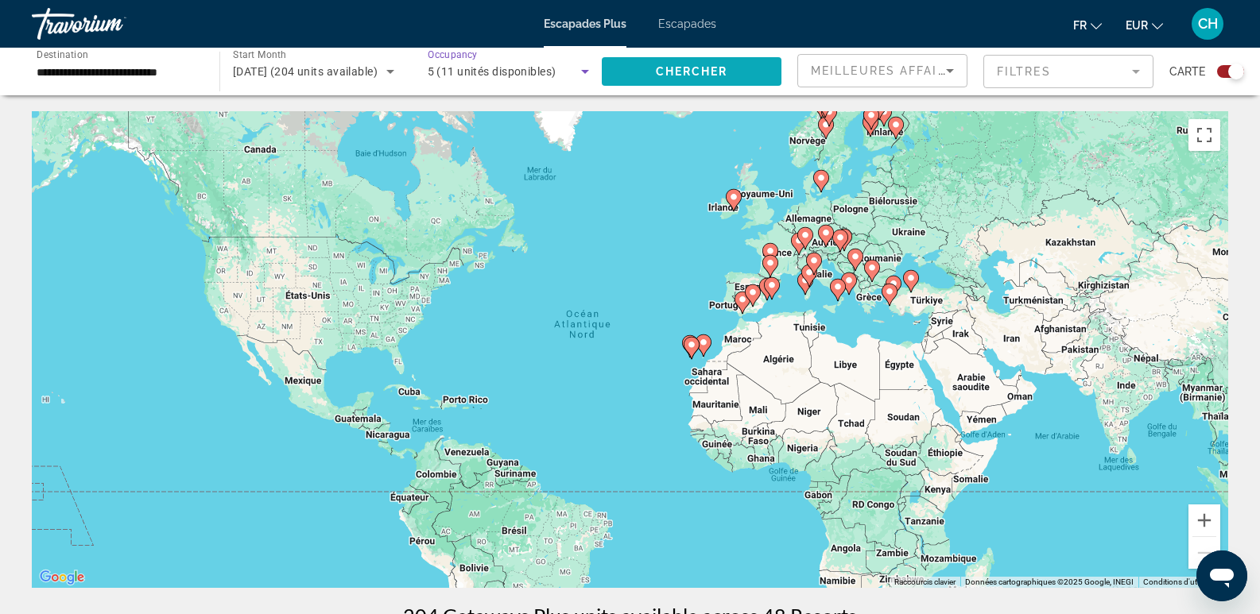
click at [720, 83] on span "Search widget" at bounding box center [692, 71] width 180 height 38
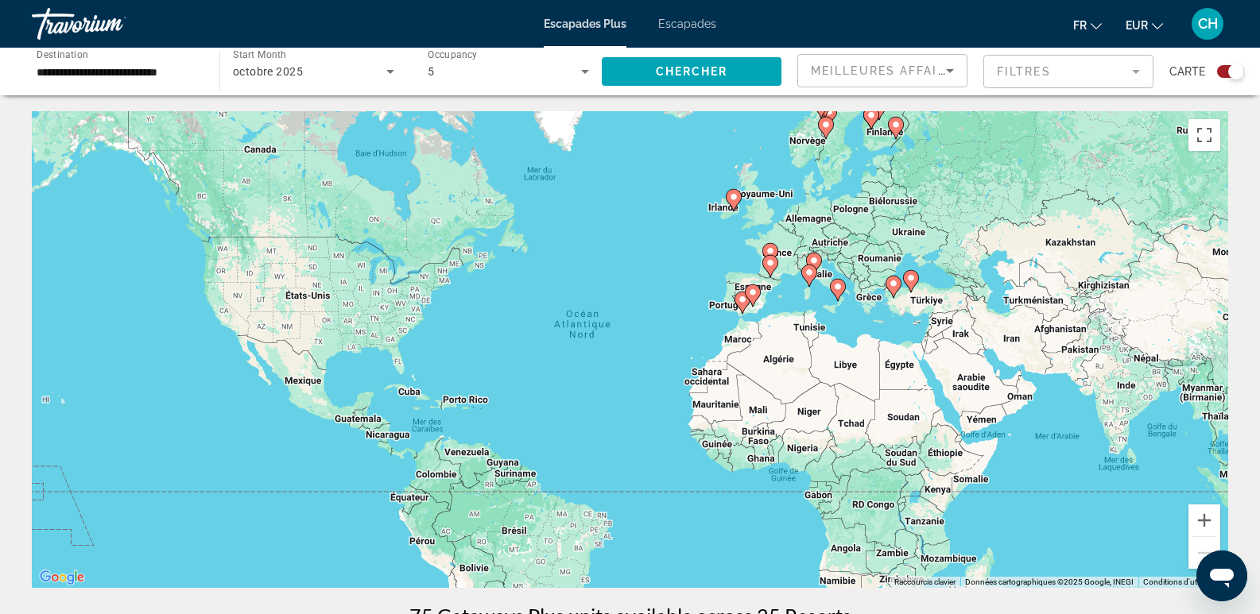
click at [587, 78] on icon "Search widget" at bounding box center [584, 71] width 19 height 19
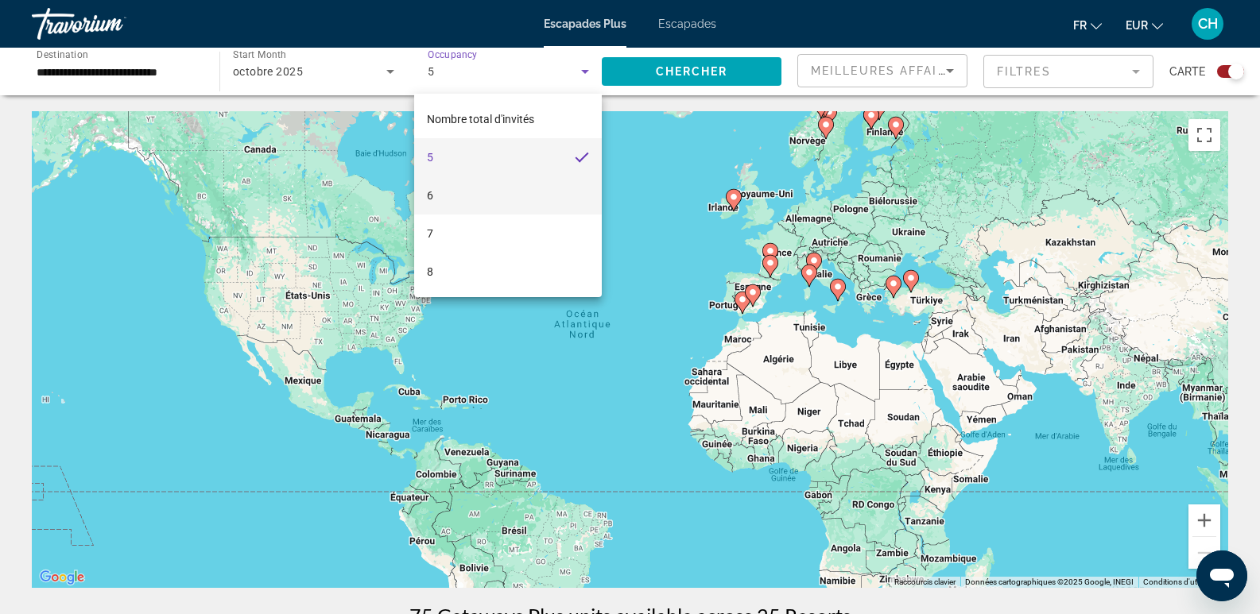
click at [451, 185] on mat-option "6" at bounding box center [508, 195] width 188 height 38
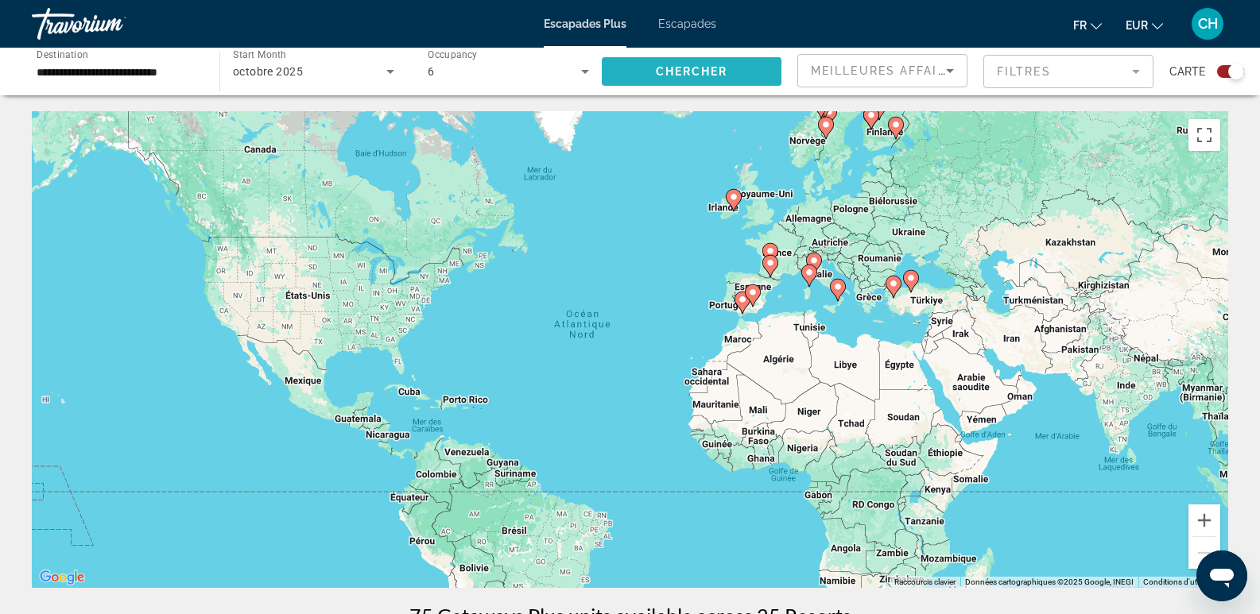
click at [689, 60] on span "Search widget" at bounding box center [692, 71] width 180 height 38
click at [911, 286] on icon "Contenu principal" at bounding box center [910, 281] width 14 height 21
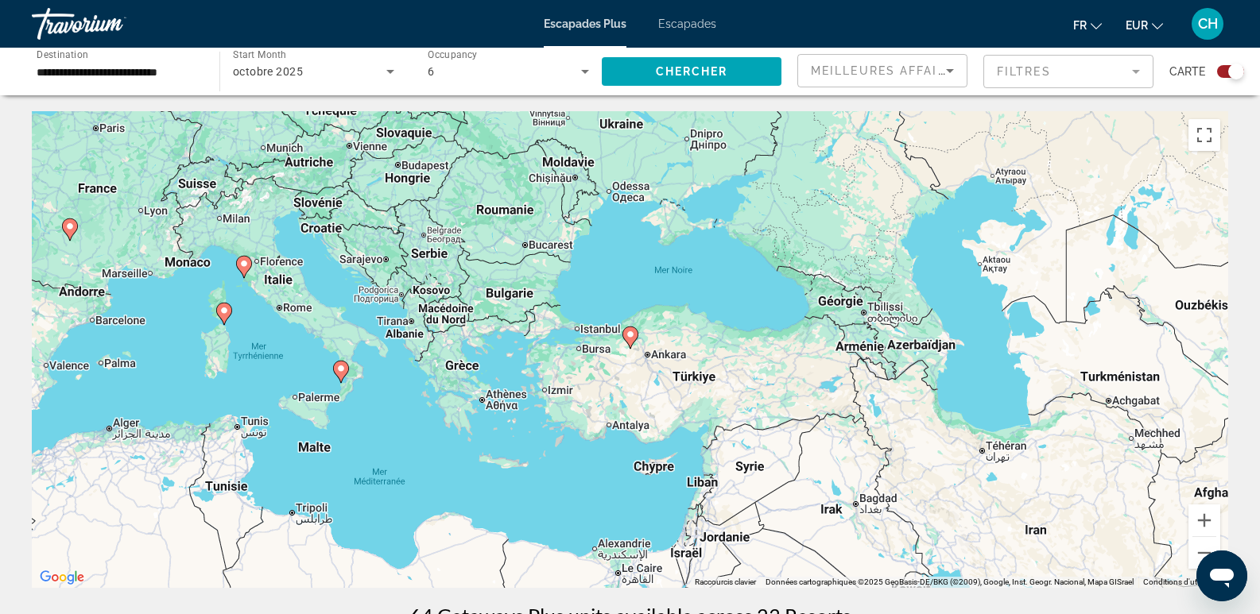
click at [630, 336] on image "Contenu principal" at bounding box center [631, 335] width 10 height 10
type input "**********"
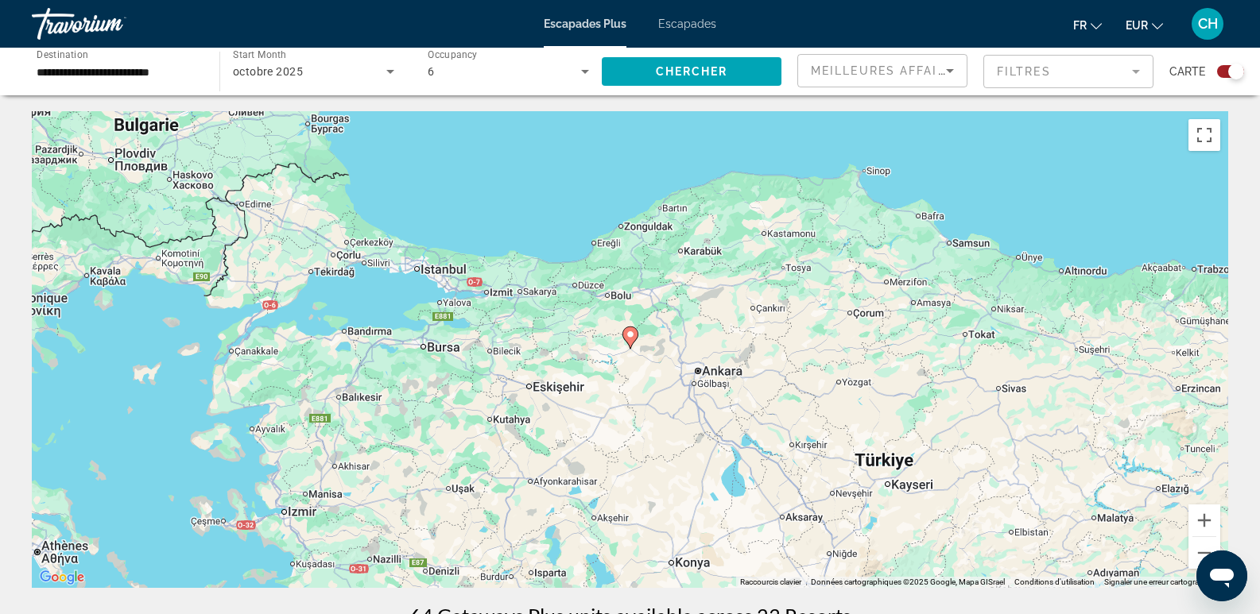
click at [630, 335] on image "Contenu principal" at bounding box center [631, 335] width 10 height 10
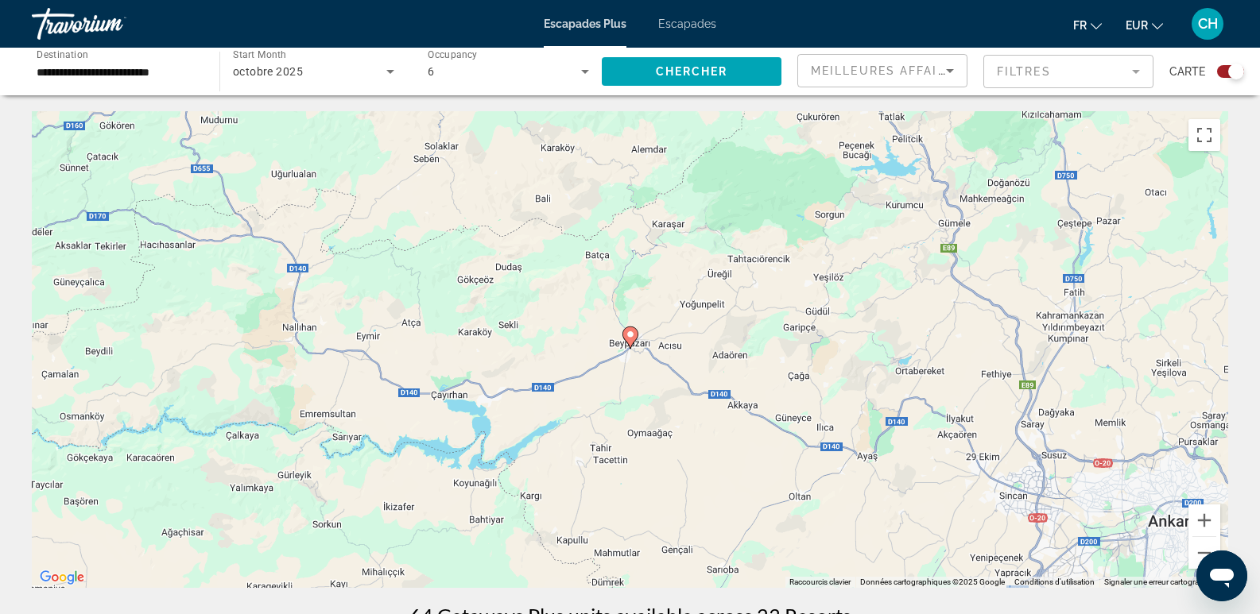
click at [634, 335] on image "Contenu principal" at bounding box center [631, 335] width 10 height 10
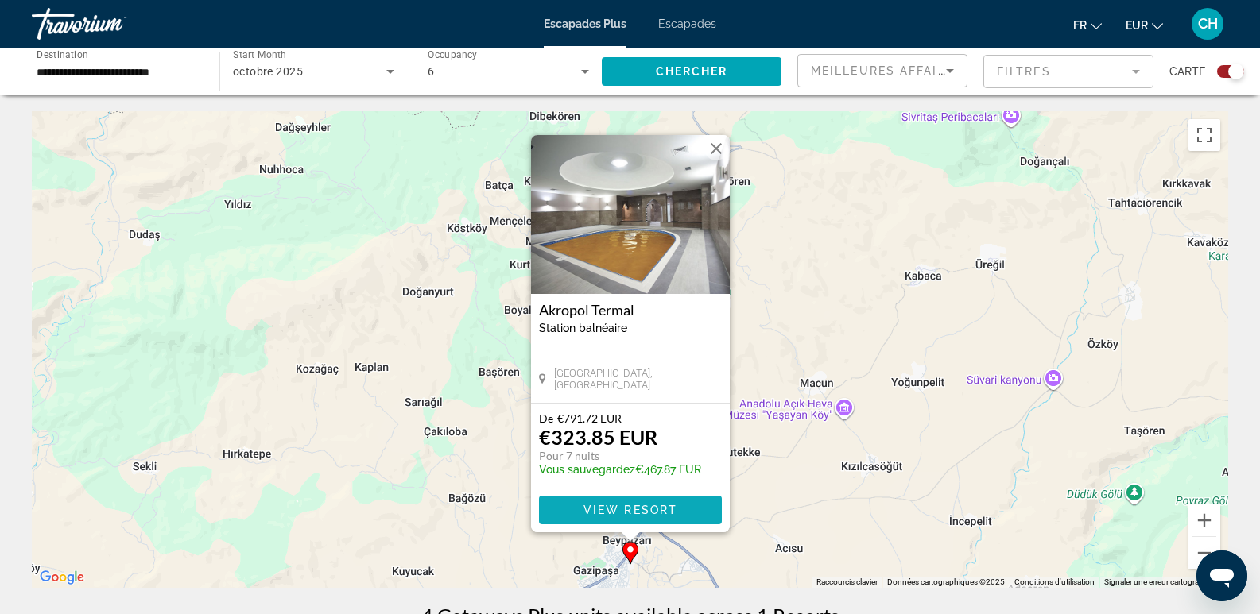
click at [633, 508] on span "View Resort" at bounding box center [630, 510] width 94 height 13
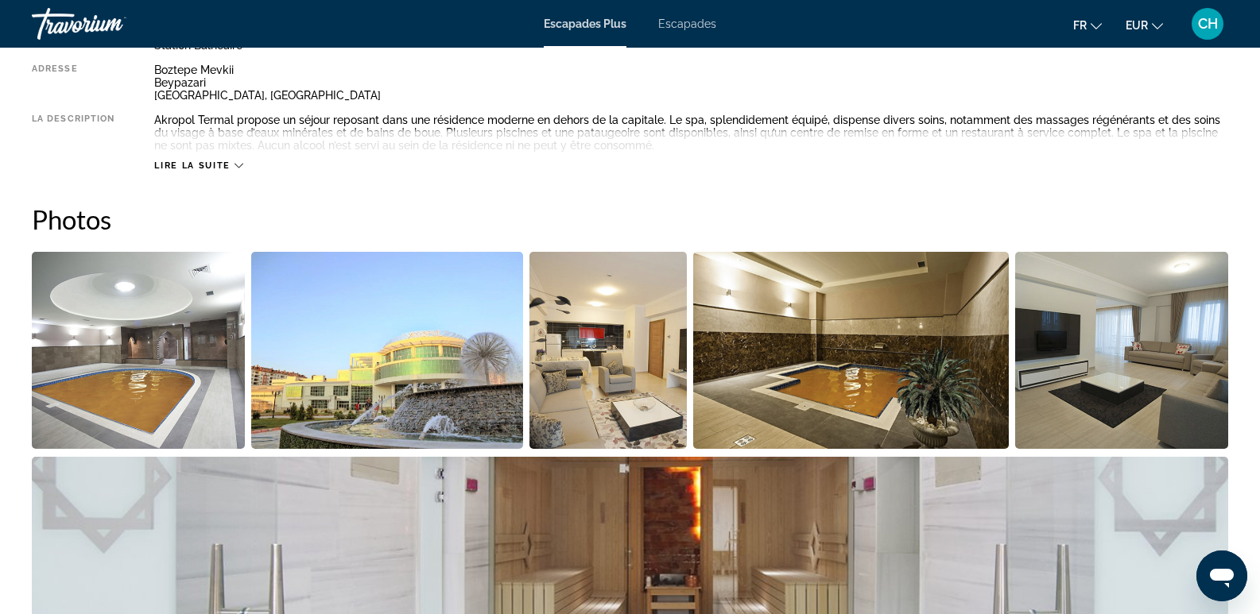
scroll to position [572, 0]
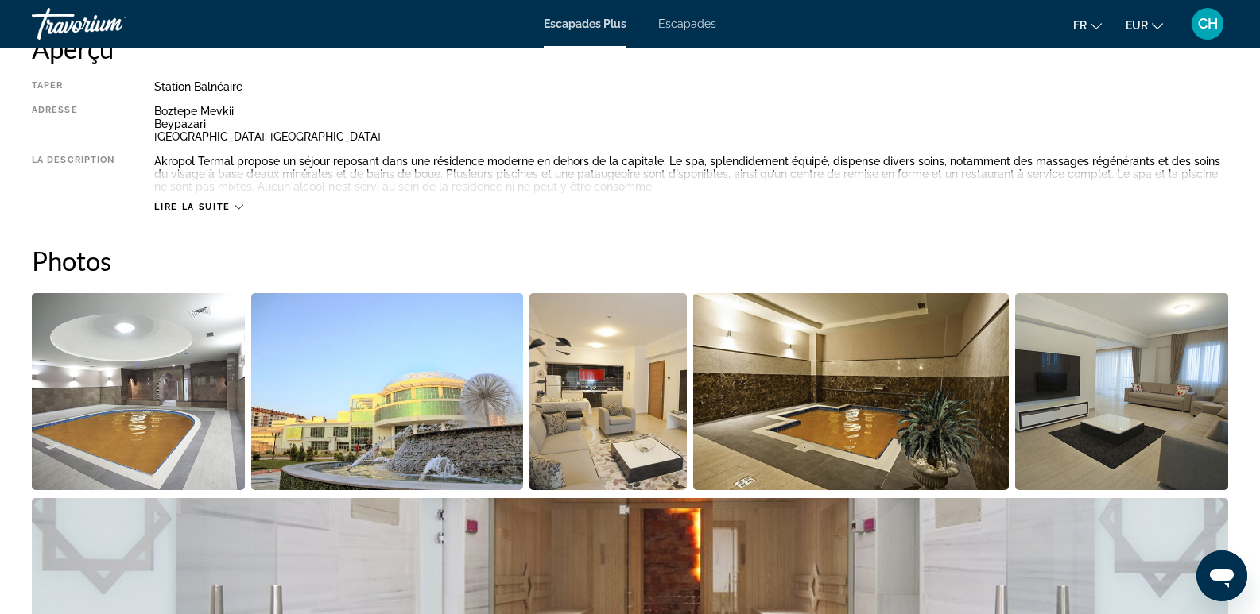
click at [85, 428] on img "Open full-screen image slider" at bounding box center [138, 391] width 213 height 197
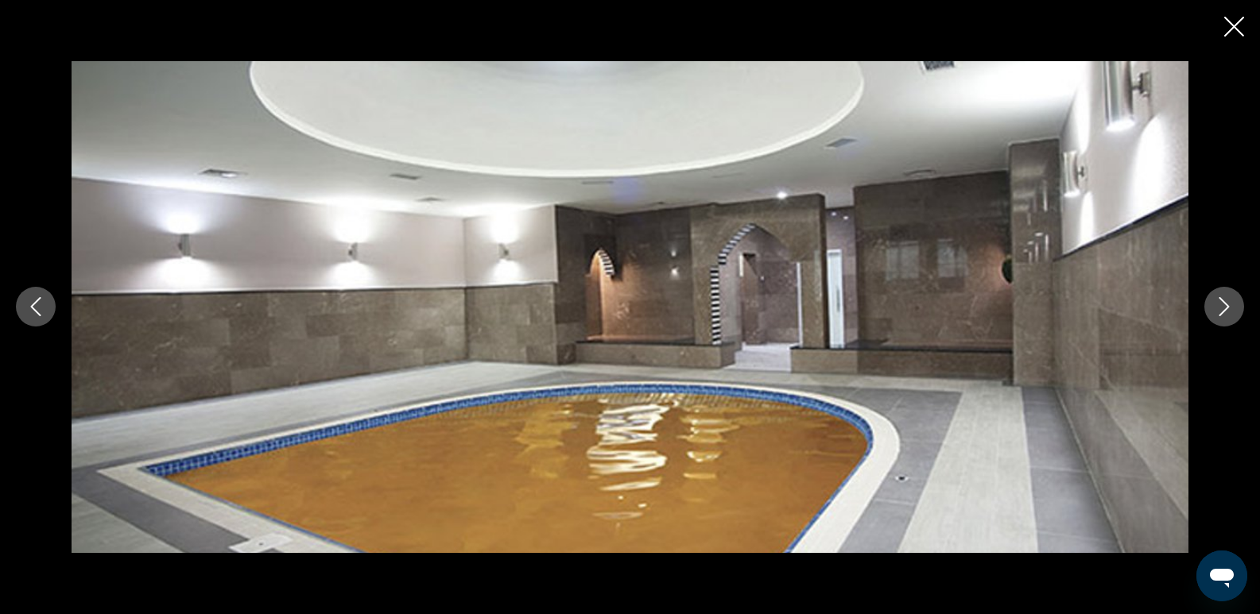
click at [1225, 305] on icon "Next image" at bounding box center [1224, 306] width 19 height 19
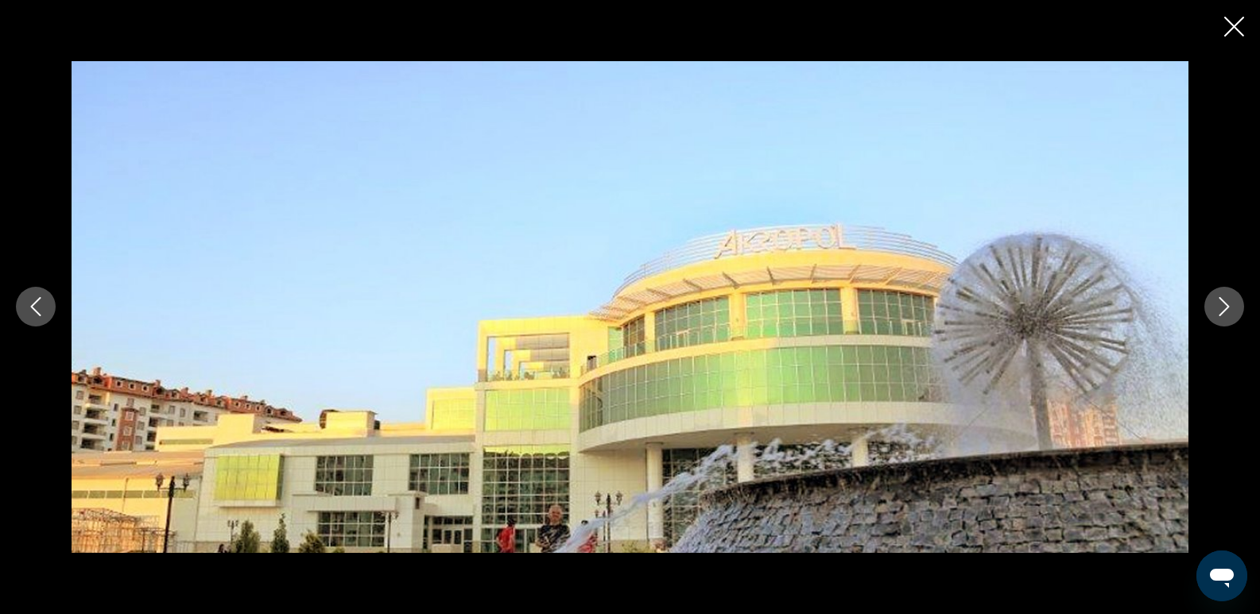
click at [1224, 307] on icon "Next image" at bounding box center [1224, 306] width 19 height 19
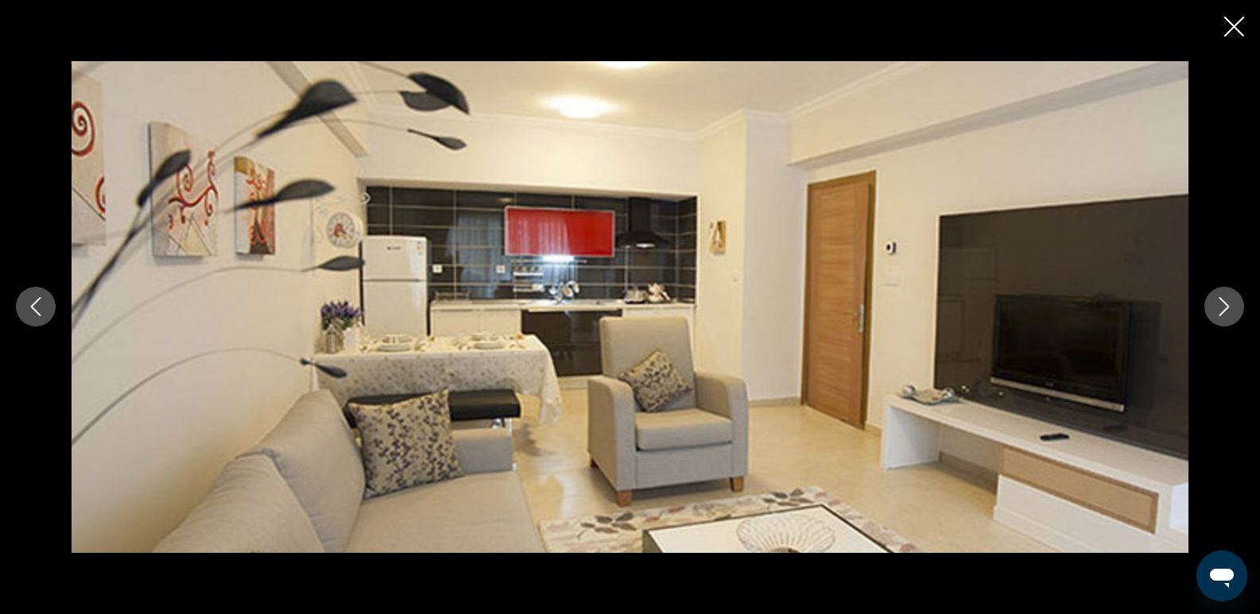
click at [1224, 307] on icon "Next image" at bounding box center [1224, 306] width 19 height 19
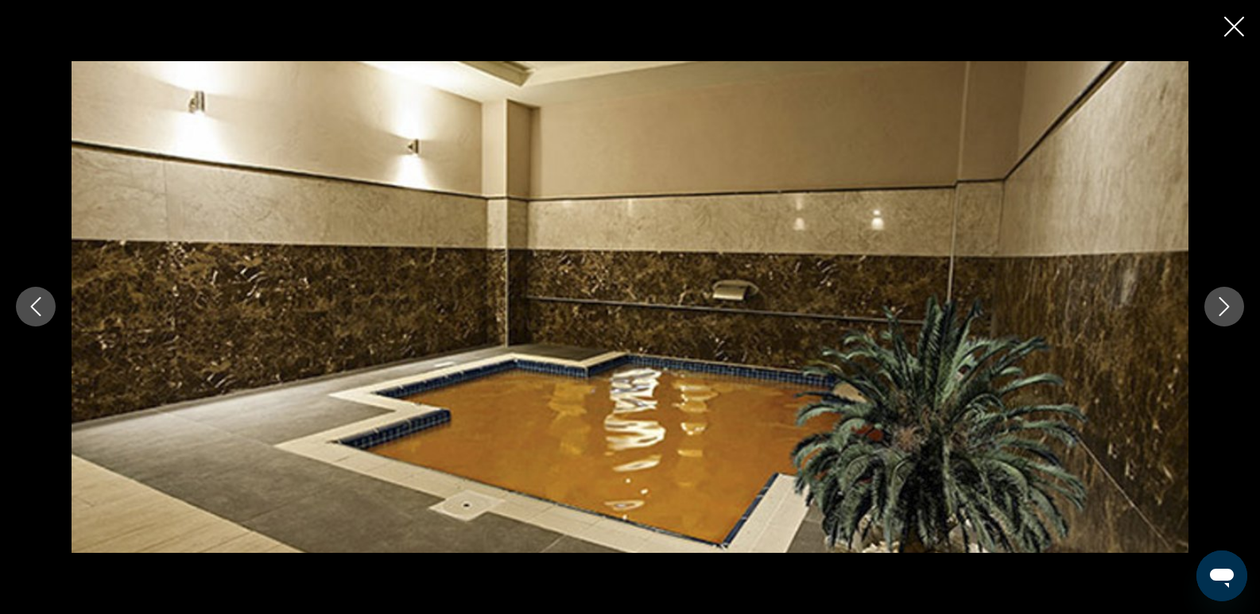
click at [1224, 307] on icon "Next image" at bounding box center [1224, 306] width 19 height 19
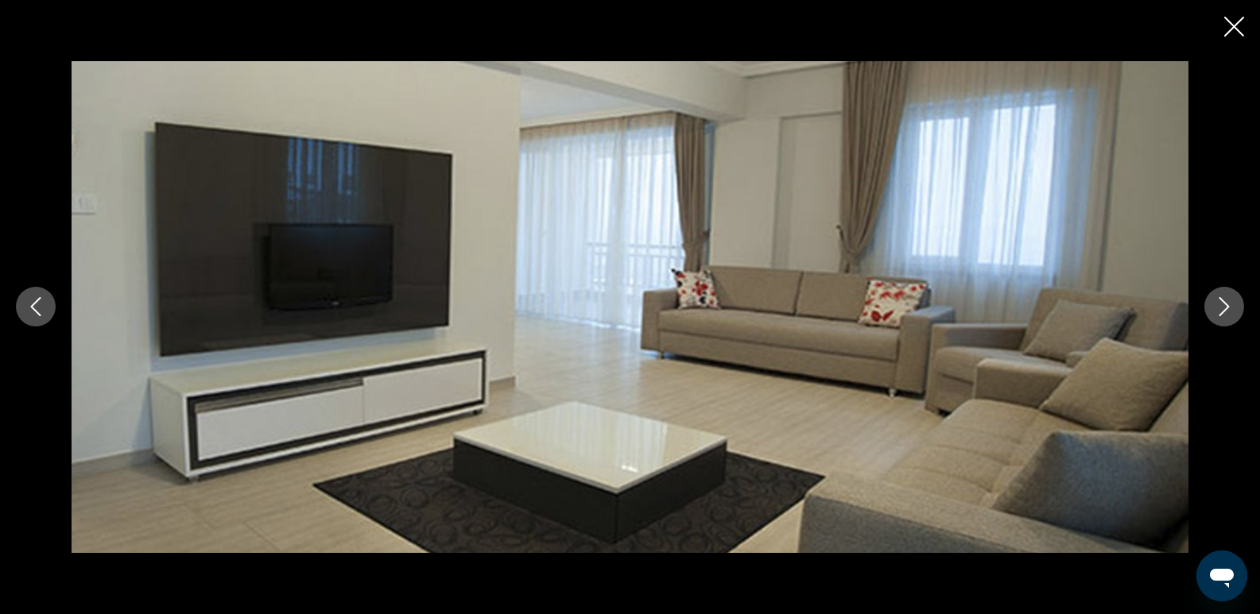
click at [1224, 307] on icon "Next image" at bounding box center [1224, 306] width 19 height 19
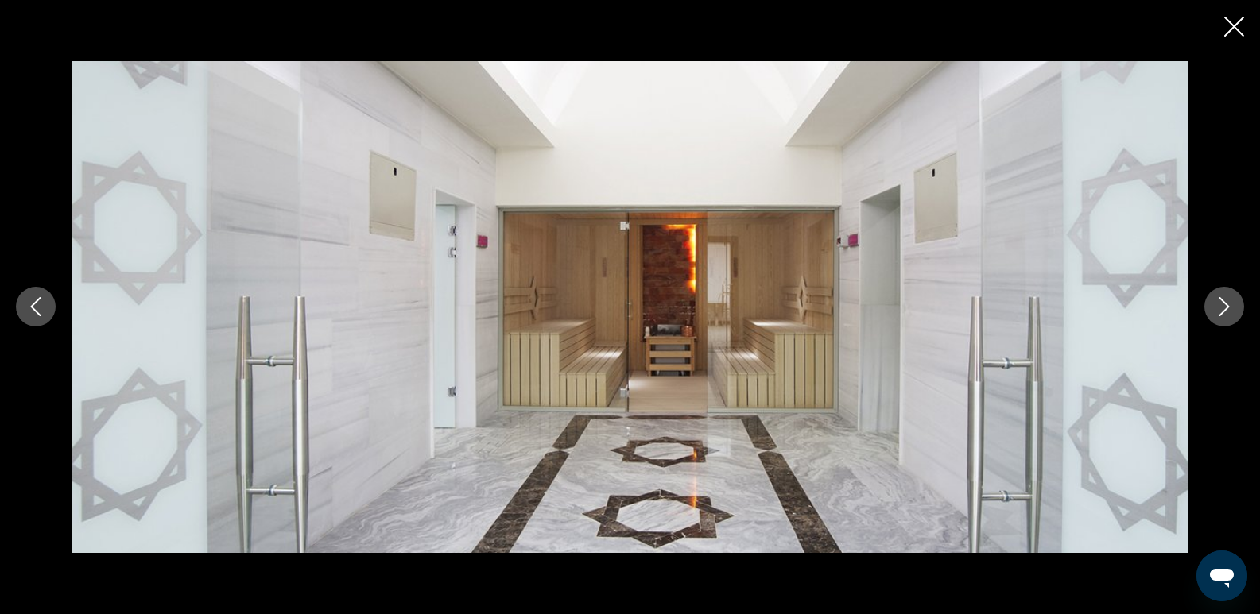
click at [1223, 307] on icon "Next image" at bounding box center [1224, 306] width 19 height 19
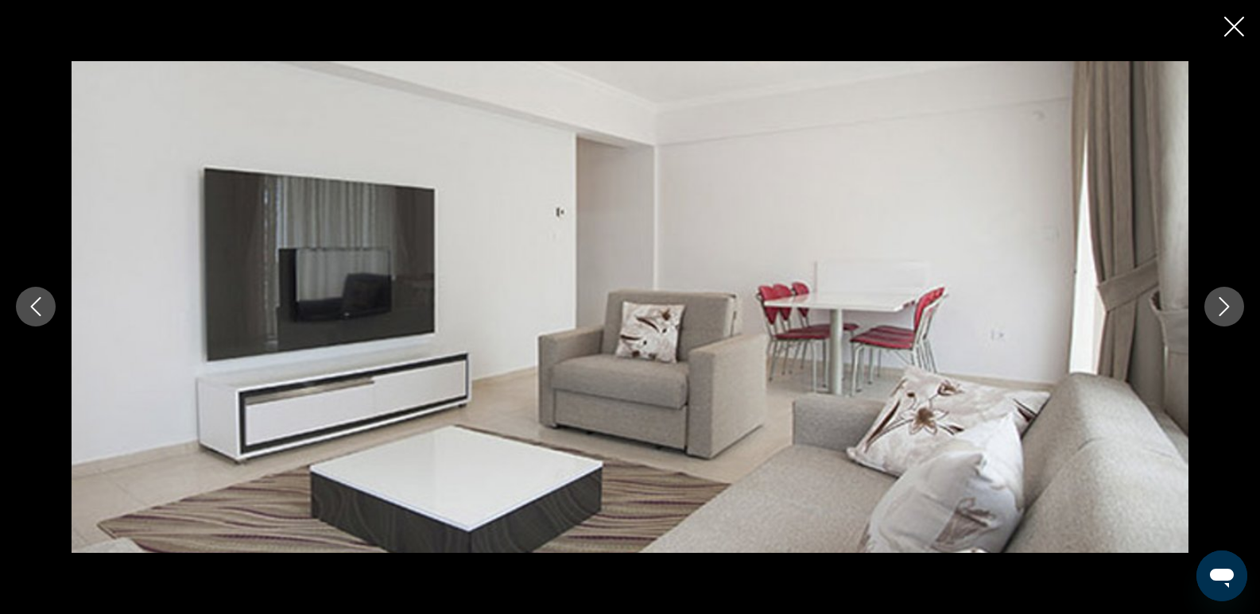
click at [1222, 308] on icon "Next image" at bounding box center [1224, 306] width 19 height 19
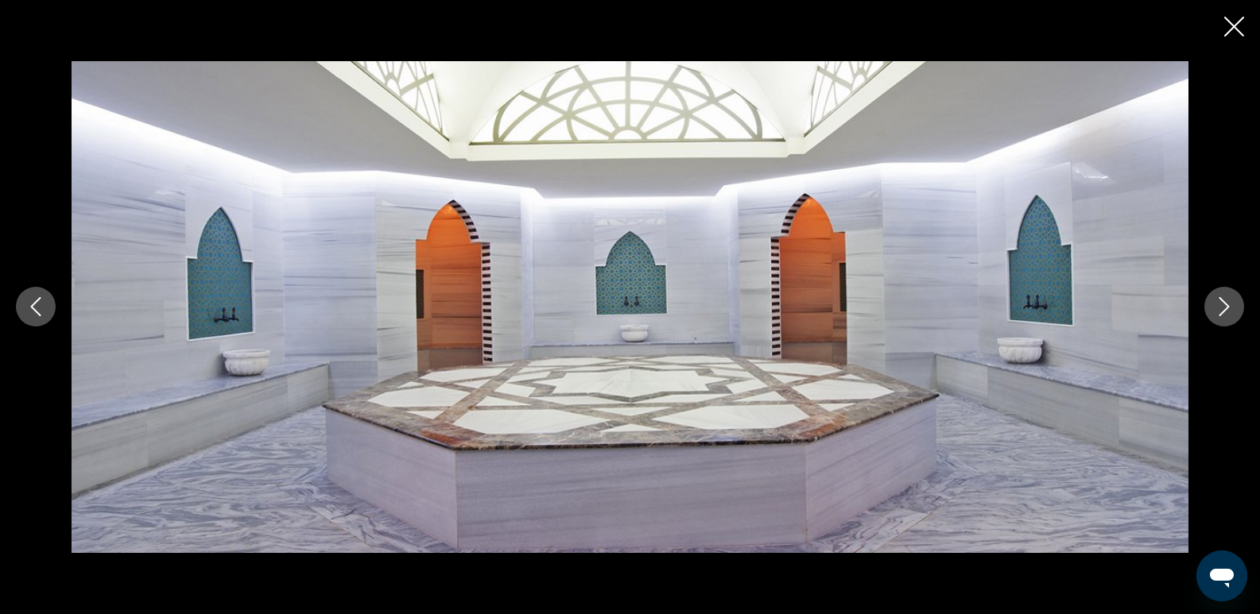
click at [1222, 308] on icon "Next image" at bounding box center [1224, 306] width 19 height 19
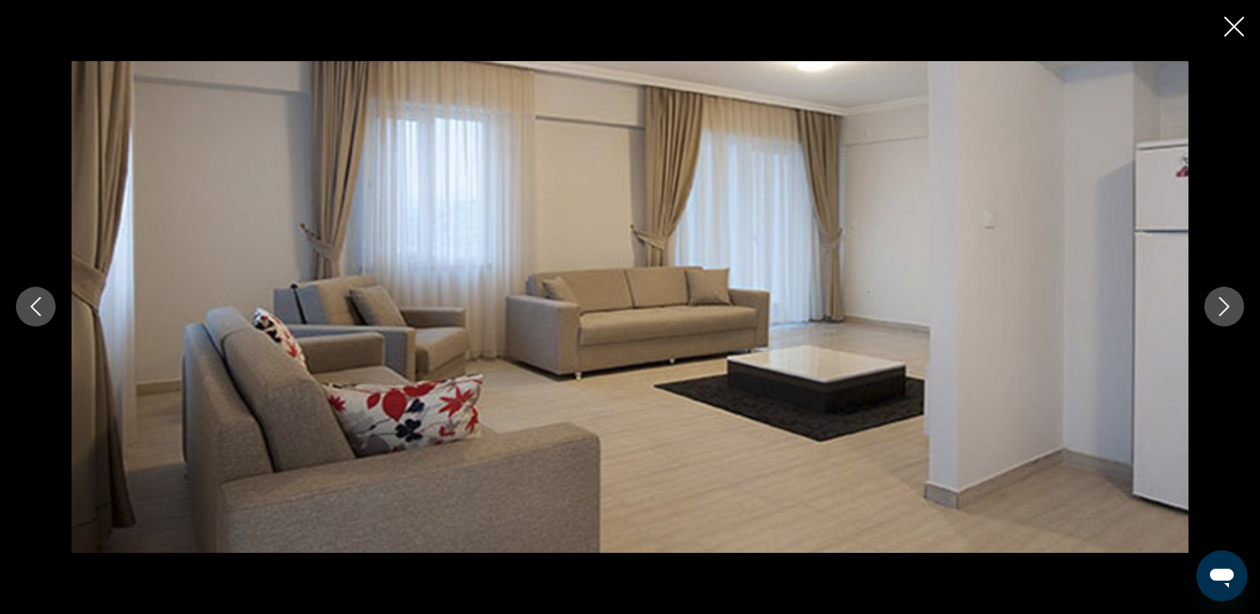
click at [1222, 308] on icon "Next image" at bounding box center [1224, 306] width 19 height 19
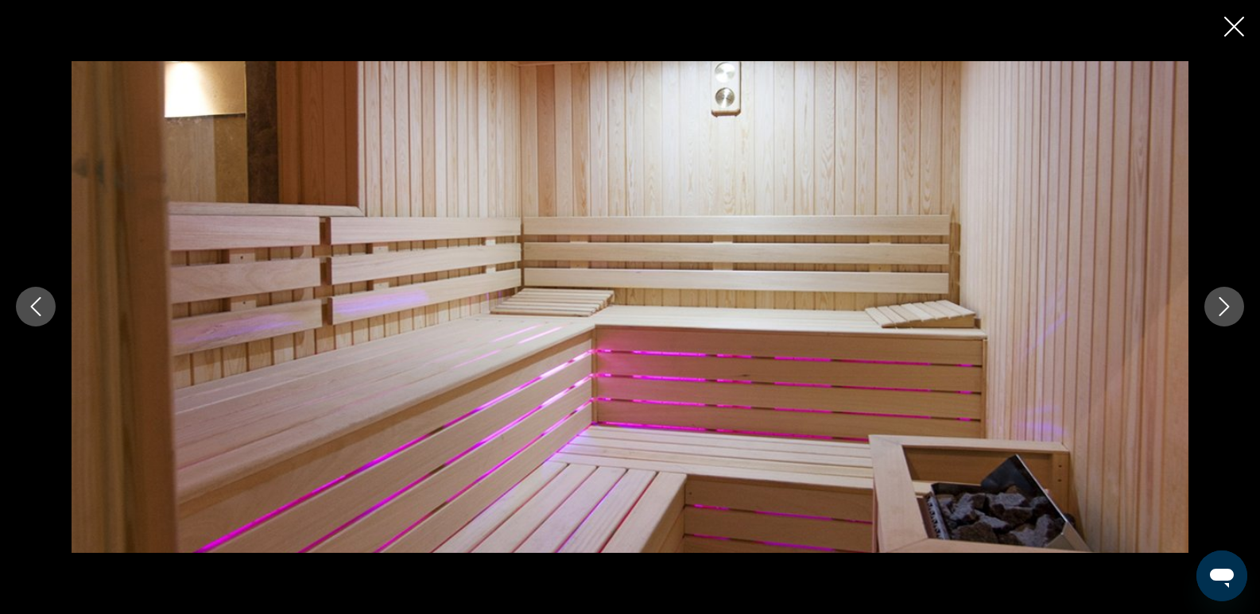
click at [1222, 308] on icon "Next image" at bounding box center [1224, 306] width 19 height 19
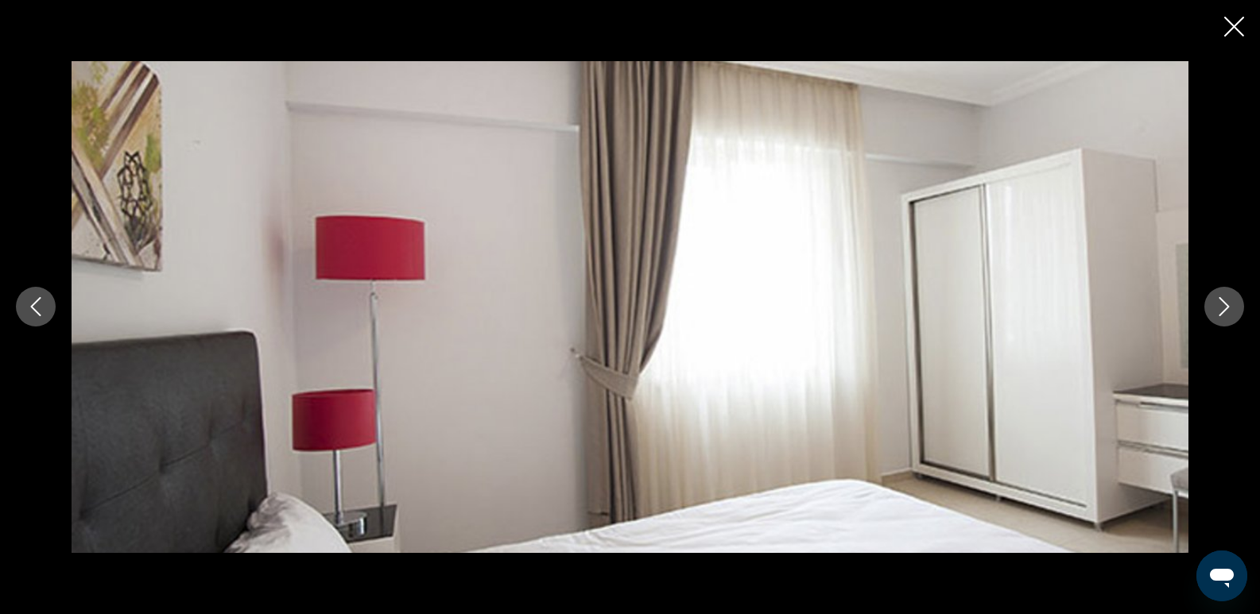
click at [1222, 308] on icon "Next image" at bounding box center [1224, 306] width 19 height 19
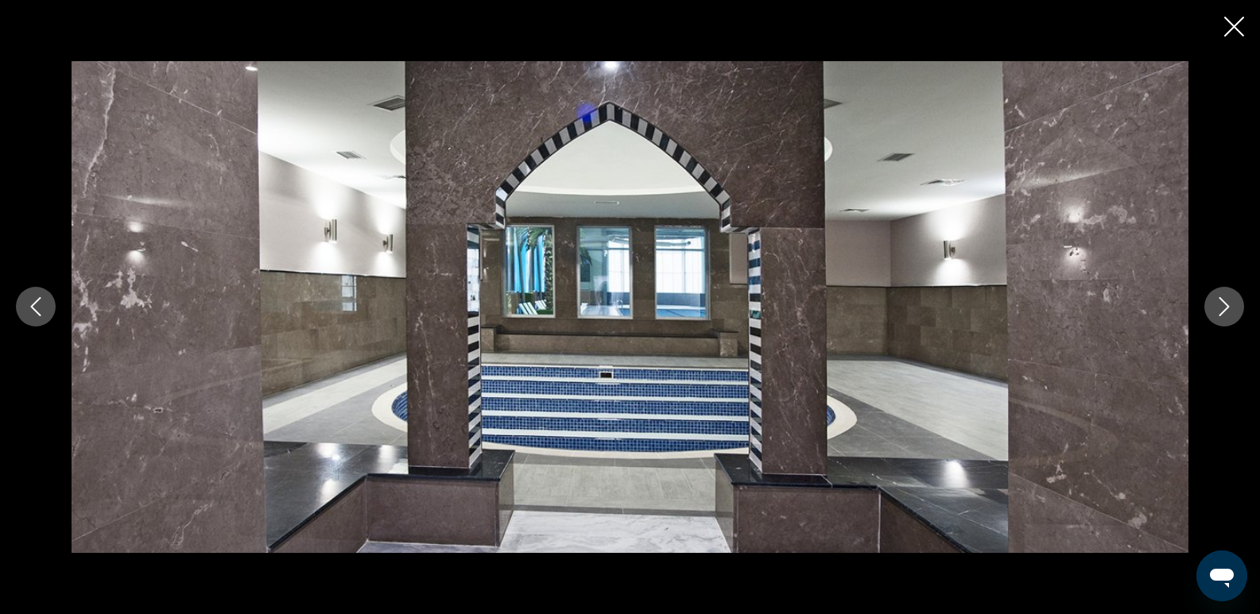
click at [1222, 308] on icon "Next image" at bounding box center [1224, 306] width 19 height 19
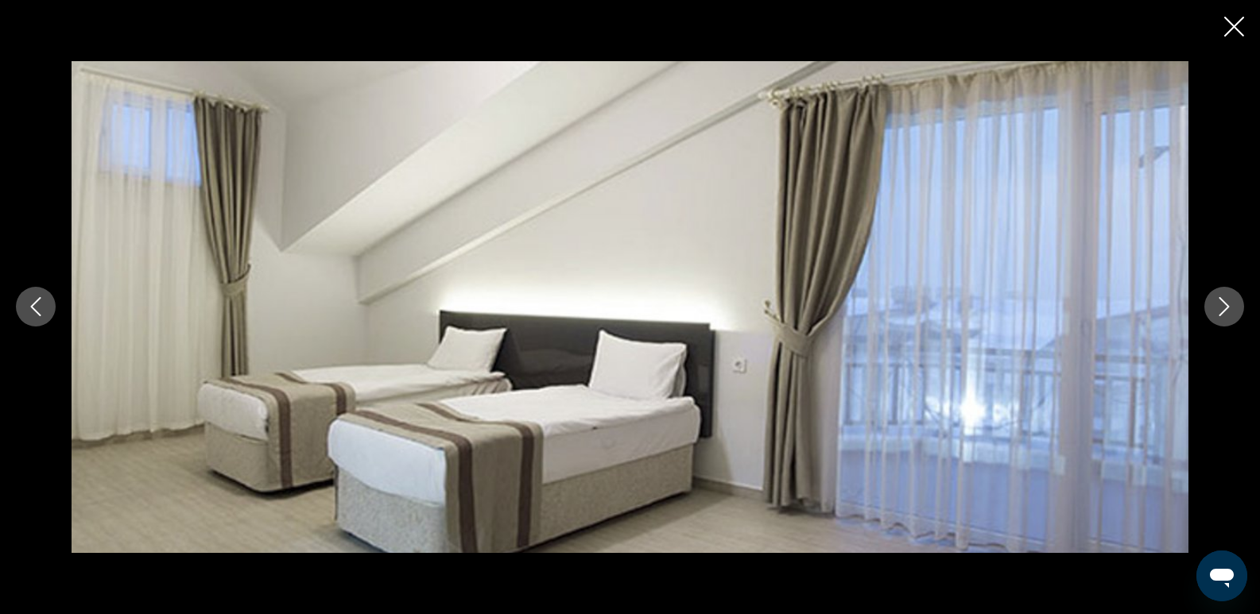
click at [1222, 308] on icon "Next image" at bounding box center [1224, 306] width 19 height 19
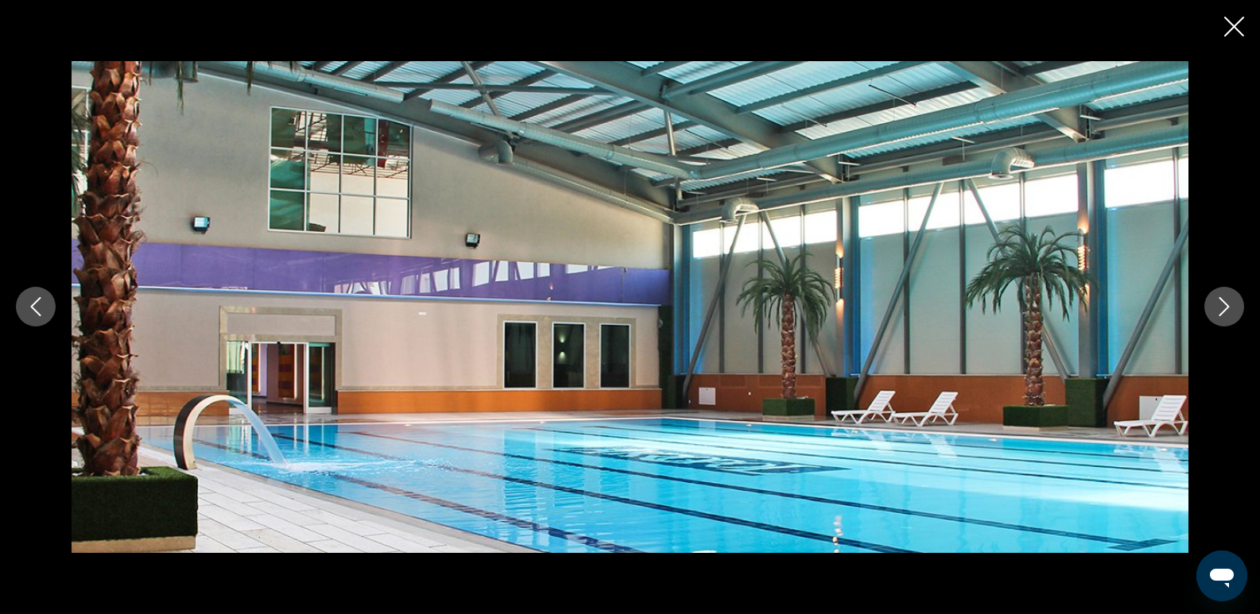
click at [1222, 308] on icon "Next image" at bounding box center [1224, 306] width 19 height 19
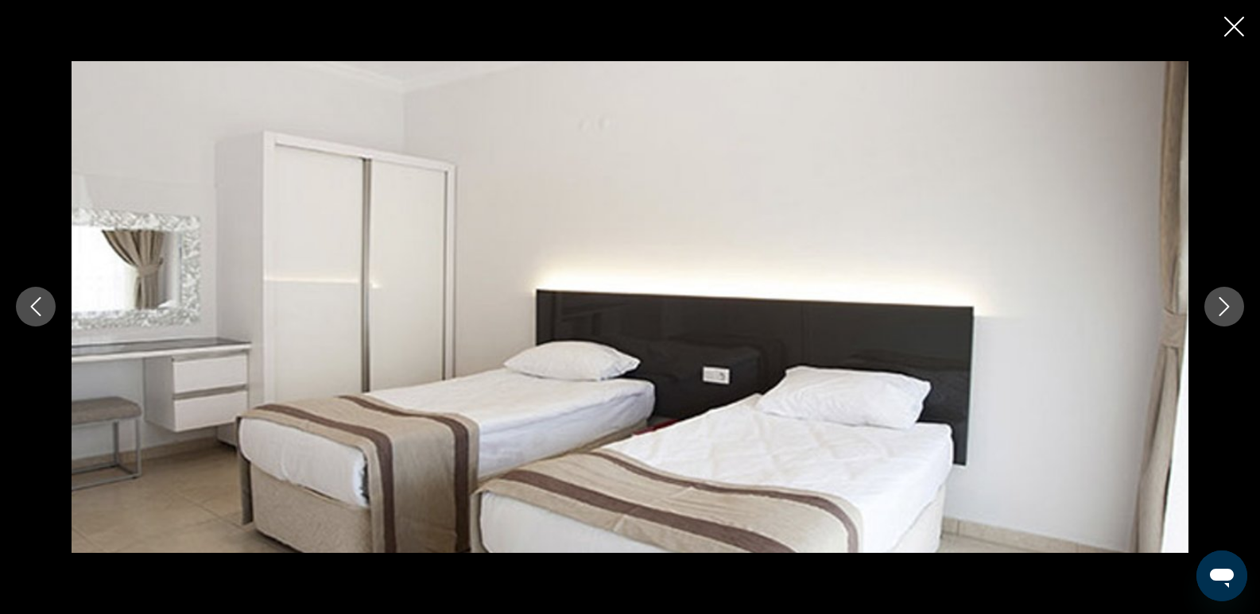
click at [1222, 308] on icon "Next image" at bounding box center [1224, 306] width 19 height 19
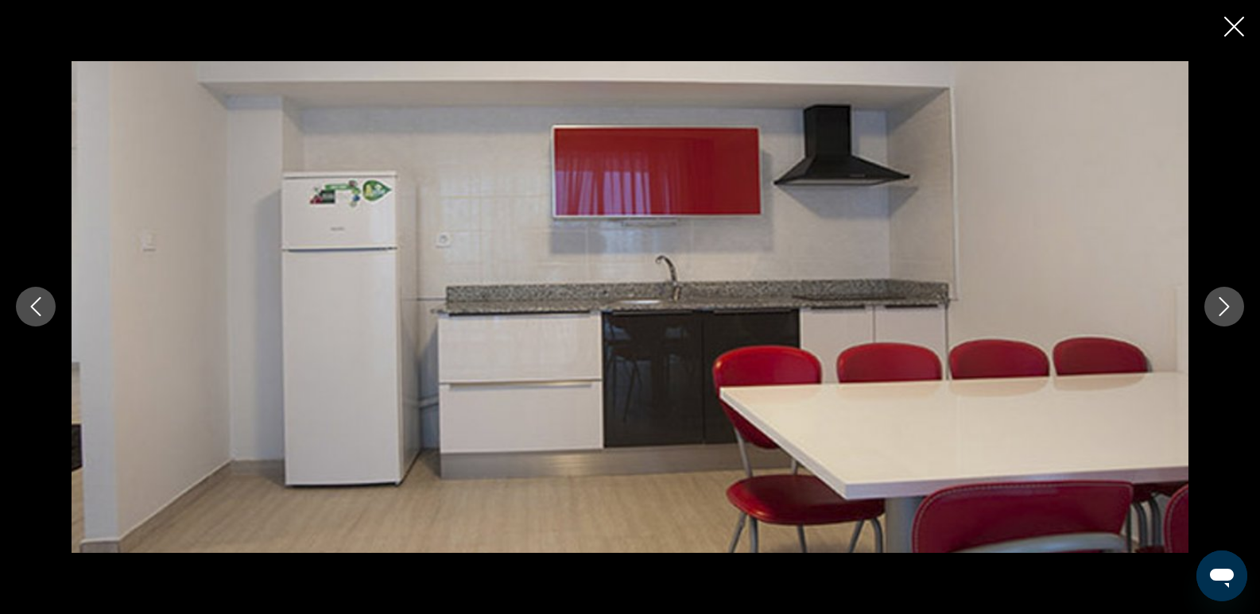
click at [1222, 308] on icon "Next image" at bounding box center [1224, 306] width 19 height 19
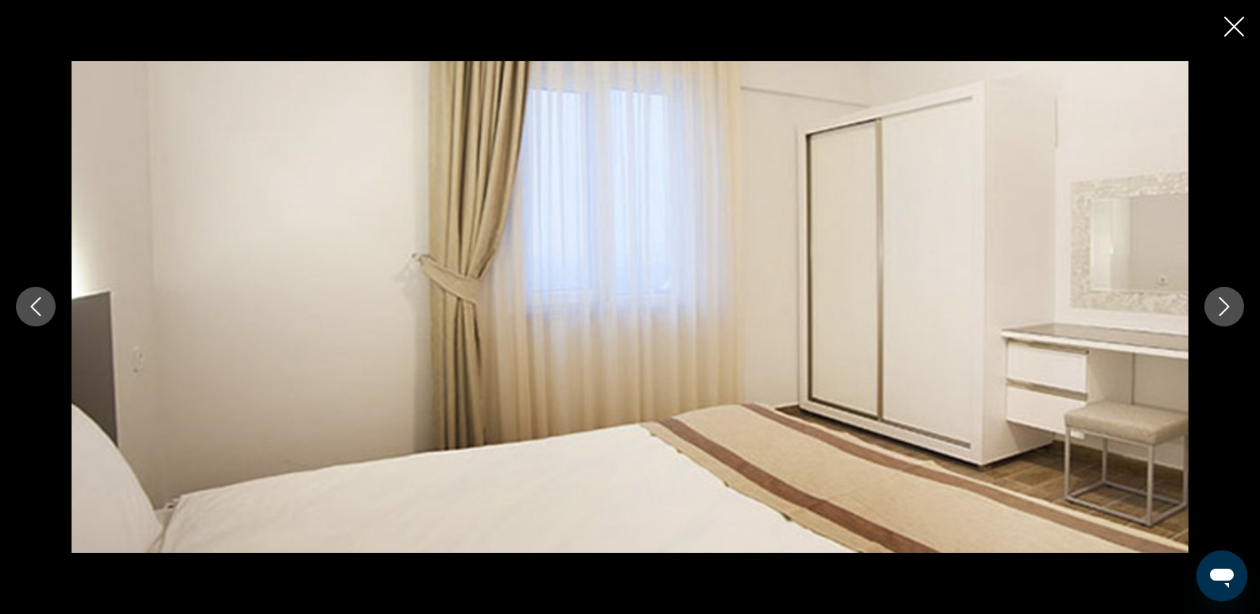
click at [1222, 308] on icon "Next image" at bounding box center [1224, 306] width 19 height 19
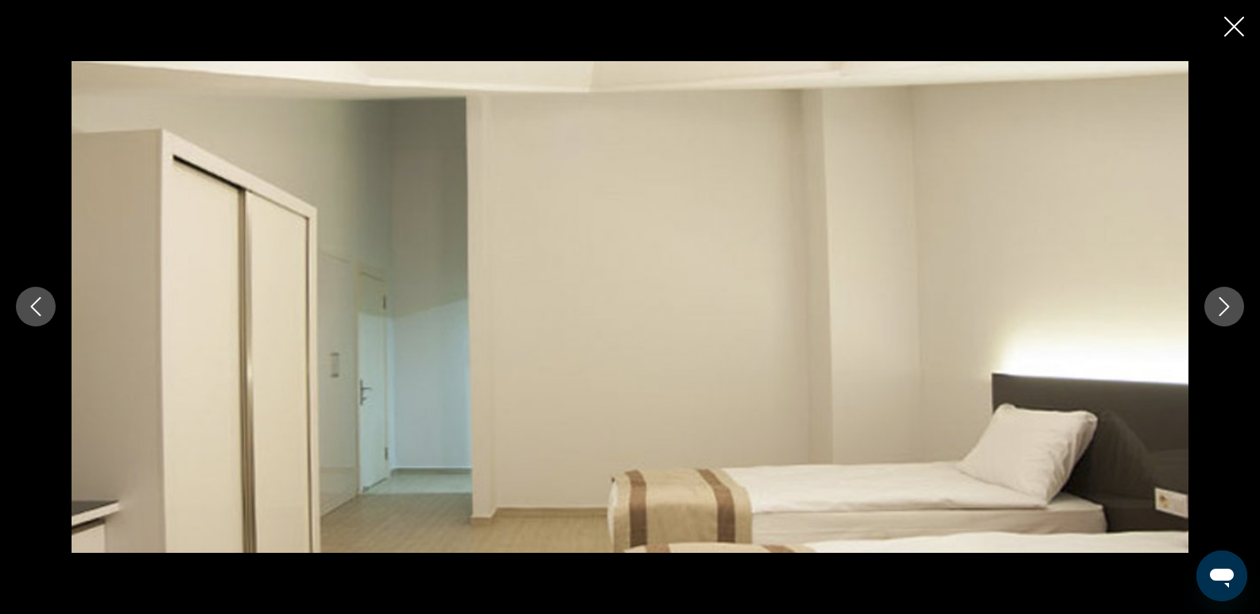
click at [1222, 308] on icon "Next image" at bounding box center [1224, 306] width 19 height 19
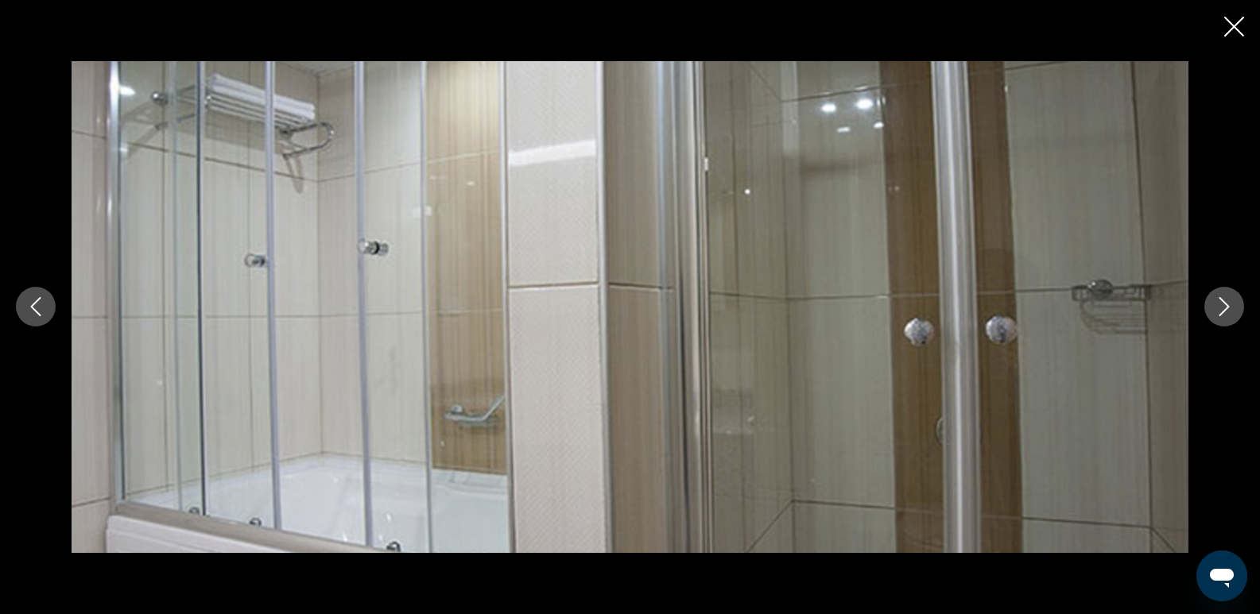
click at [1222, 308] on icon "Next image" at bounding box center [1224, 306] width 19 height 19
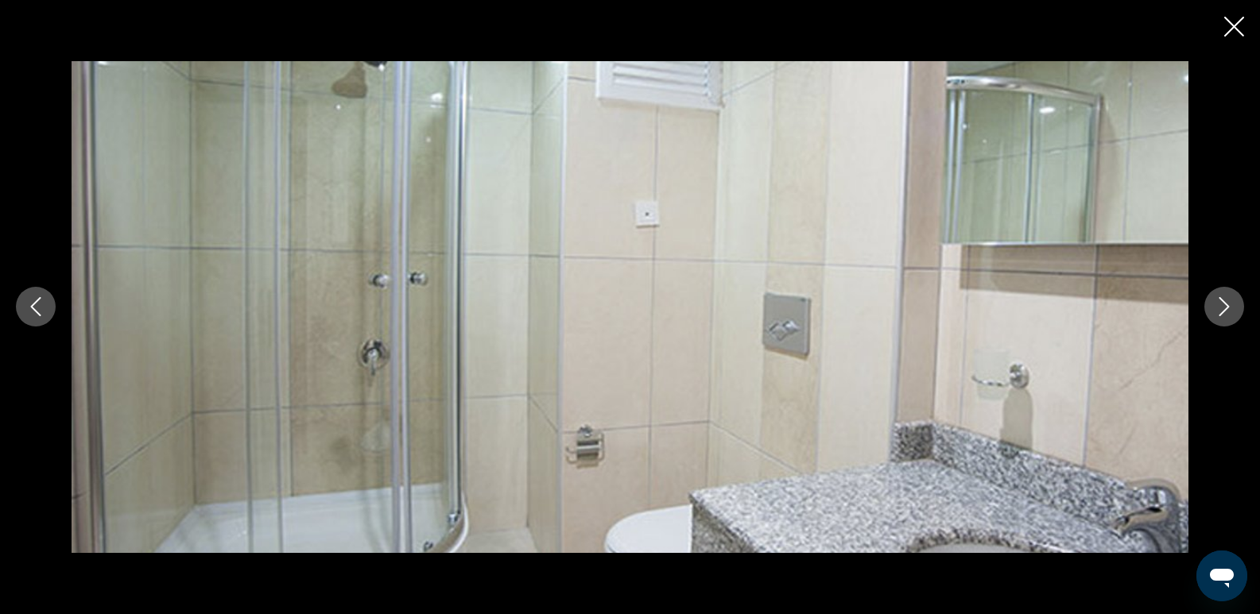
click at [1222, 308] on icon "Next image" at bounding box center [1224, 306] width 19 height 19
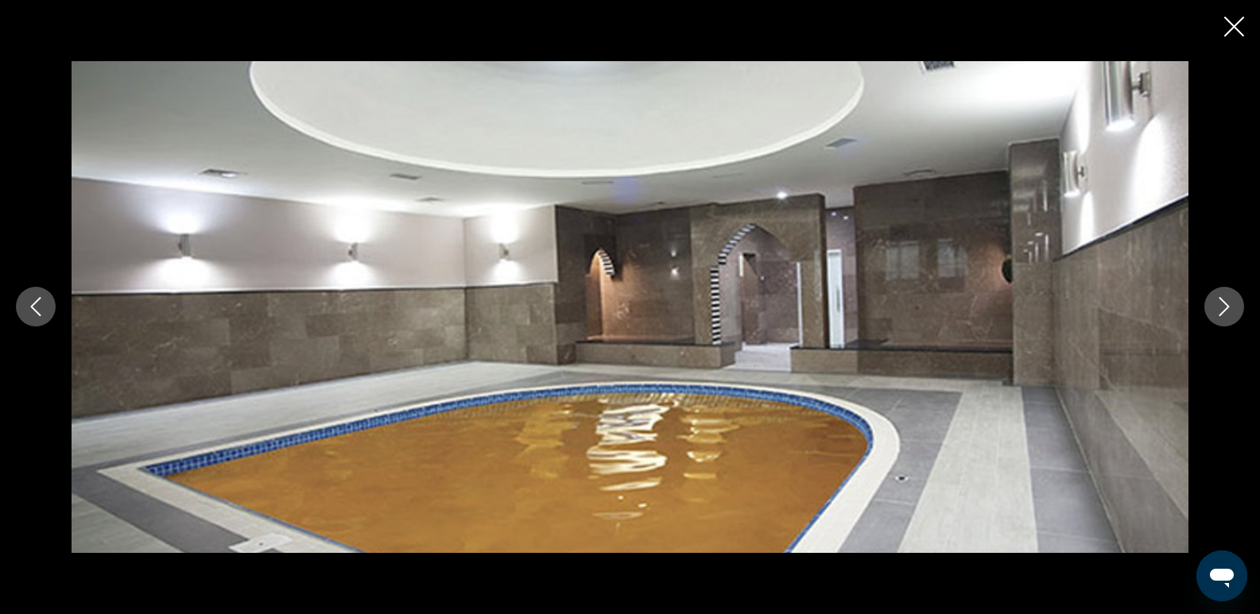
click at [1222, 308] on icon "Next image" at bounding box center [1224, 306] width 19 height 19
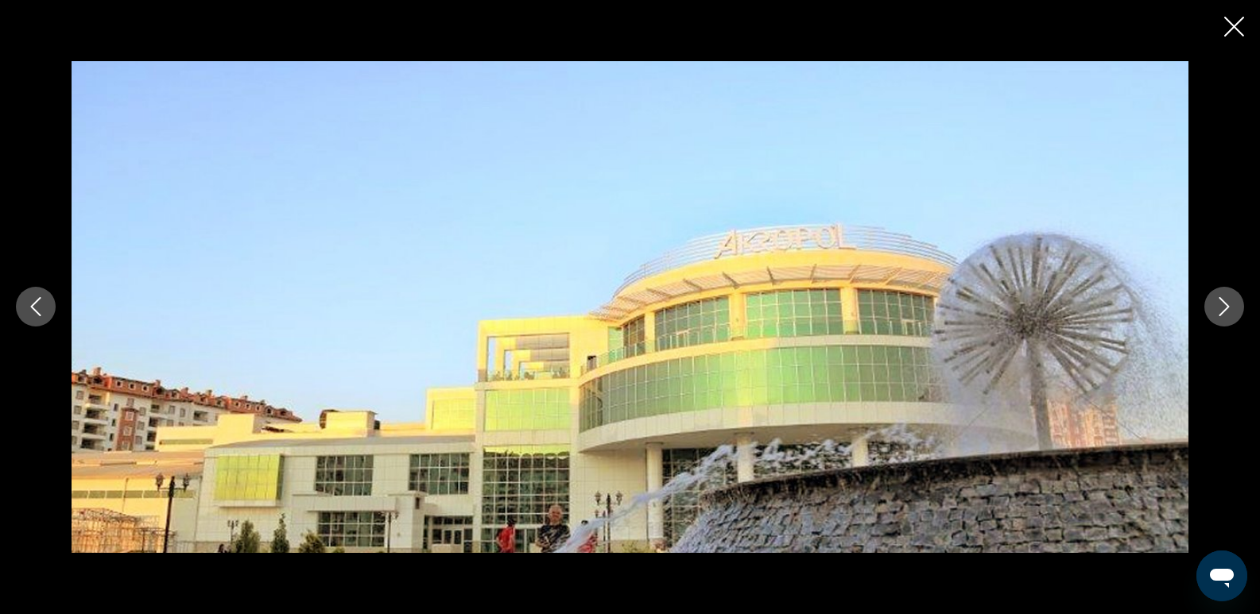
click at [1222, 308] on icon "Next image" at bounding box center [1224, 306] width 19 height 19
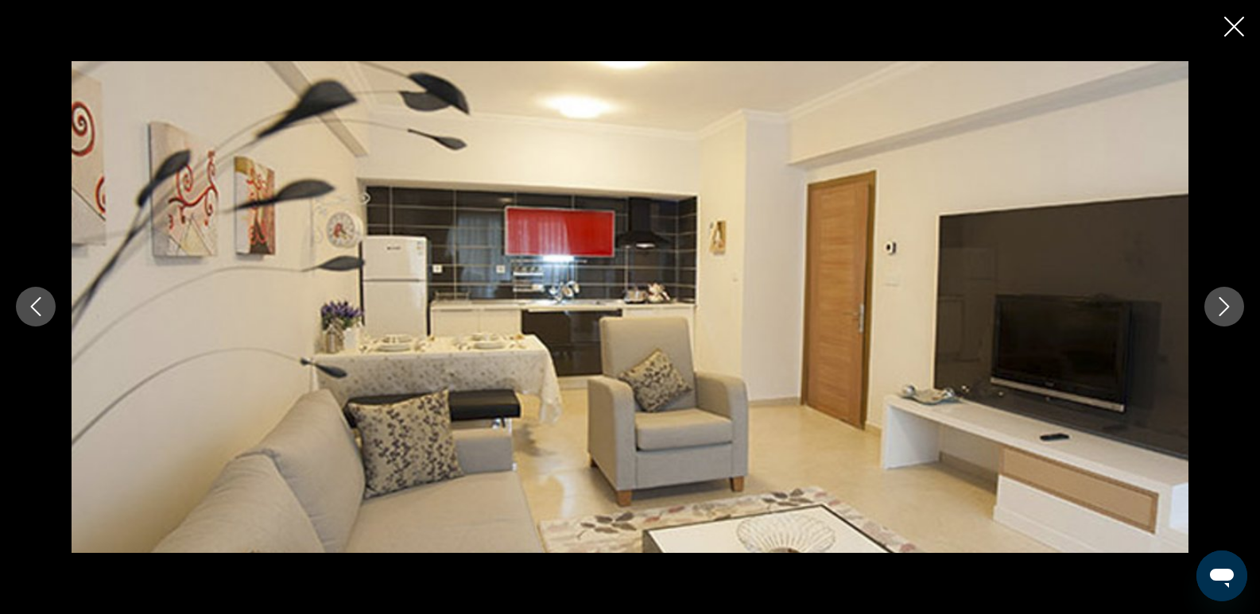
click at [1234, 32] on icon "Close slideshow" at bounding box center [1234, 27] width 20 height 20
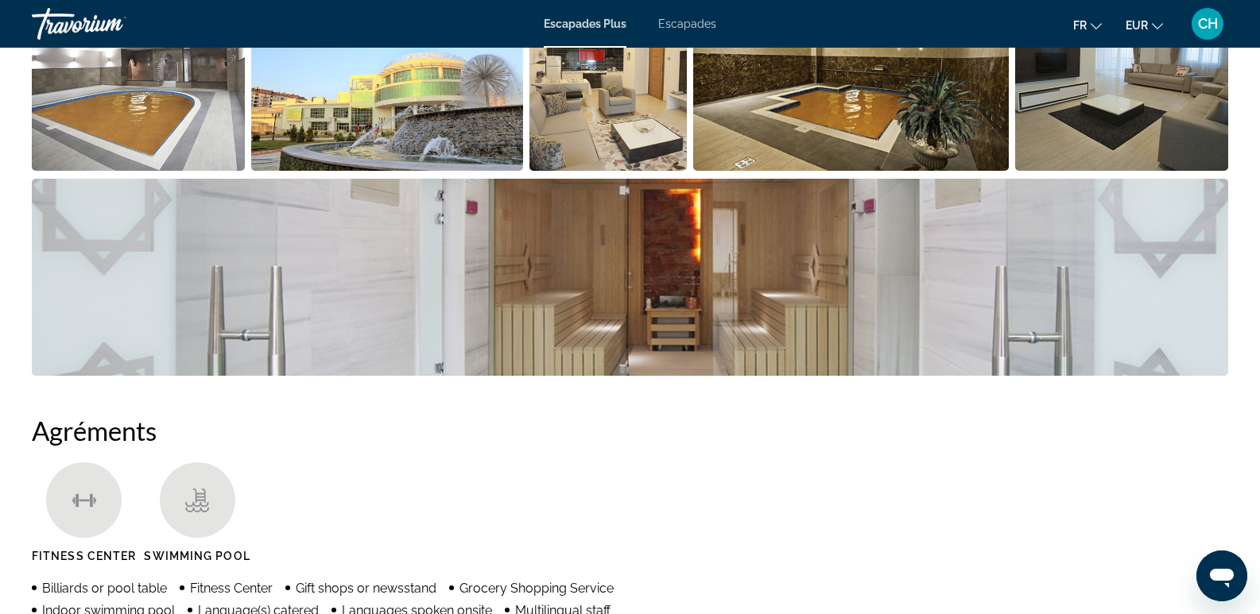
scroll to position [889, 0]
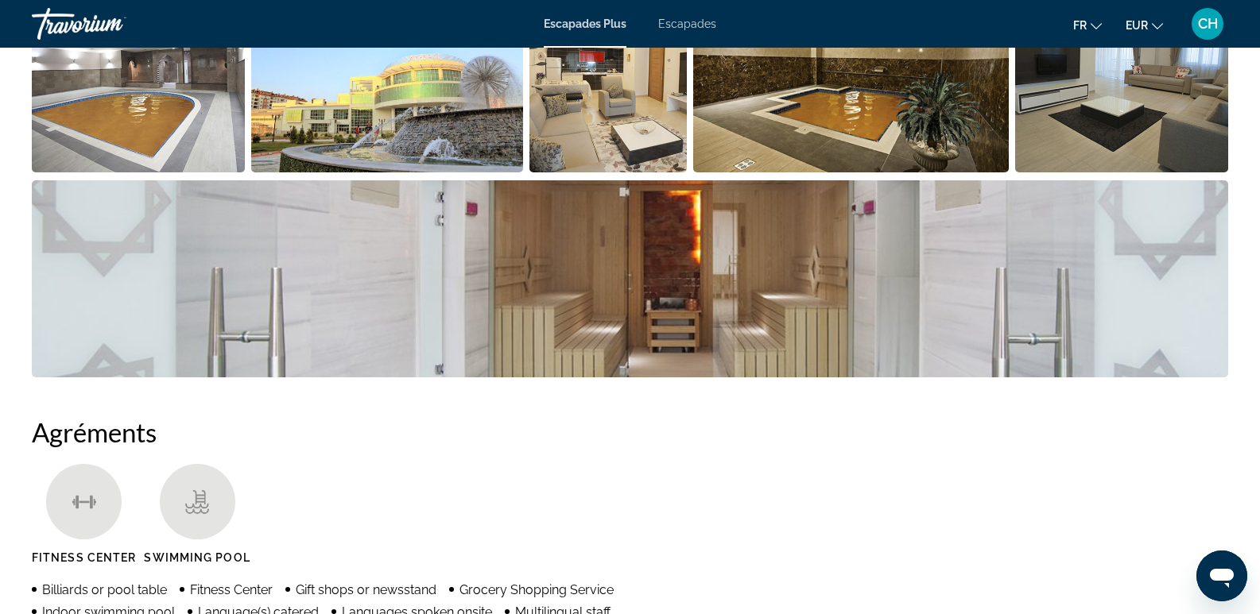
click at [813, 494] on ul "Fitness Center Swimming Pool" at bounding box center [630, 520] width 1196 height 112
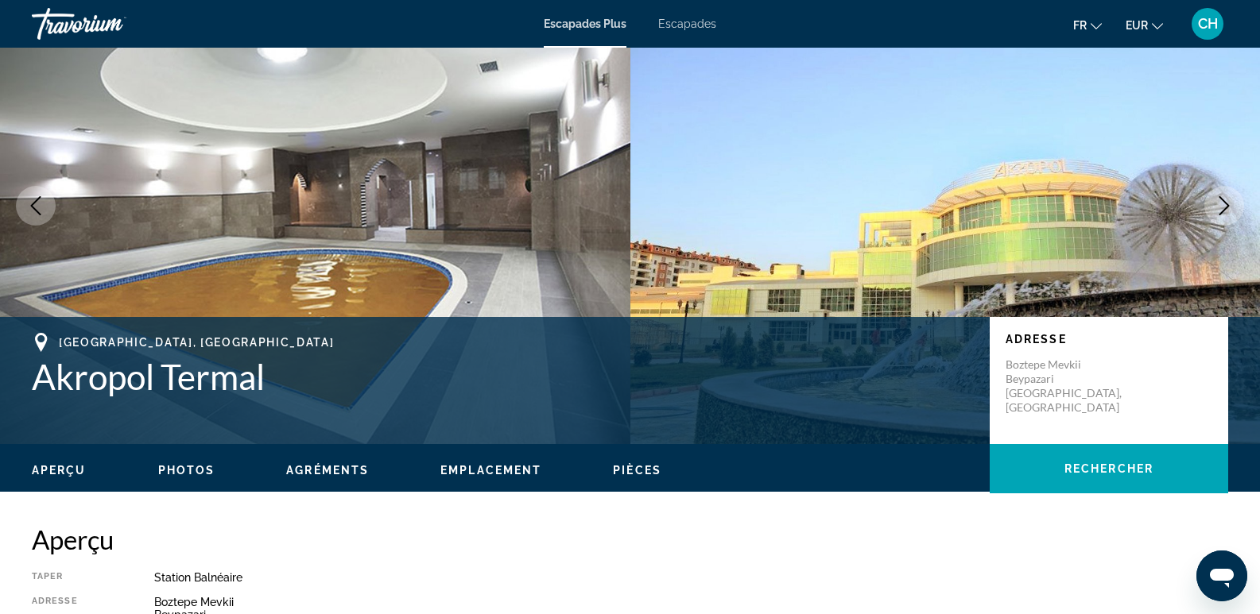
scroll to position [0, 0]
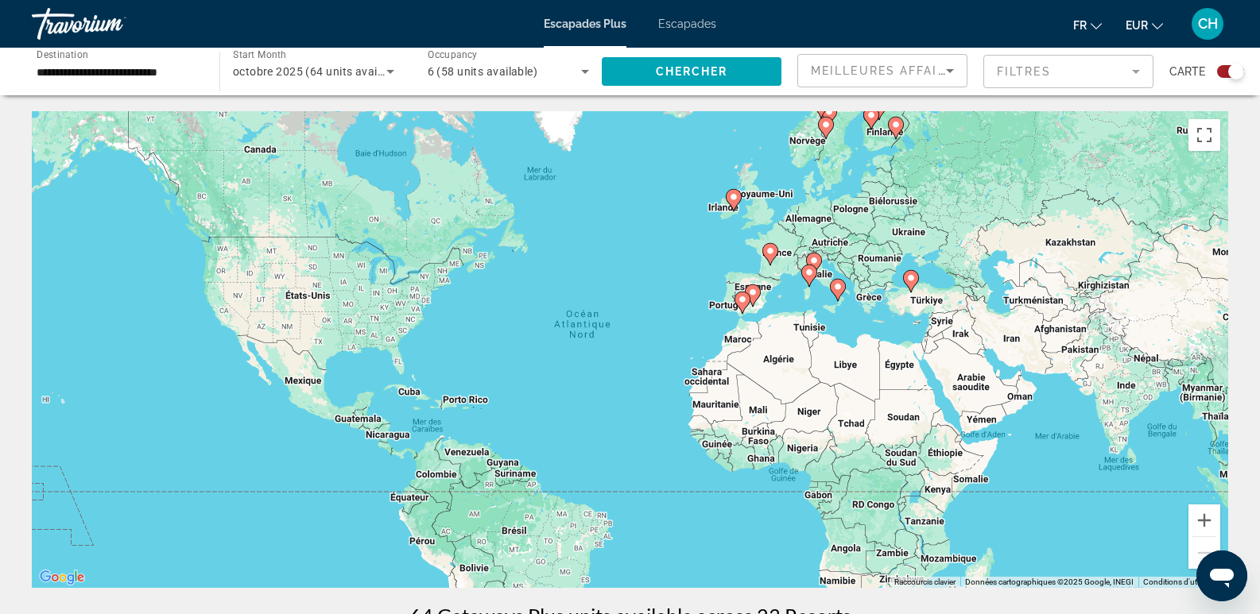
click at [556, 78] on div "6 (58 units available)" at bounding box center [505, 71] width 154 height 19
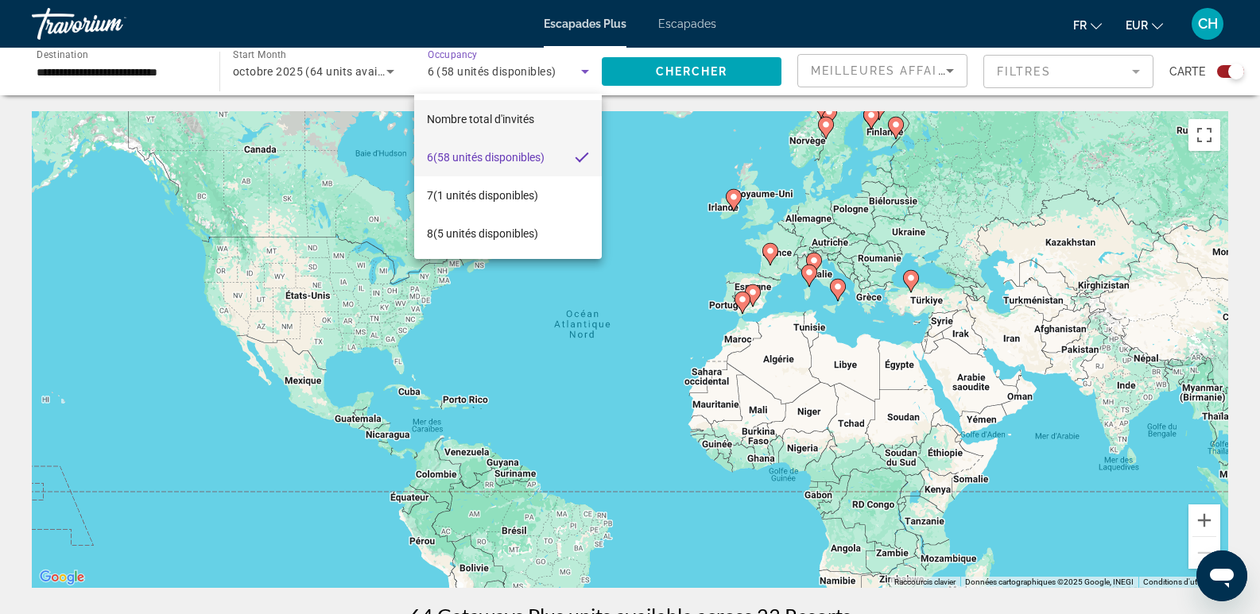
click at [551, 118] on mat-option "Nombre total d'invités" at bounding box center [508, 119] width 188 height 38
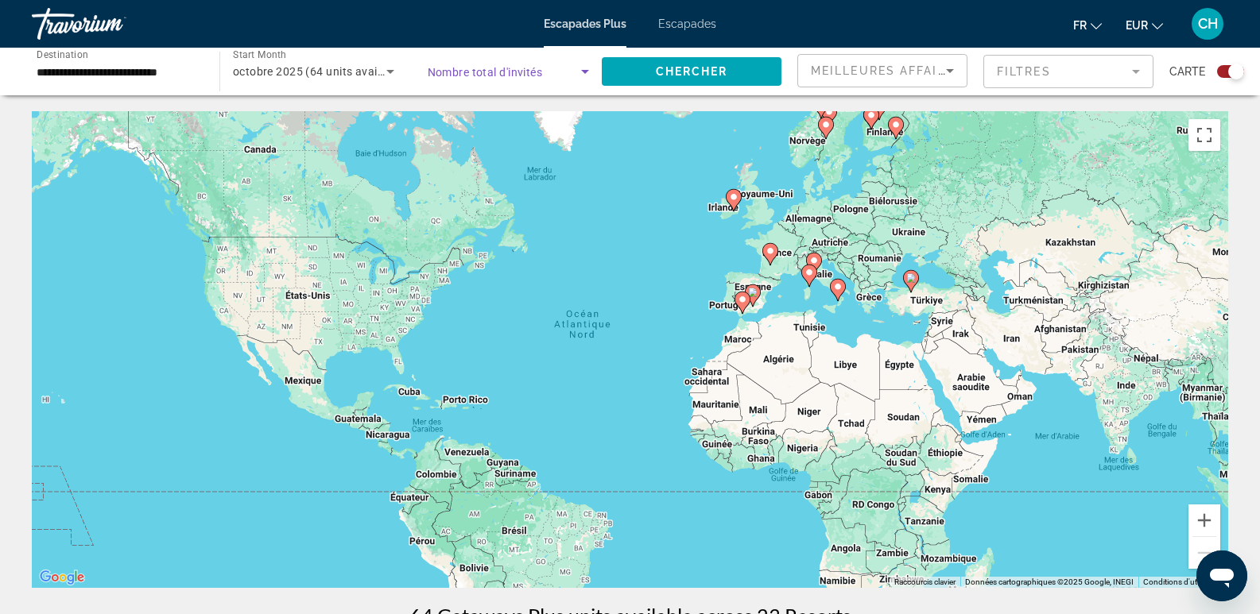
click at [573, 66] on span "Search widget" at bounding box center [505, 71] width 154 height 19
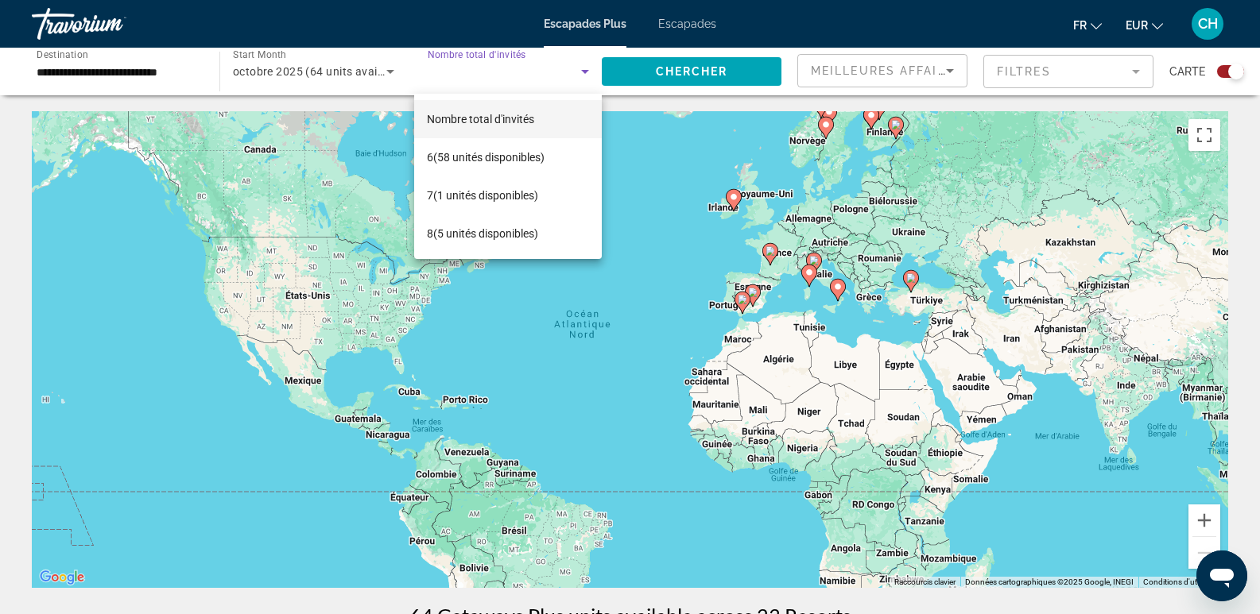
click at [468, 72] on div at bounding box center [630, 307] width 1260 height 614
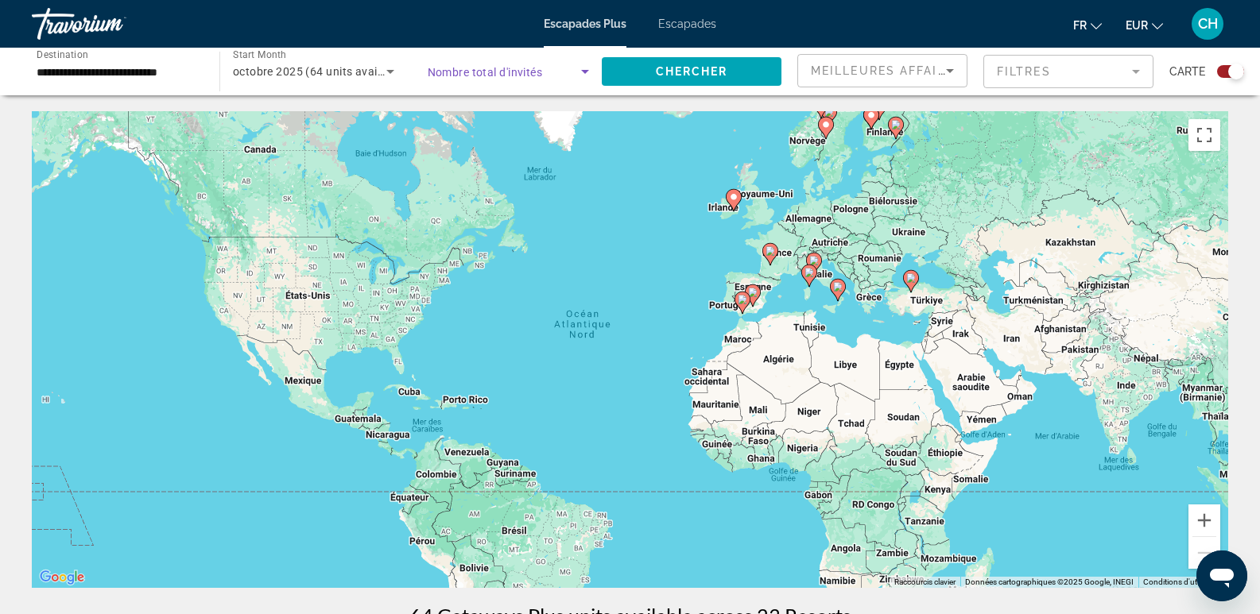
click at [470, 80] on span "Search widget" at bounding box center [505, 71] width 154 height 19
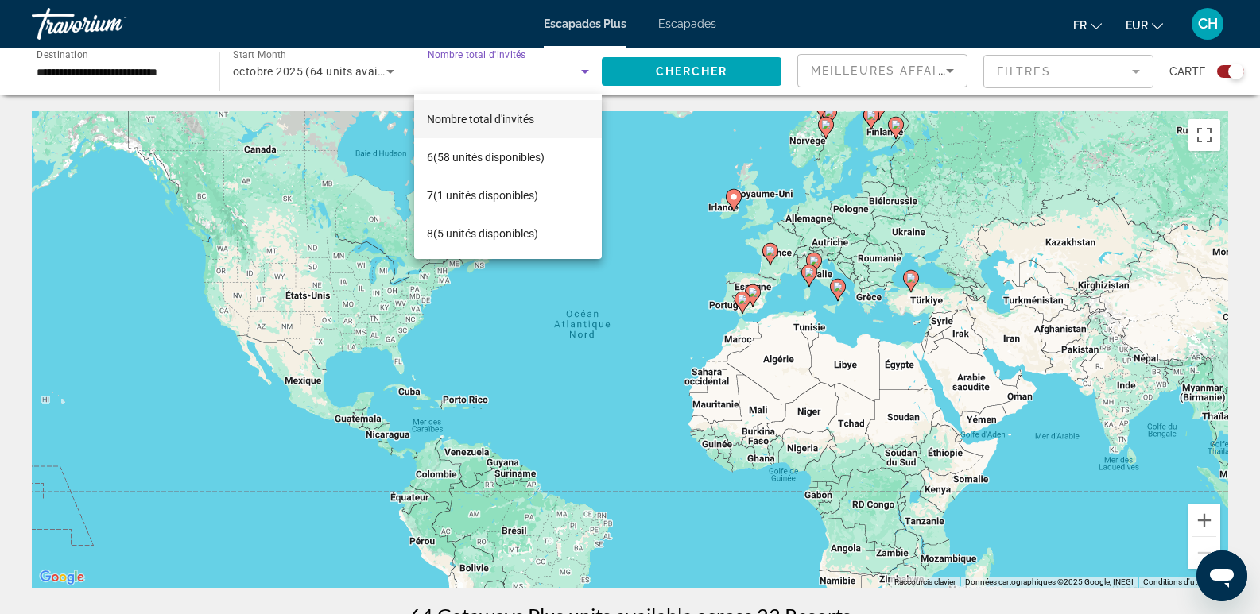
click at [478, 114] on font "Nombre total d'invités" at bounding box center [480, 119] width 107 height 13
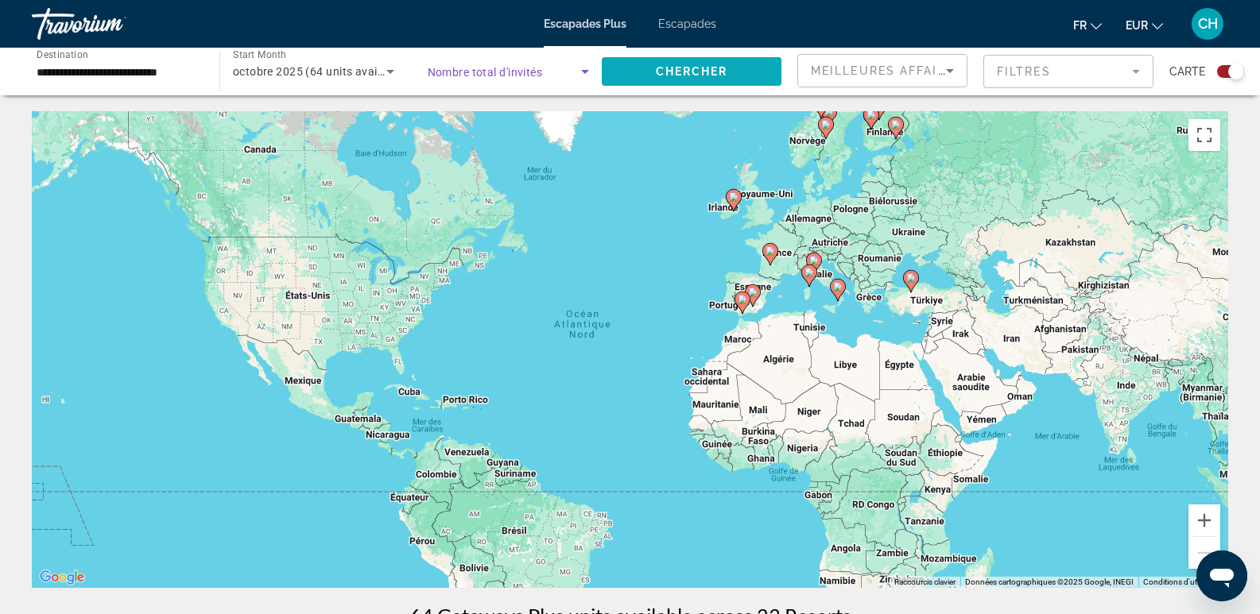
click at [665, 60] on span "Search widget" at bounding box center [692, 71] width 180 height 38
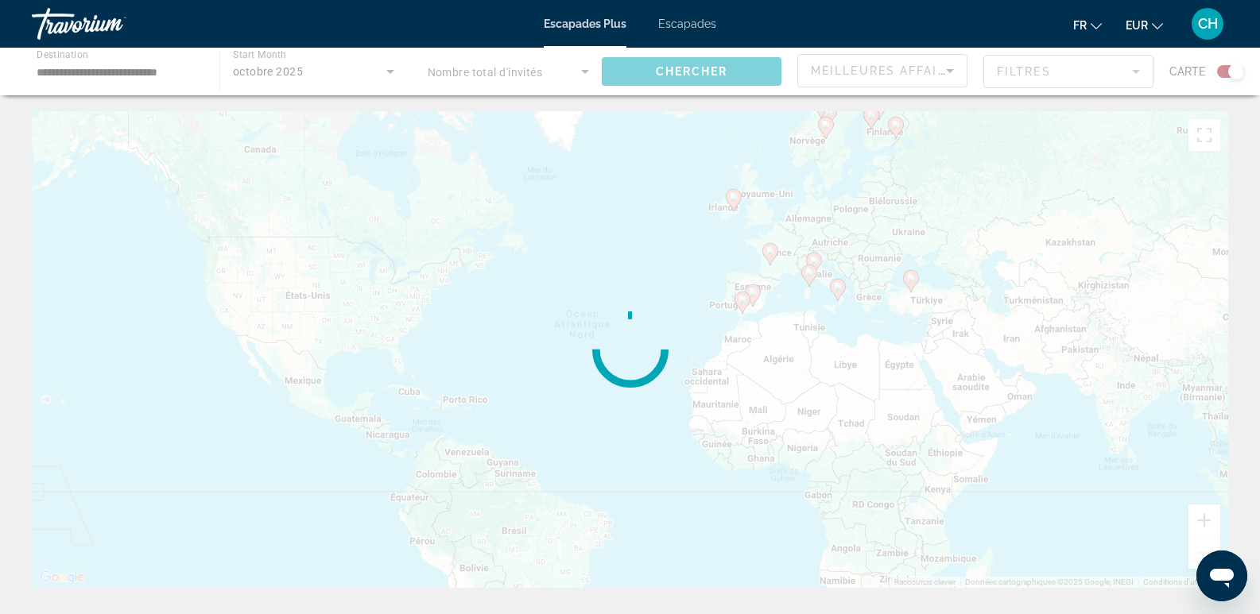
click at [951, 70] on div "Contenu principal" at bounding box center [630, 72] width 1260 height 48
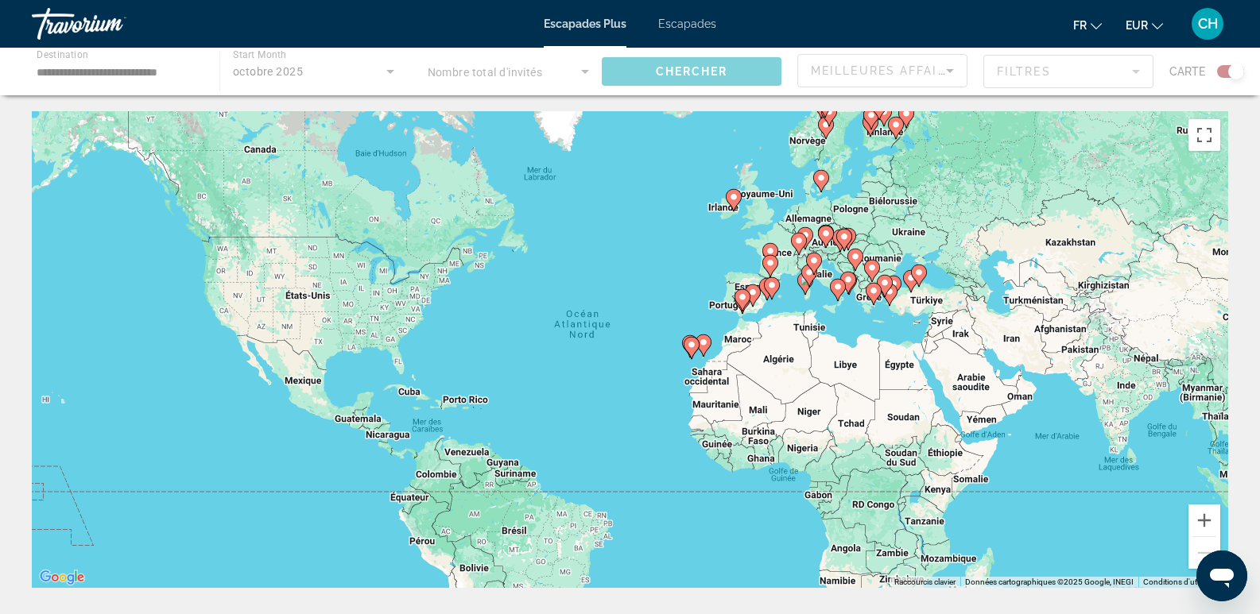
click at [951, 70] on div "Contenu principal" at bounding box center [630, 72] width 1260 height 48
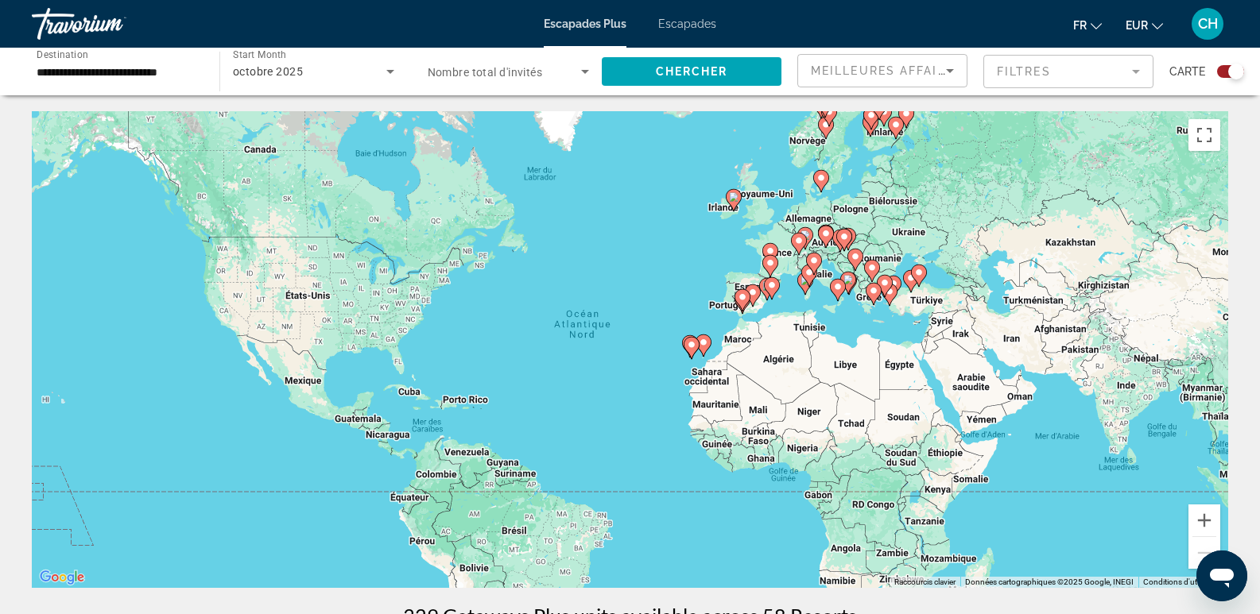
click at [692, 346] on image "Contenu principal" at bounding box center [692, 345] width 10 height 10
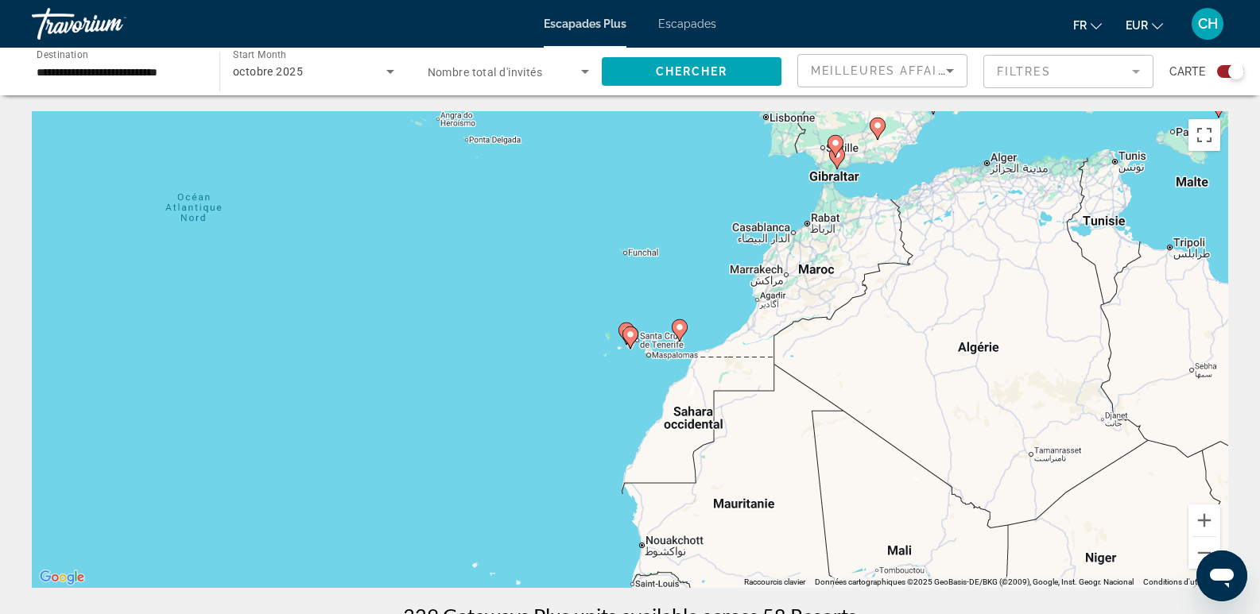
click at [626, 335] on image "Contenu principal" at bounding box center [631, 335] width 10 height 10
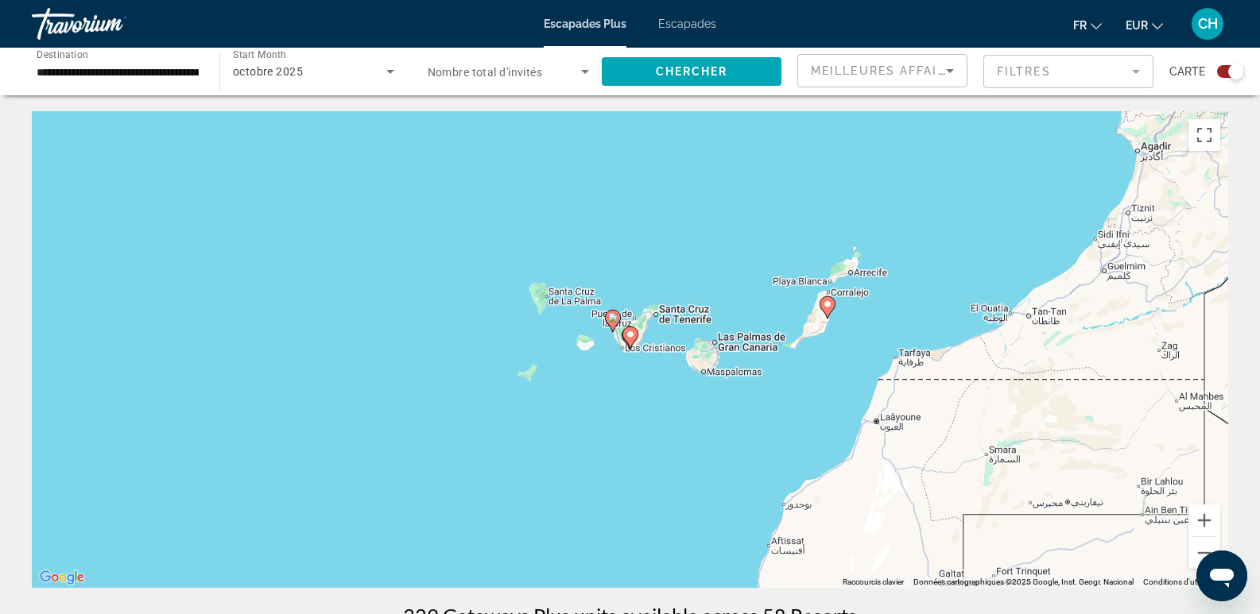
click at [610, 320] on image "Contenu principal" at bounding box center [613, 318] width 10 height 10
type input "**********"
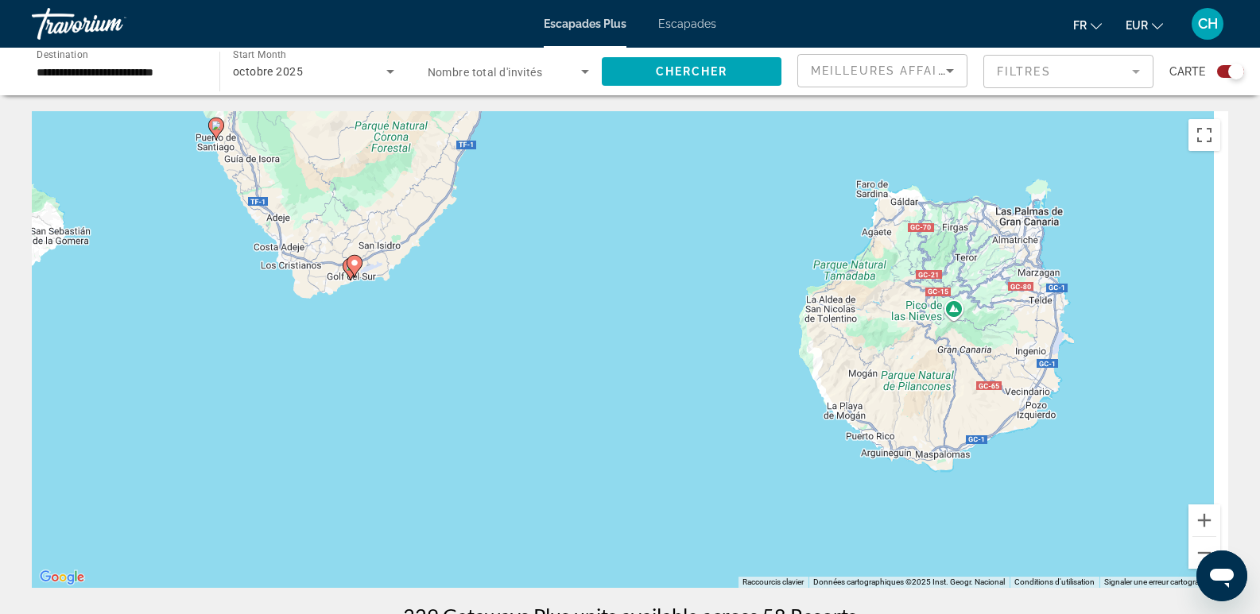
drag, startPoint x: 573, startPoint y: 367, endPoint x: 167, endPoint y: 171, distance: 451.1
click at [167, 171] on div "Pour activer le glissement avec le clavier, appuyez sur Alt+Entrée. Une fois ce…" at bounding box center [630, 349] width 1196 height 477
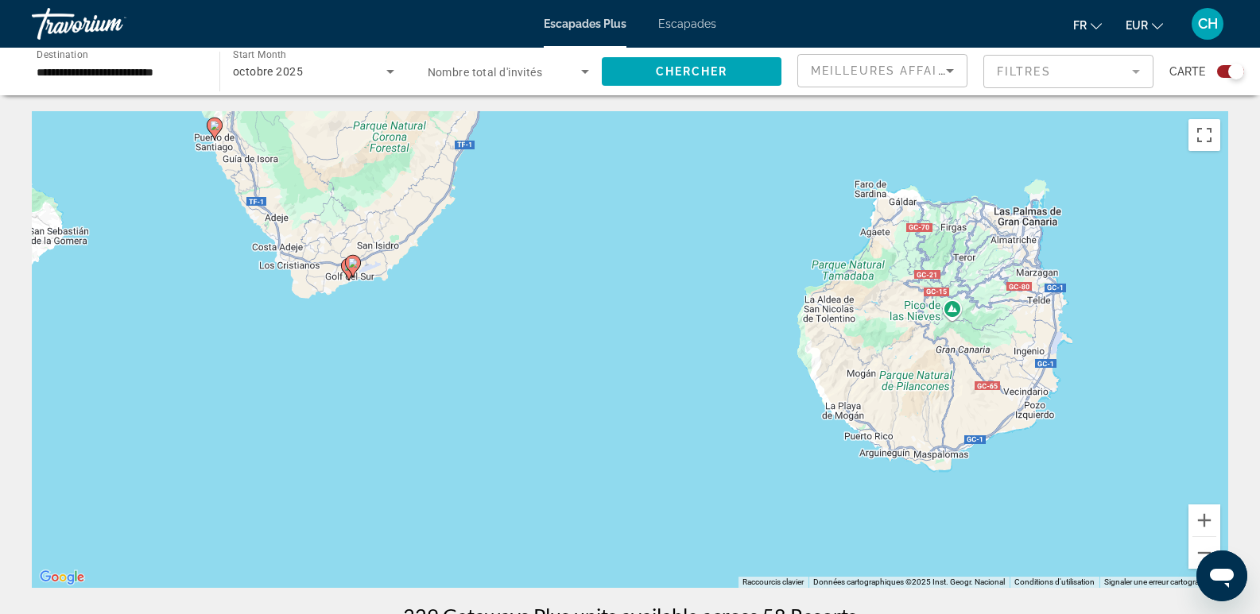
click at [916, 457] on div "Pour activer le glissement avec le clavier, appuyez sur Alt+Entrée. Une fois ce…" at bounding box center [630, 349] width 1196 height 477
click at [916, 460] on div "Pour activer le glissement avec le clavier, appuyez sur Alt+Entrée. Une fois ce…" at bounding box center [630, 349] width 1196 height 477
click at [915, 459] on div "Pour activer le glissement avec le clavier, appuyez sur Alt+Entrée. Une fois ce…" at bounding box center [630, 349] width 1196 height 477
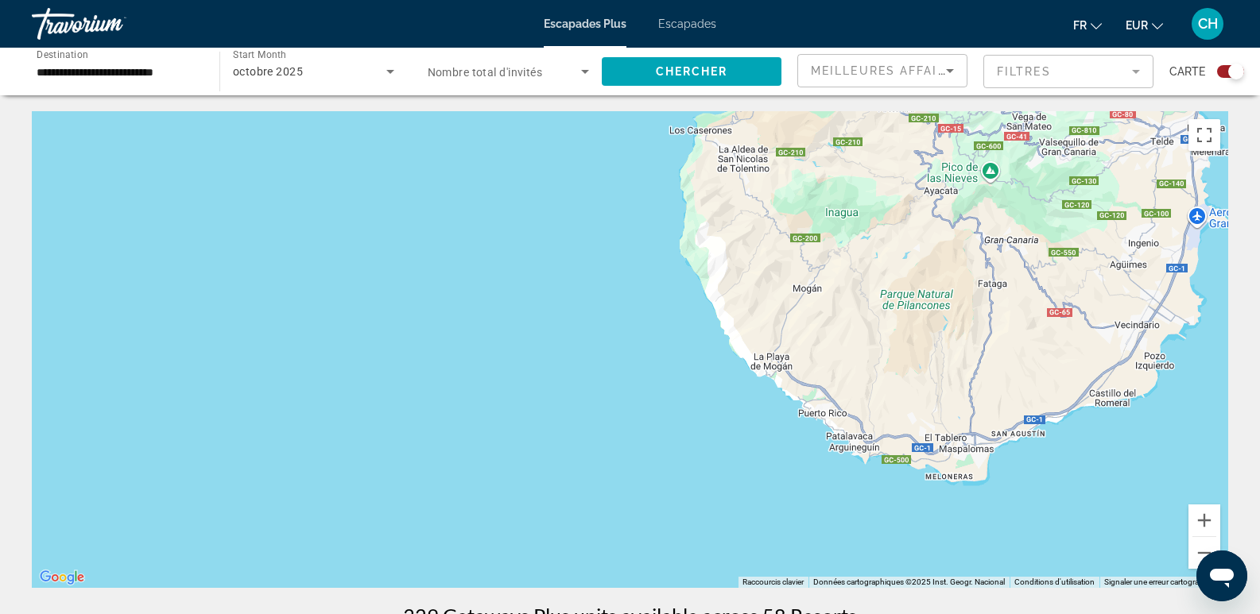
click at [963, 449] on div "Pour activer le glissement avec le clavier, appuyez sur Alt+Entrée. Une fois ce…" at bounding box center [630, 349] width 1196 height 477
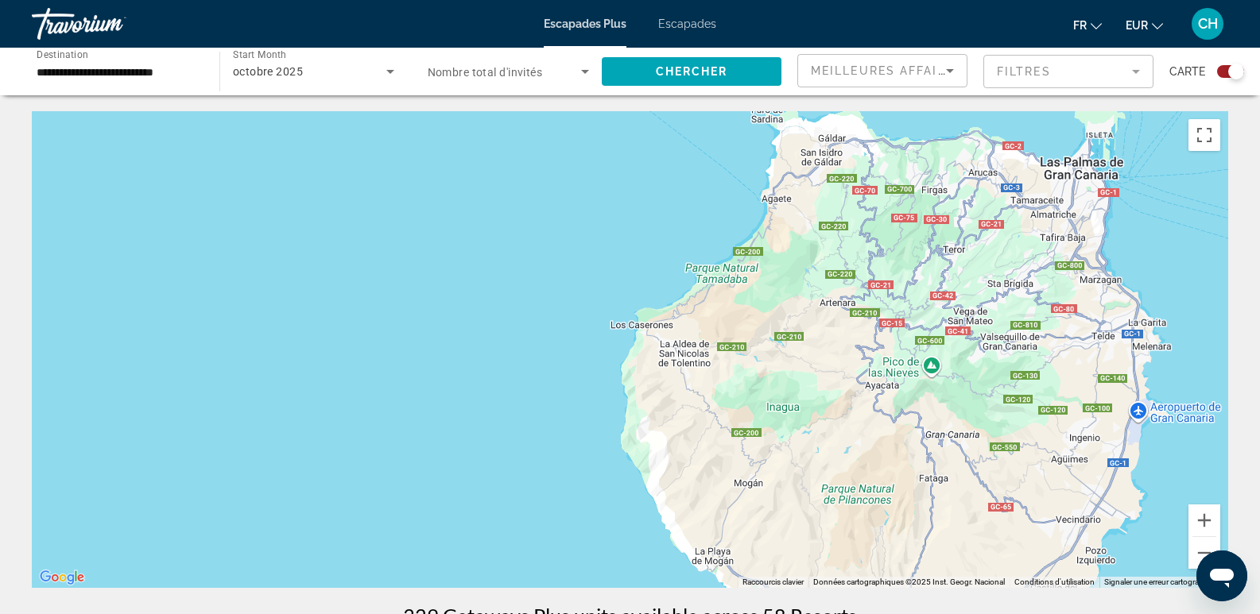
drag, startPoint x: 805, startPoint y: 270, endPoint x: 746, endPoint y: 468, distance: 206.5
click at [746, 468] on div "Pour activer le glissement avec le clavier, appuyez sur Alt+Entrée. Une fois ce…" at bounding box center [630, 349] width 1196 height 477
click at [580, 73] on icon "Search widget" at bounding box center [584, 71] width 19 height 19
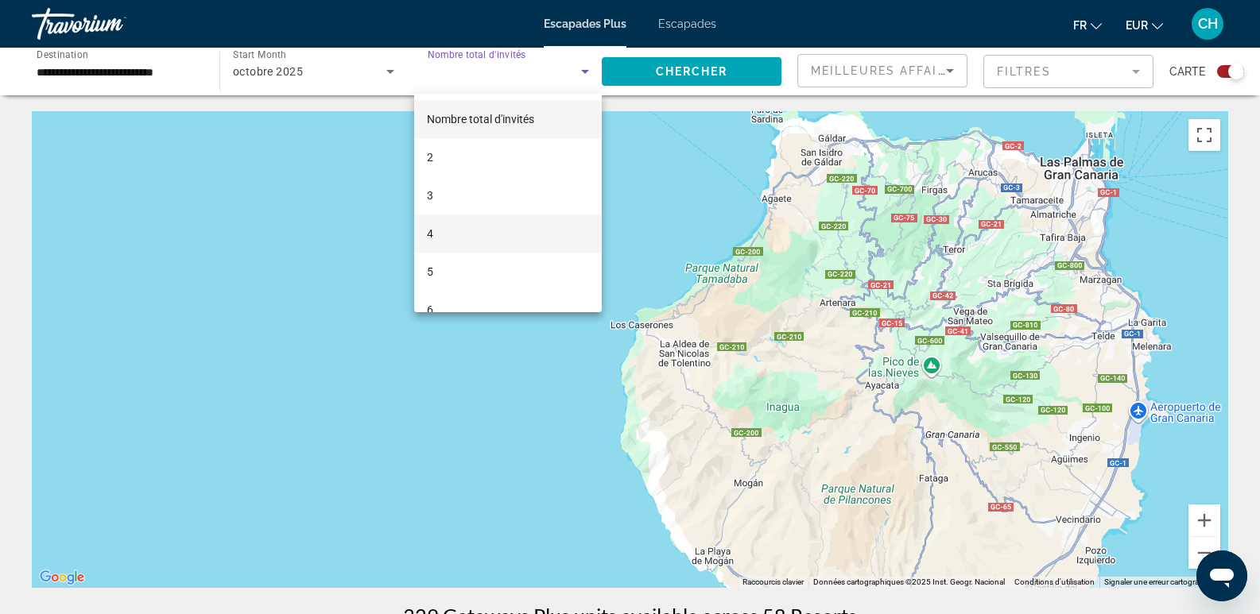
click at [459, 228] on mat-option "4" at bounding box center [508, 234] width 188 height 38
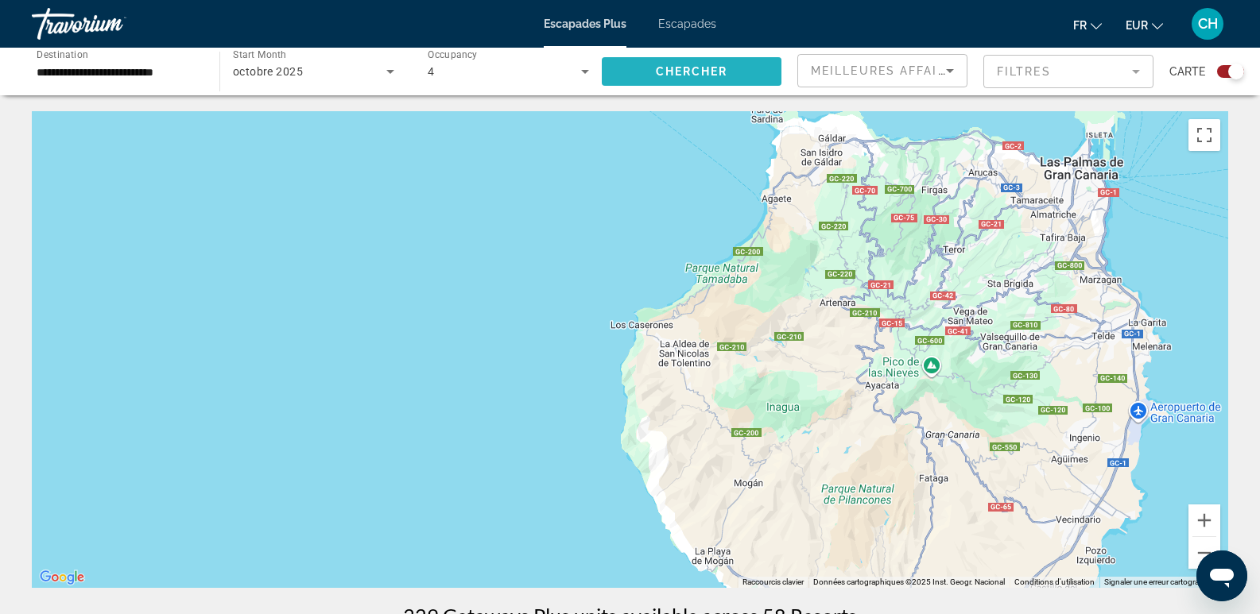
click at [639, 80] on span "Search widget" at bounding box center [692, 71] width 180 height 38
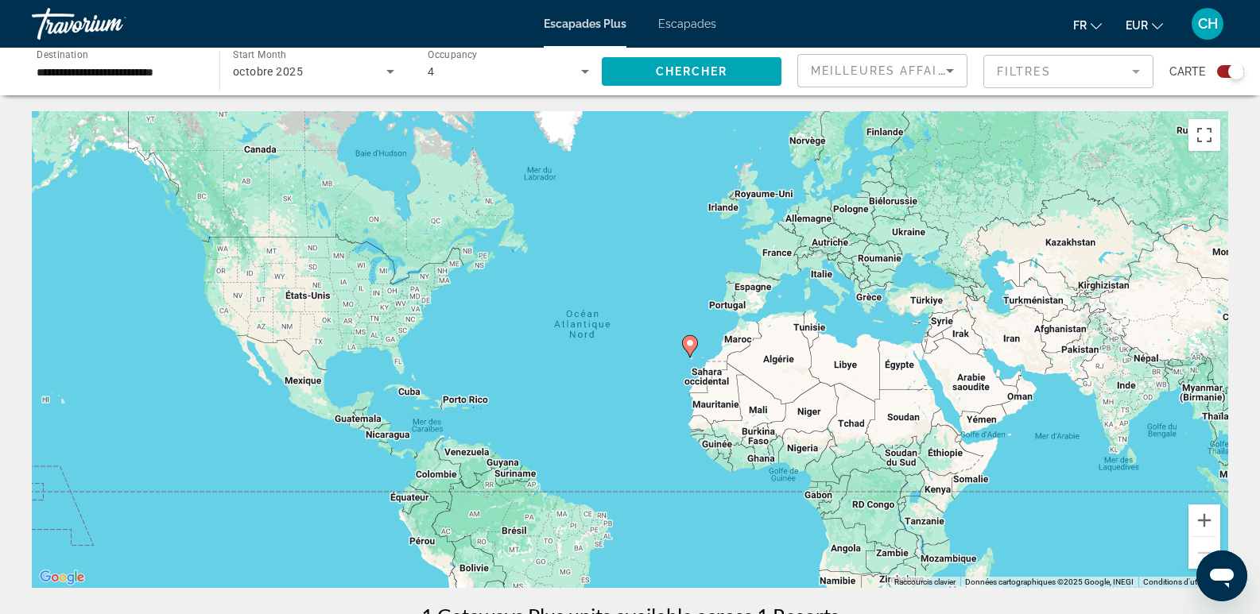
click at [695, 348] on icon "Contenu principal" at bounding box center [689, 346] width 14 height 21
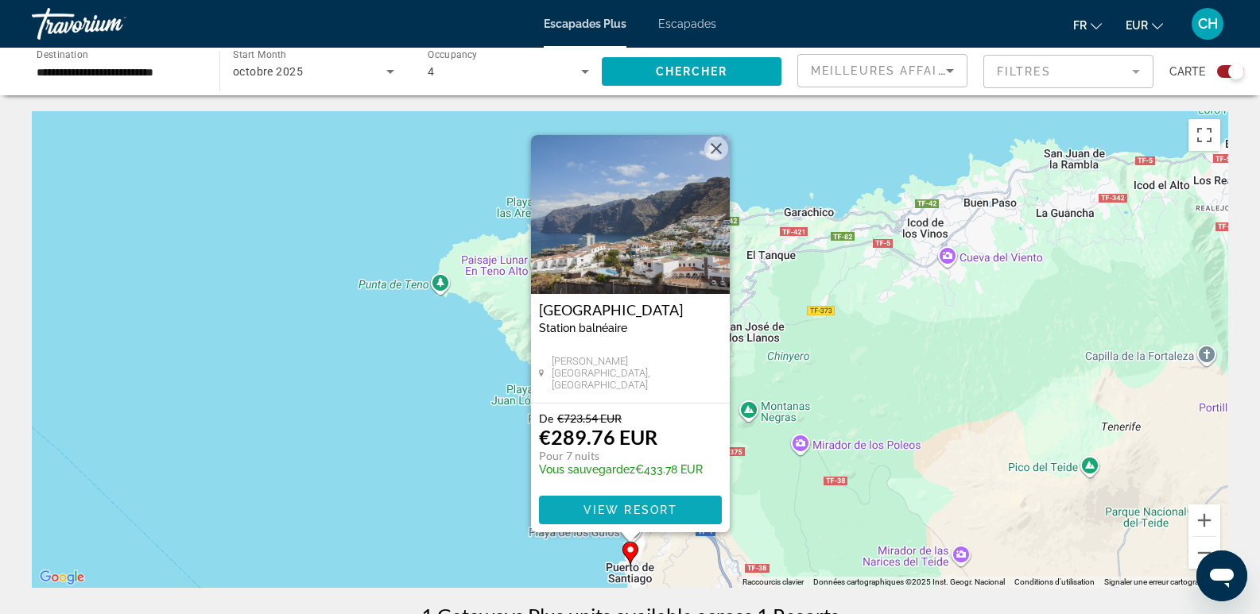
click at [610, 504] on span "View Resort" at bounding box center [630, 510] width 94 height 13
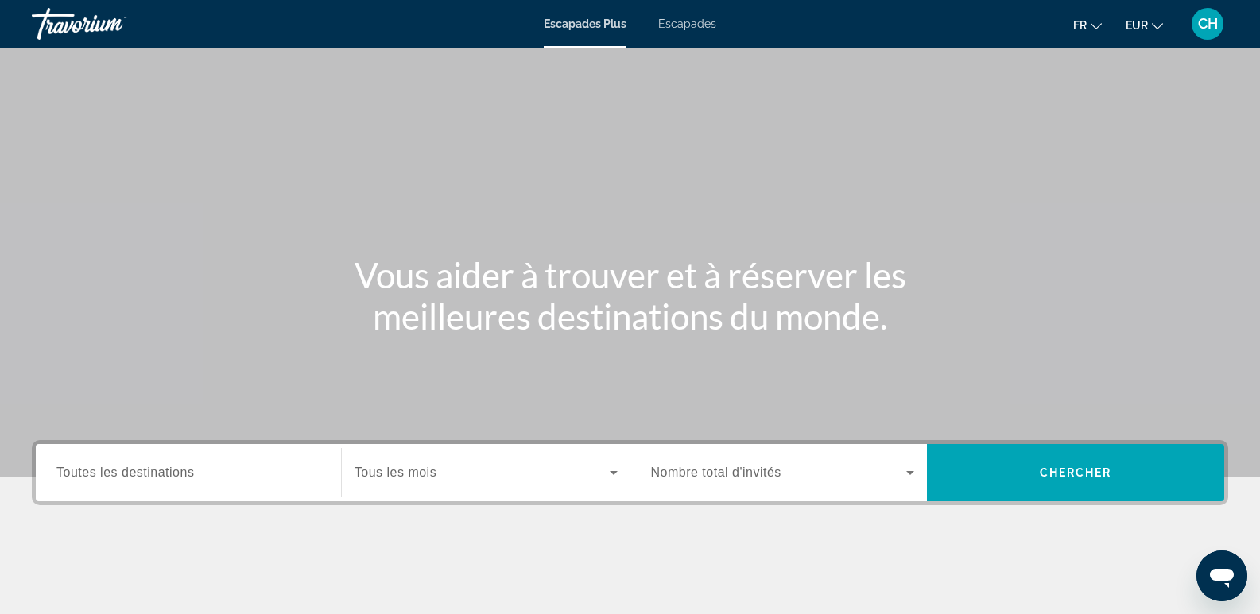
drag, startPoint x: 0, startPoint y: 0, endPoint x: 157, endPoint y: 184, distance: 241.9
click at [157, 184] on div "Contenu principal" at bounding box center [630, 238] width 1260 height 477
click at [168, 188] on div "Contenu principal" at bounding box center [630, 238] width 1260 height 477
click at [241, 498] on div "Destination Toutes les destinations" at bounding box center [188, 472] width 289 height 57
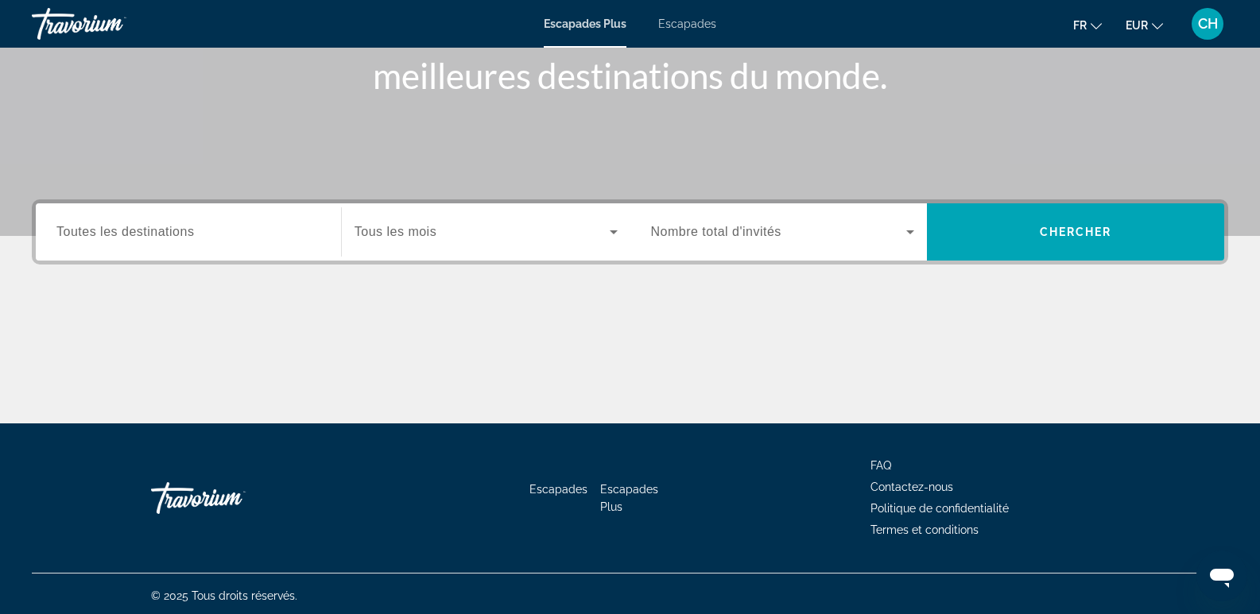
scroll to position [245, 0]
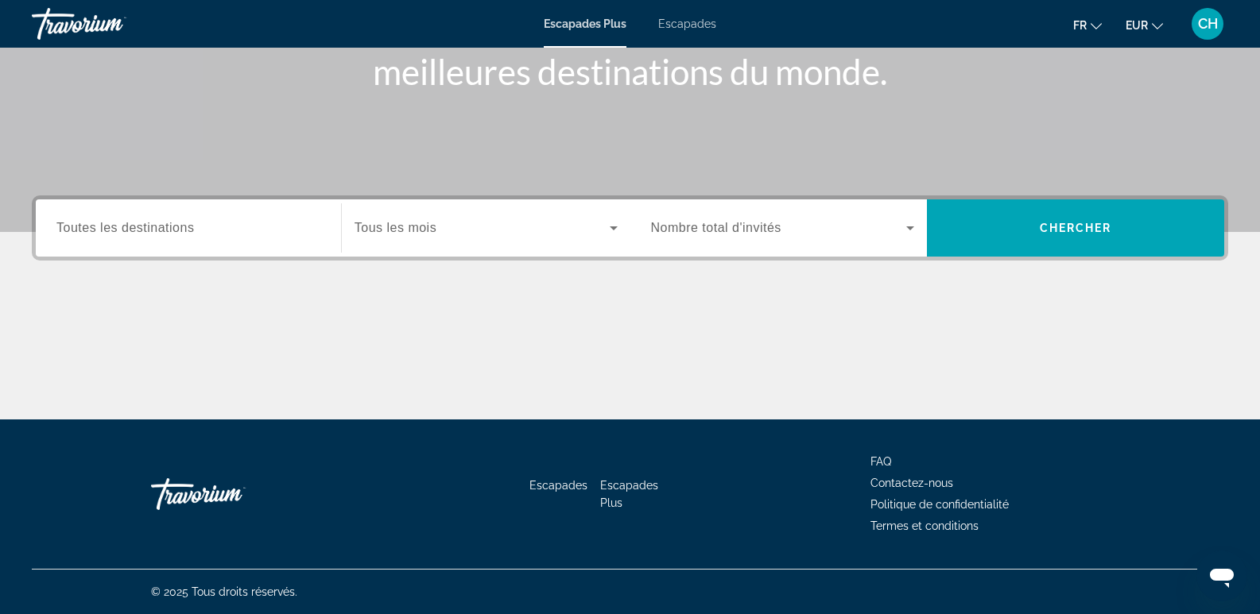
click at [98, 234] on span "Toutes les destinations" at bounding box center [125, 228] width 138 height 14
click at [98, 234] on input "Destination Toutes les destinations" at bounding box center [188, 228] width 264 height 19
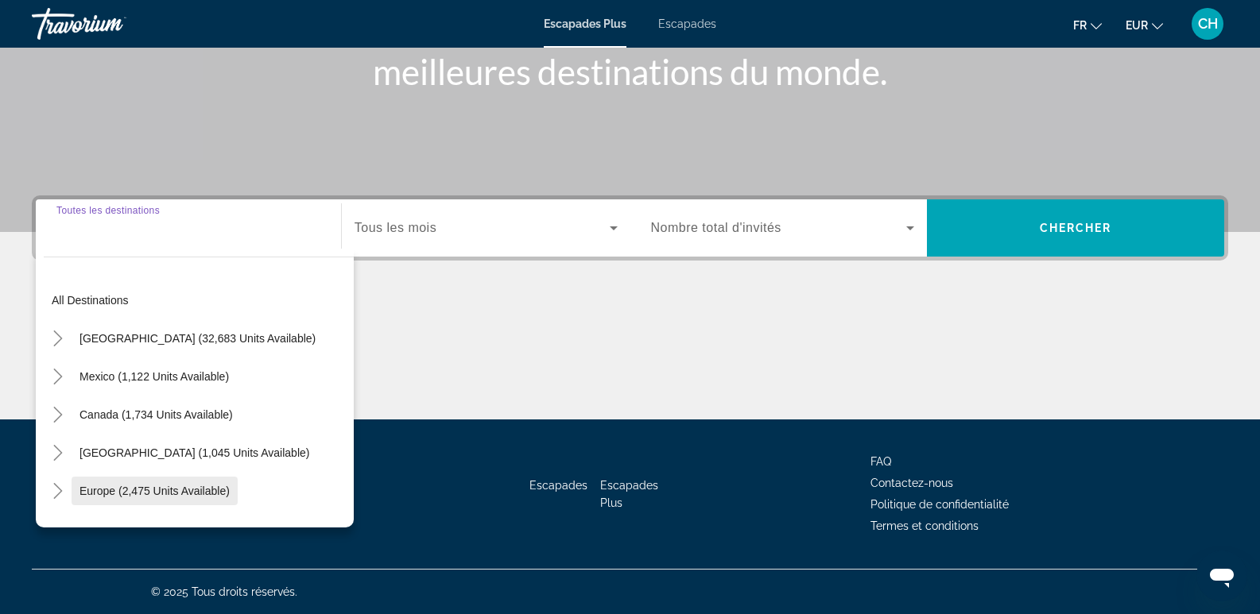
click at [103, 499] on span "Widget de recherche" at bounding box center [155, 491] width 166 height 38
type input "**********"
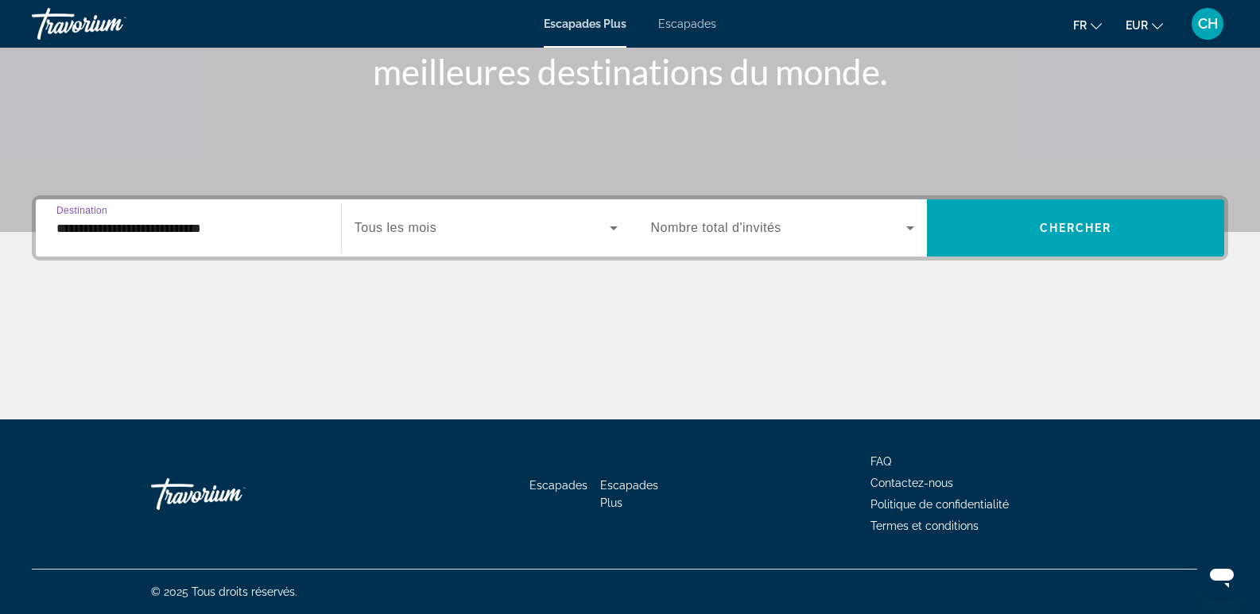
click at [470, 238] on div "Widget de recherche" at bounding box center [486, 228] width 263 height 45
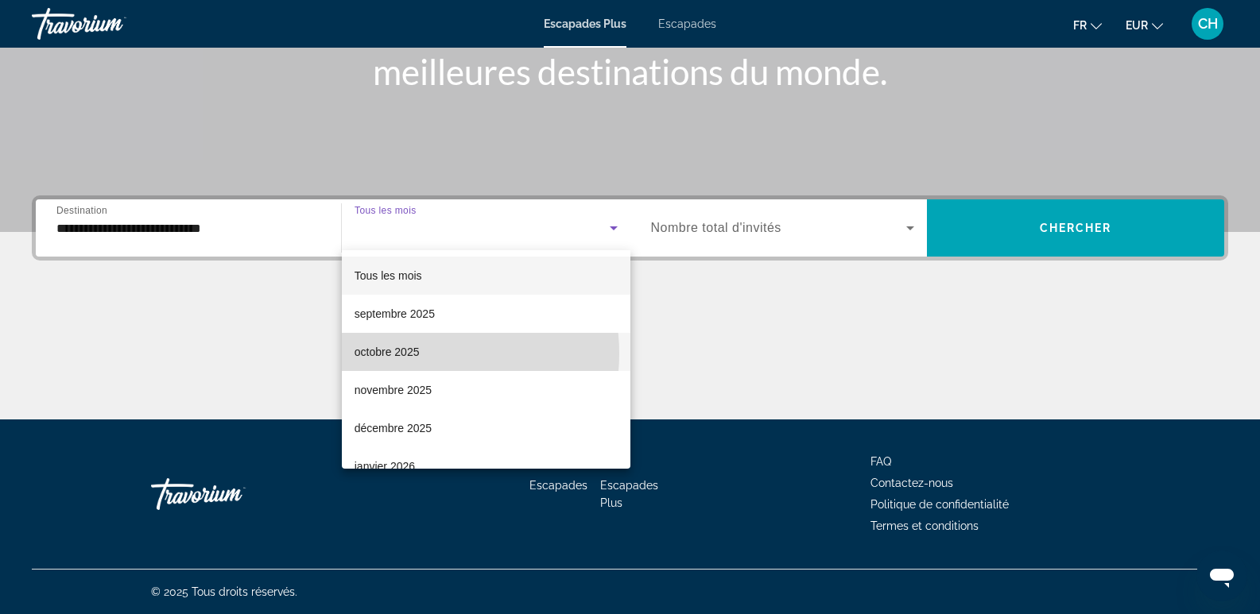
click at [423, 354] on mat-option "octobre 2025" at bounding box center [486, 352] width 289 height 38
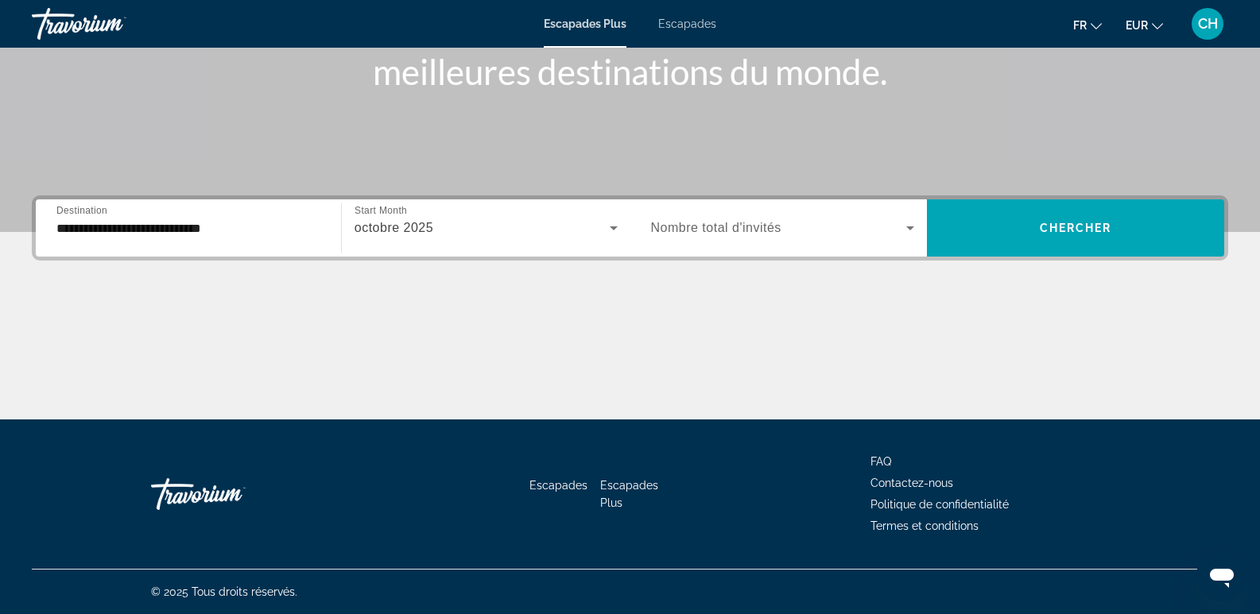
click at [769, 231] on span "Nombre total d'invités" at bounding box center [716, 228] width 130 height 14
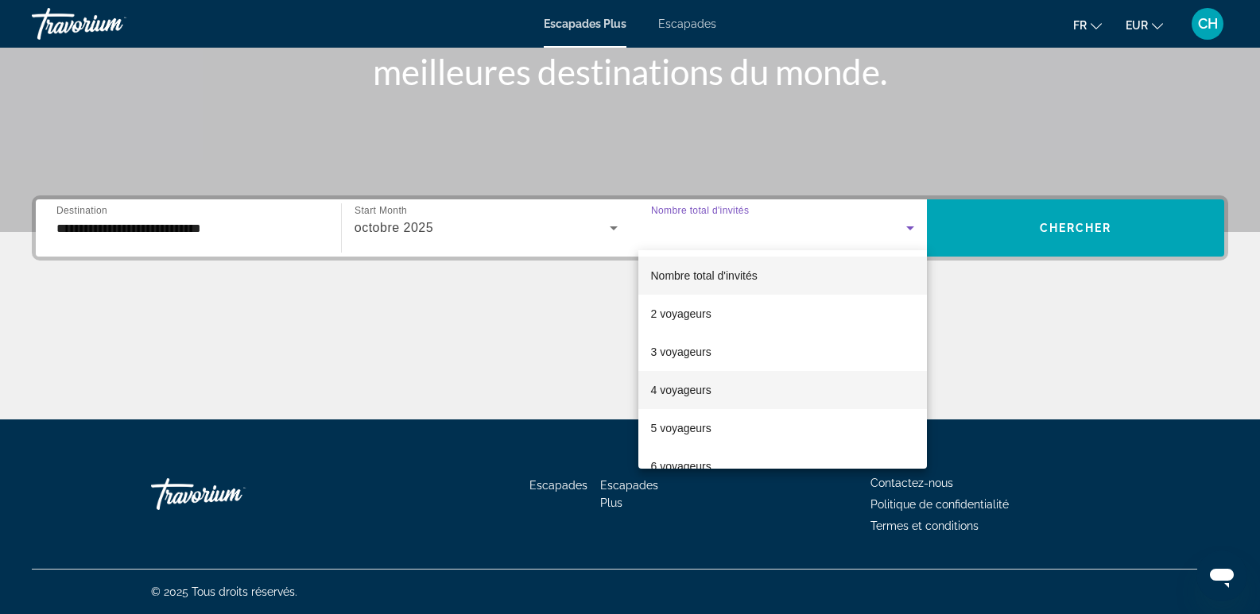
click at [682, 389] on font "4 voyageurs" at bounding box center [681, 390] width 60 height 13
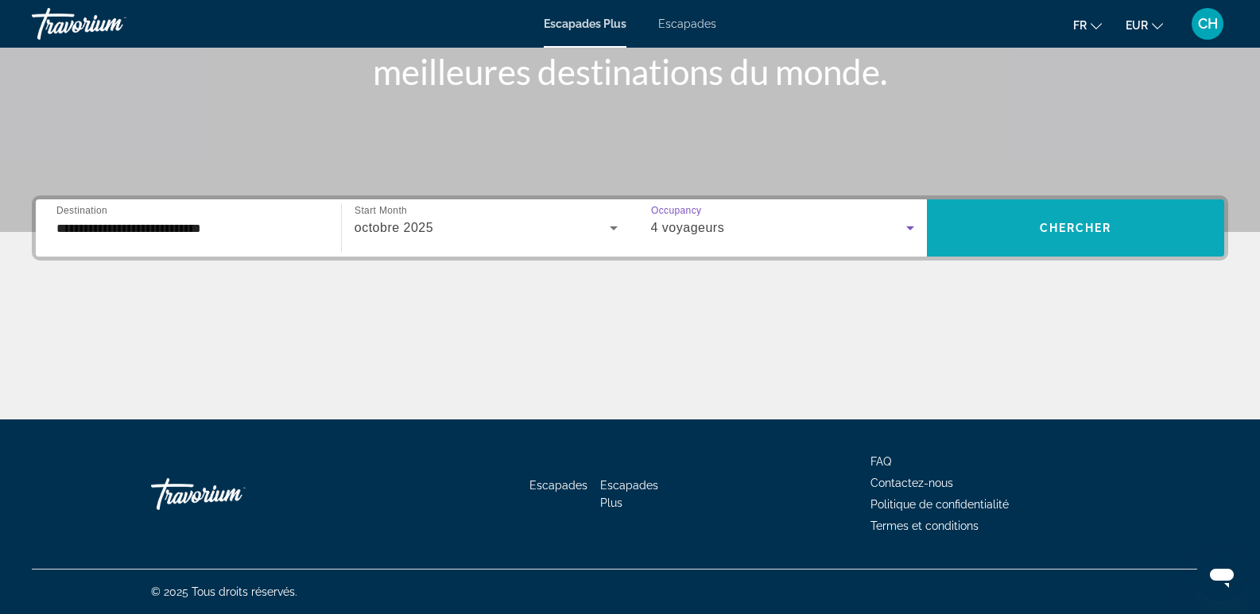
click at [1153, 222] on span "Widget de recherche" at bounding box center [1075, 228] width 297 height 38
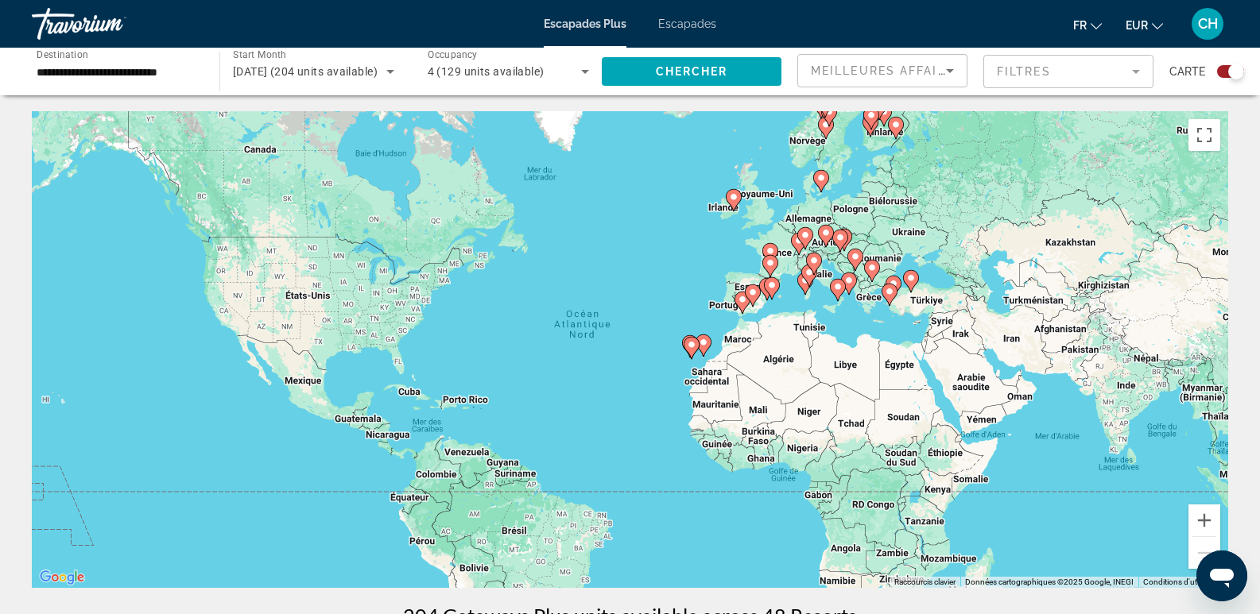
click at [1149, 224] on div "Pour activer le glissement avec le clavier, appuyez sur Alt+Entrée. Une fois ce…" at bounding box center [630, 349] width 1196 height 477
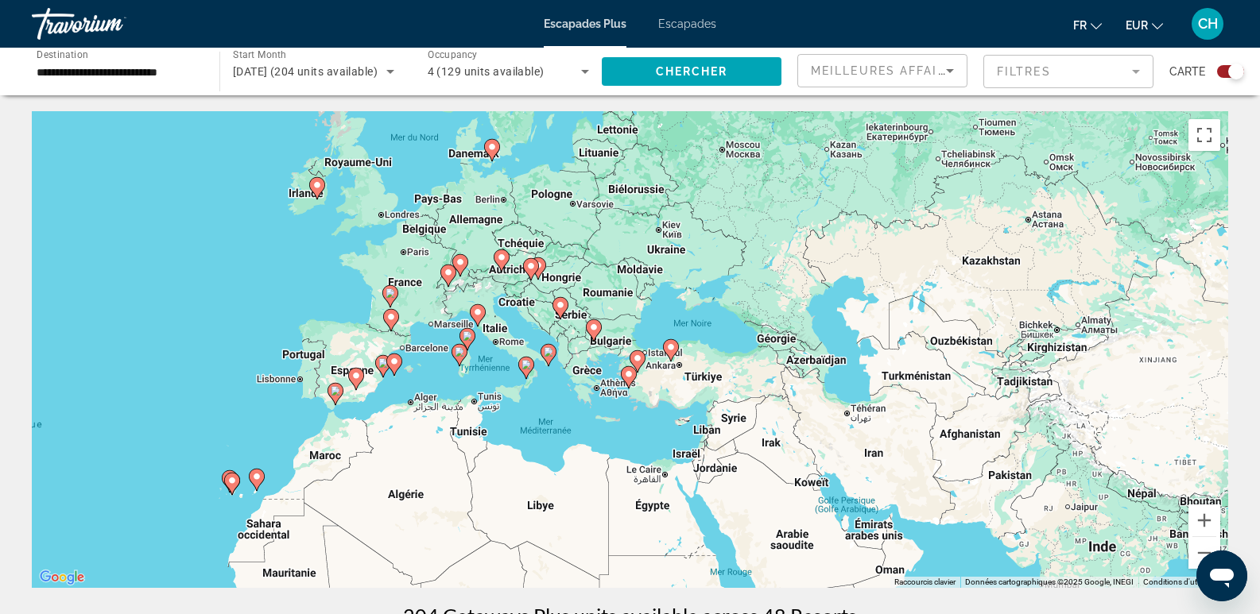
click at [1149, 224] on div "Pour activer le glissement avec le clavier, appuyez sur Alt+Entrée. Une fois ce…" at bounding box center [630, 349] width 1196 height 477
click at [233, 487] on icon "Contenu principal" at bounding box center [231, 484] width 14 height 21
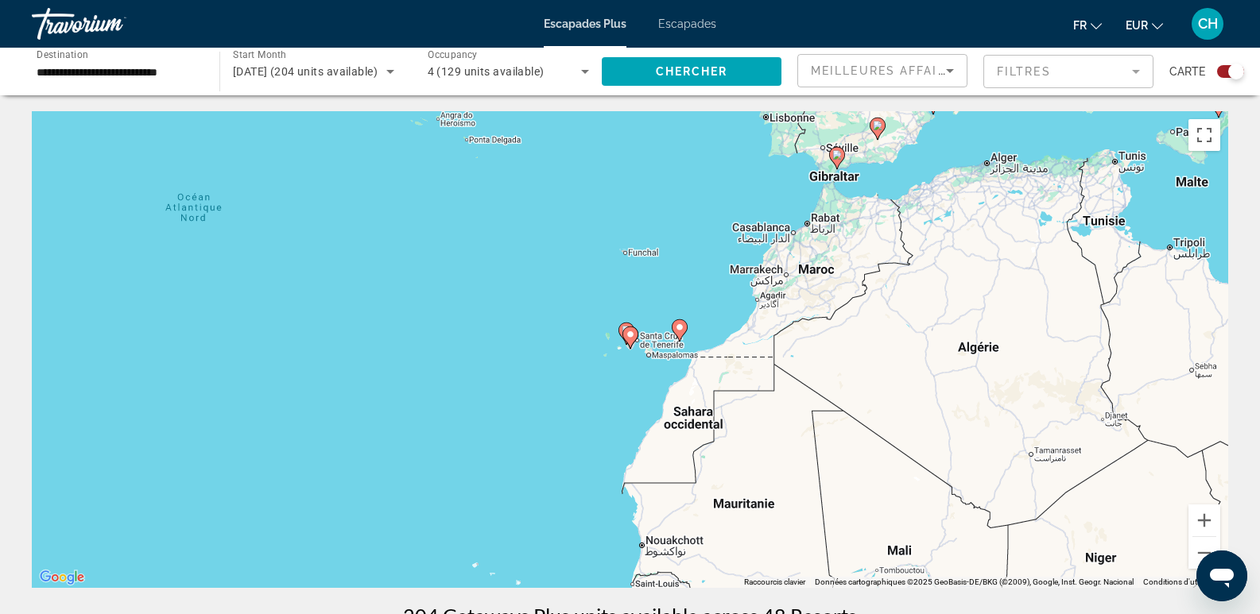
click at [635, 335] on icon "Contenu principal" at bounding box center [629, 337] width 14 height 21
type input "**********"
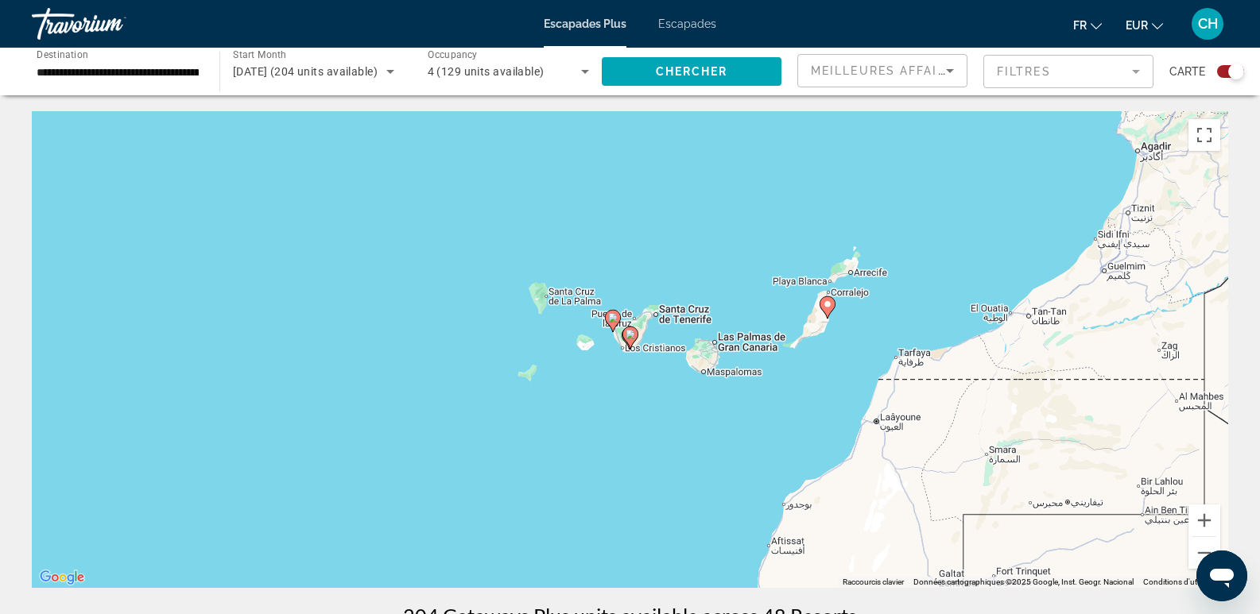
click at [635, 335] on icon "Contenu principal" at bounding box center [629, 337] width 14 height 21
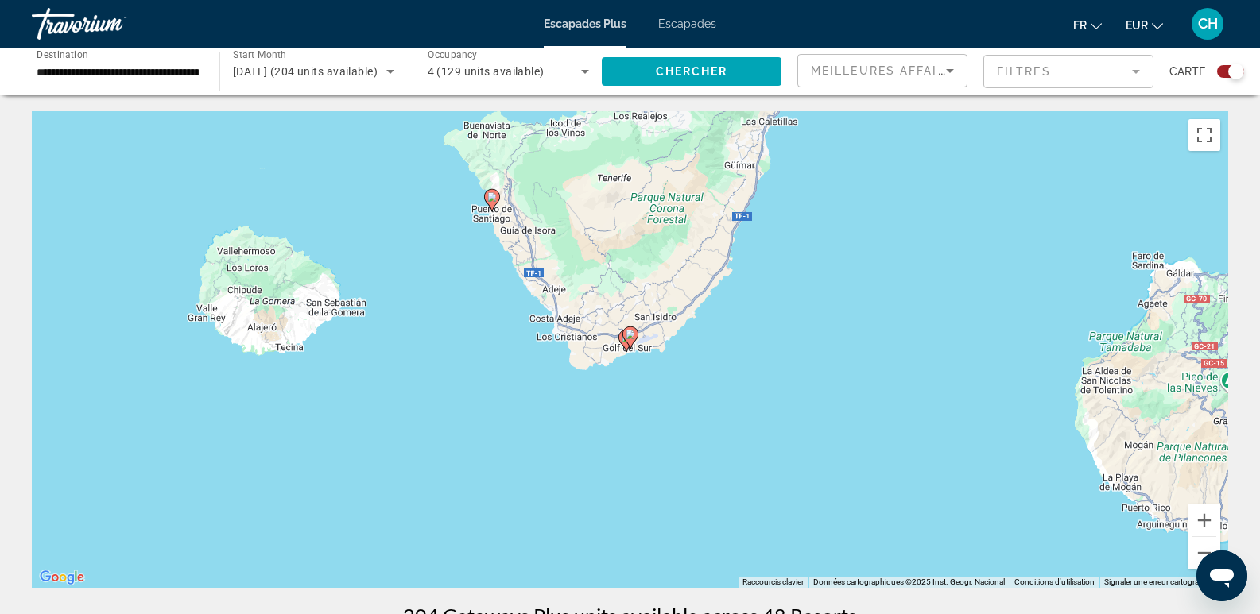
click at [637, 336] on icon "Contenu principal" at bounding box center [630, 338] width 16 height 22
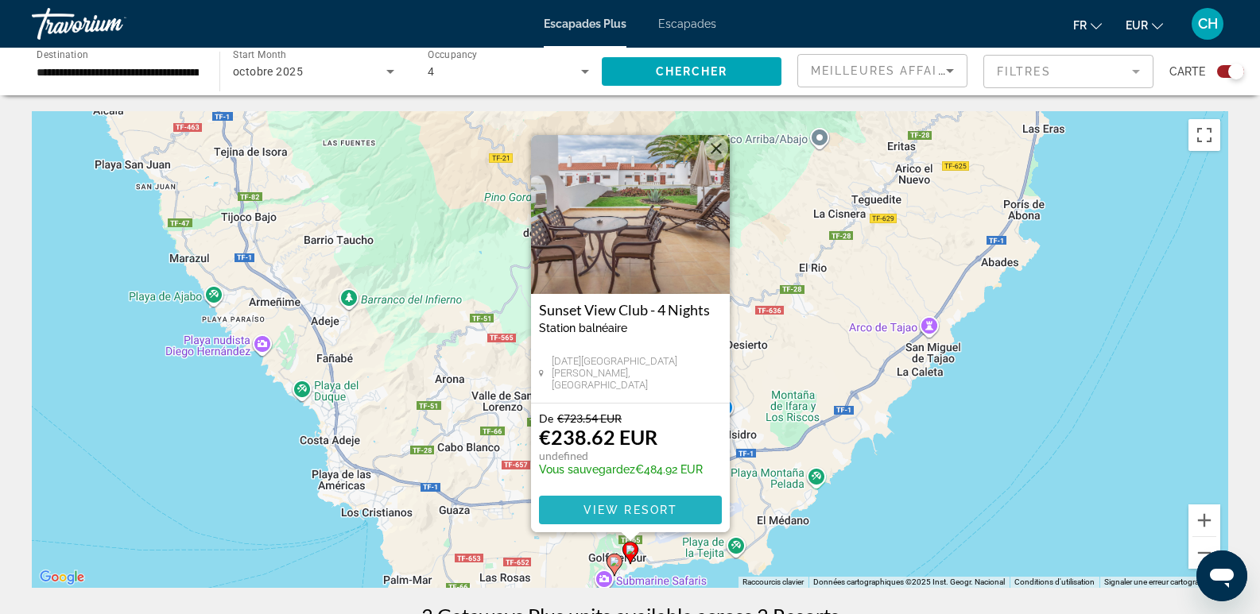
click at [624, 502] on span "Contenu principal" at bounding box center [630, 510] width 183 height 38
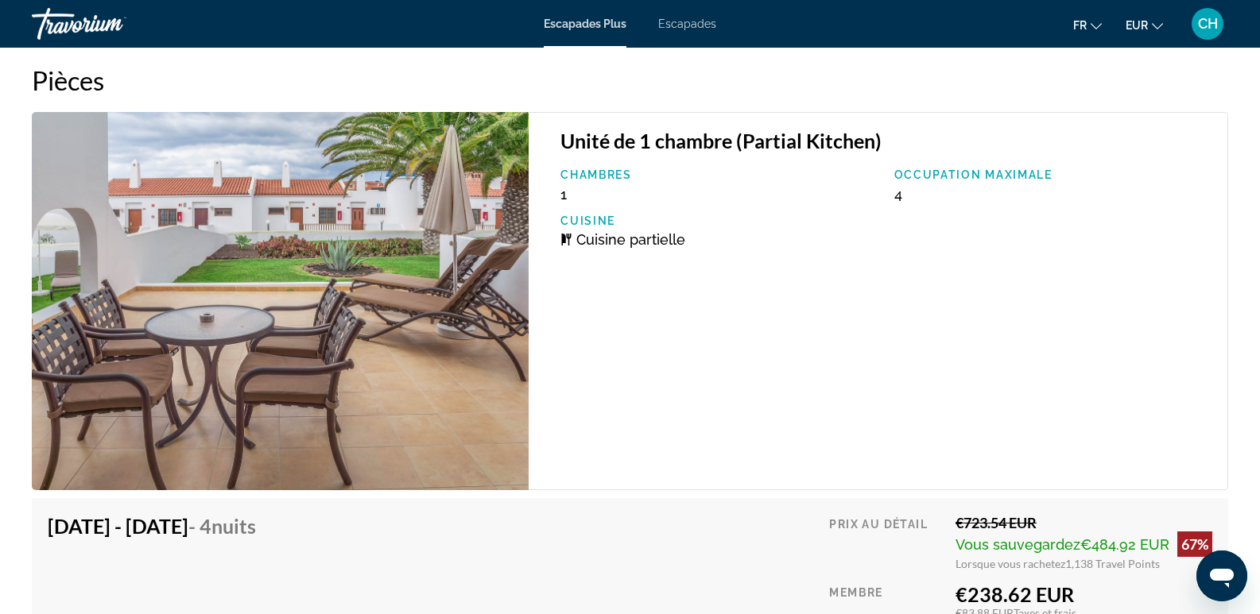
scroll to position [2703, 0]
